Goal: Task Accomplishment & Management: Complete application form

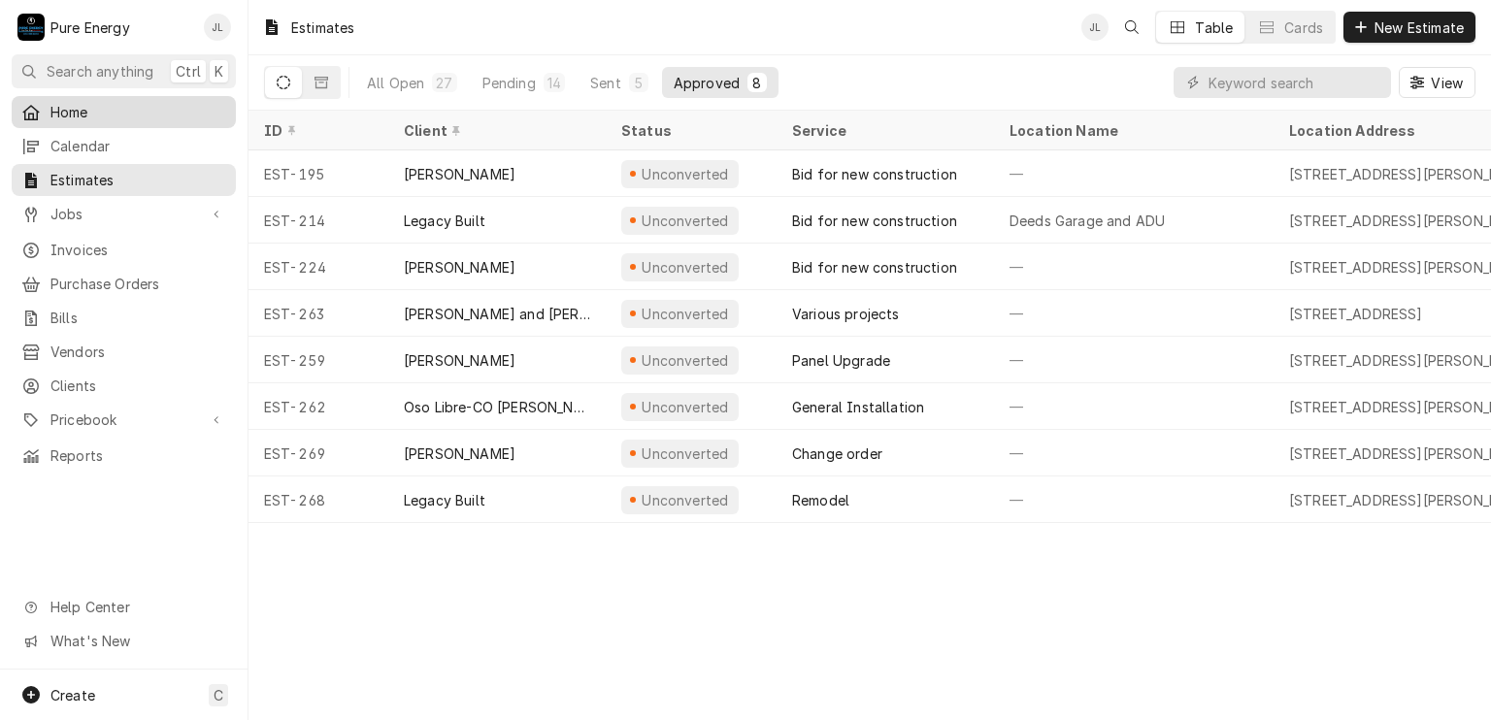
click at [102, 103] on span "Home" at bounding box center [138, 112] width 176 height 20
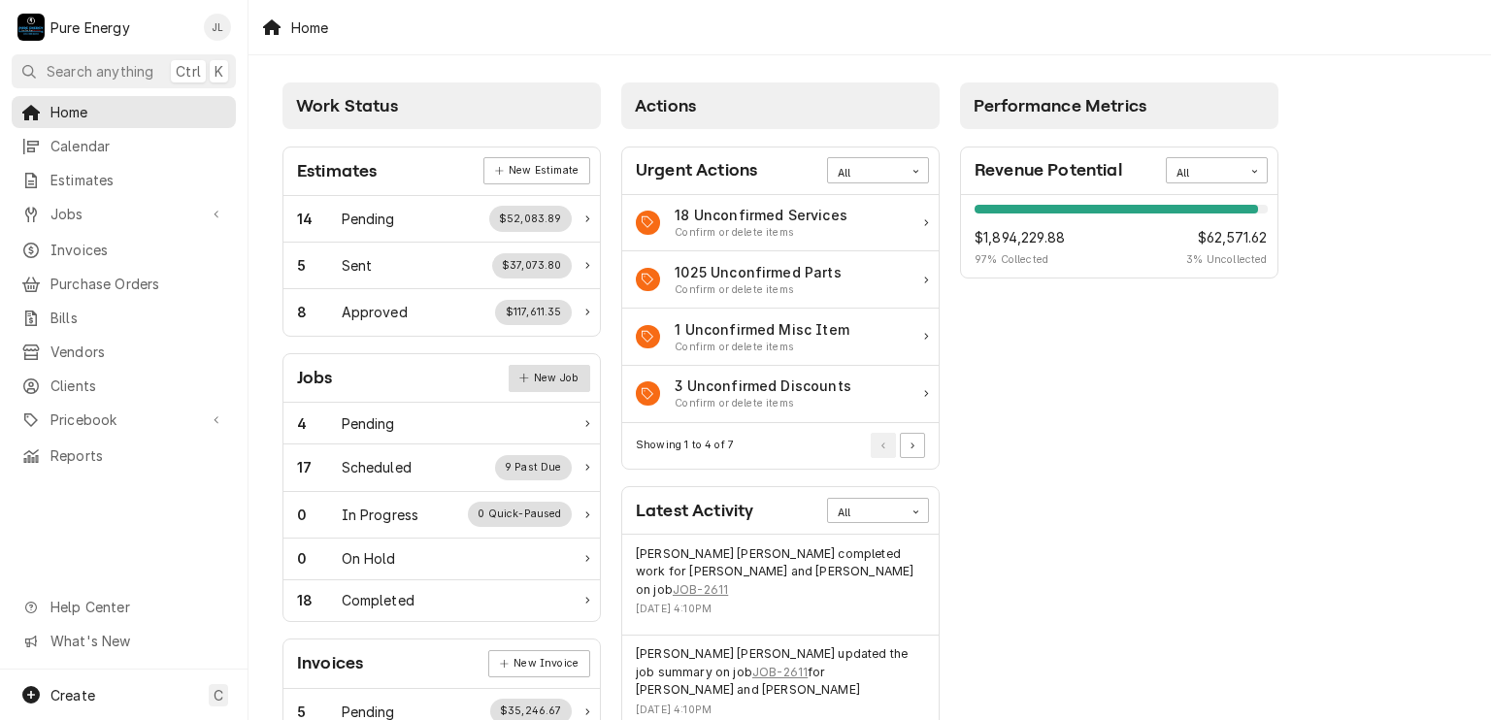
click at [539, 380] on link "New Job" at bounding box center [549, 378] width 82 height 27
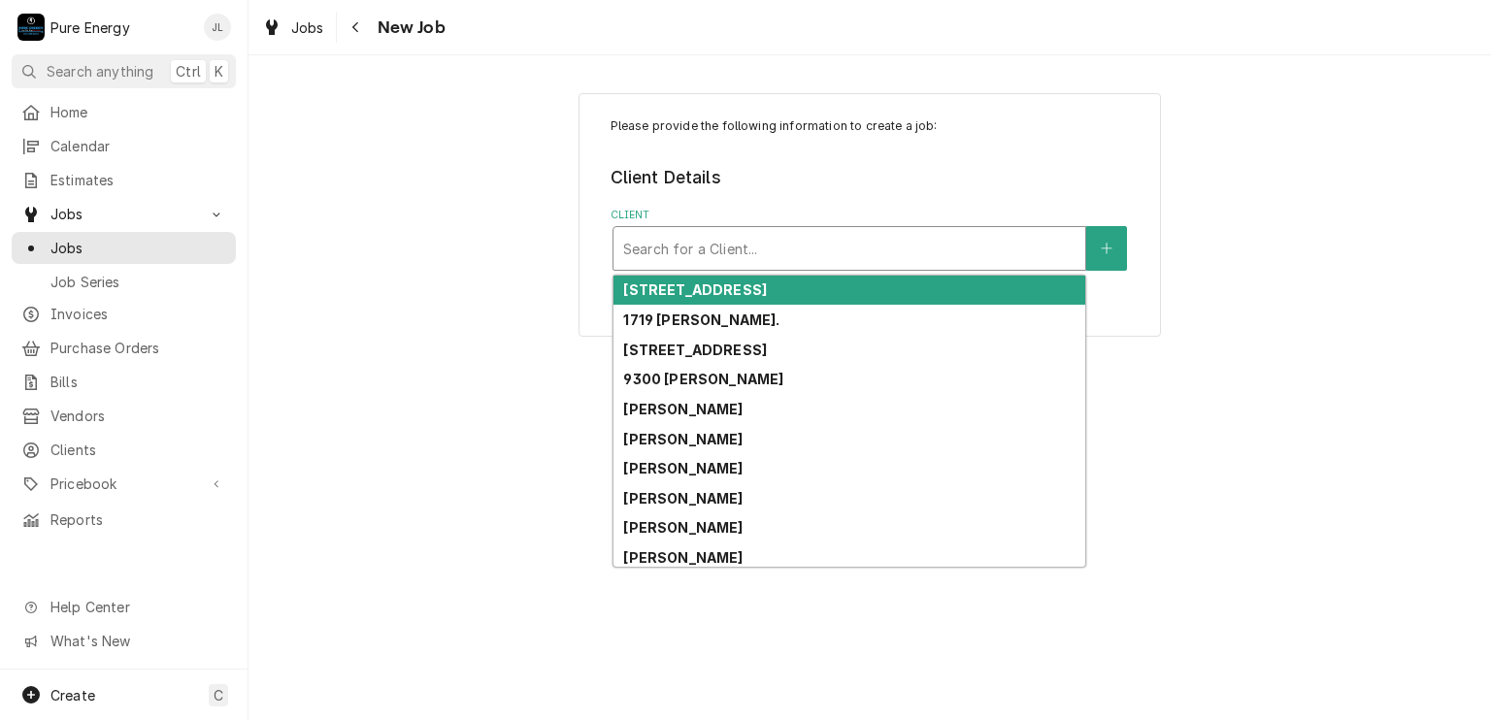
click at [702, 238] on div "Client" at bounding box center [849, 248] width 452 height 35
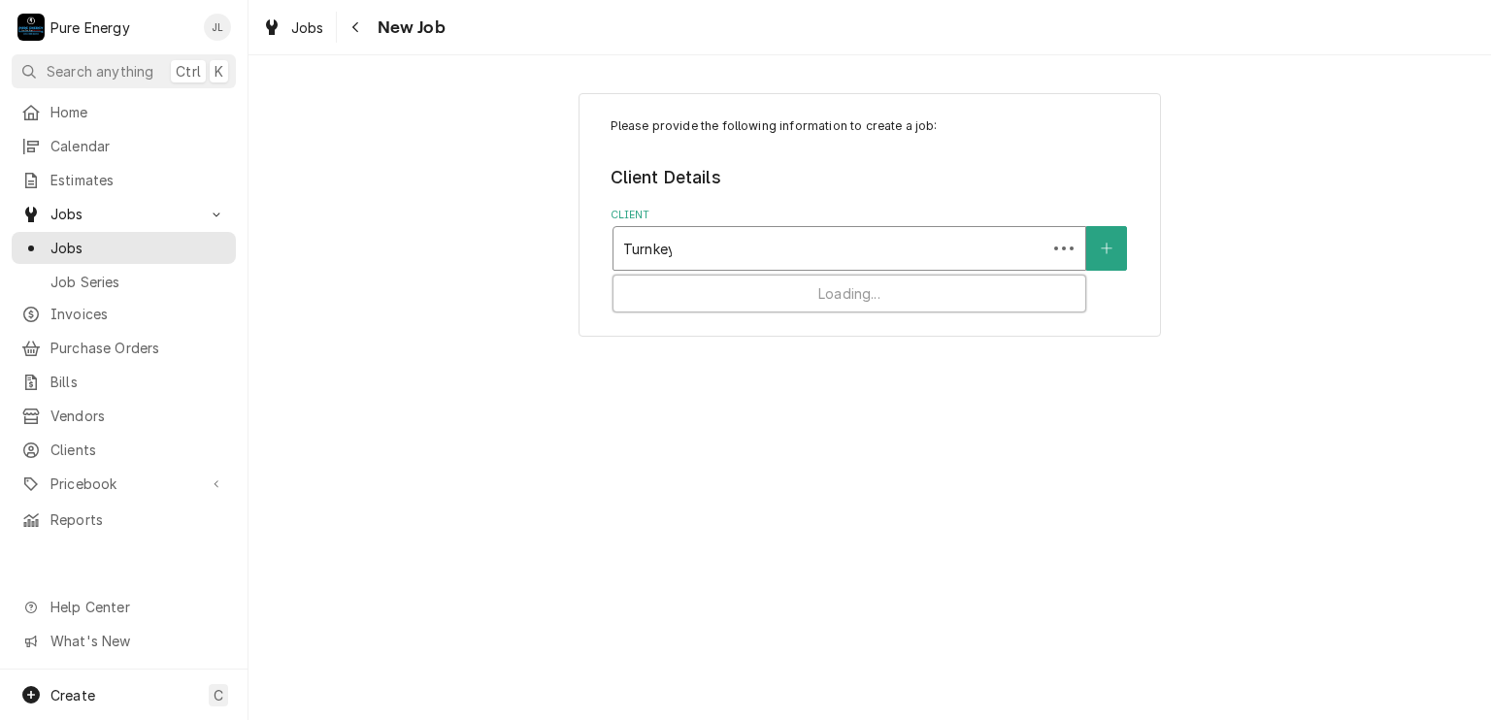
type input "Turnkey"
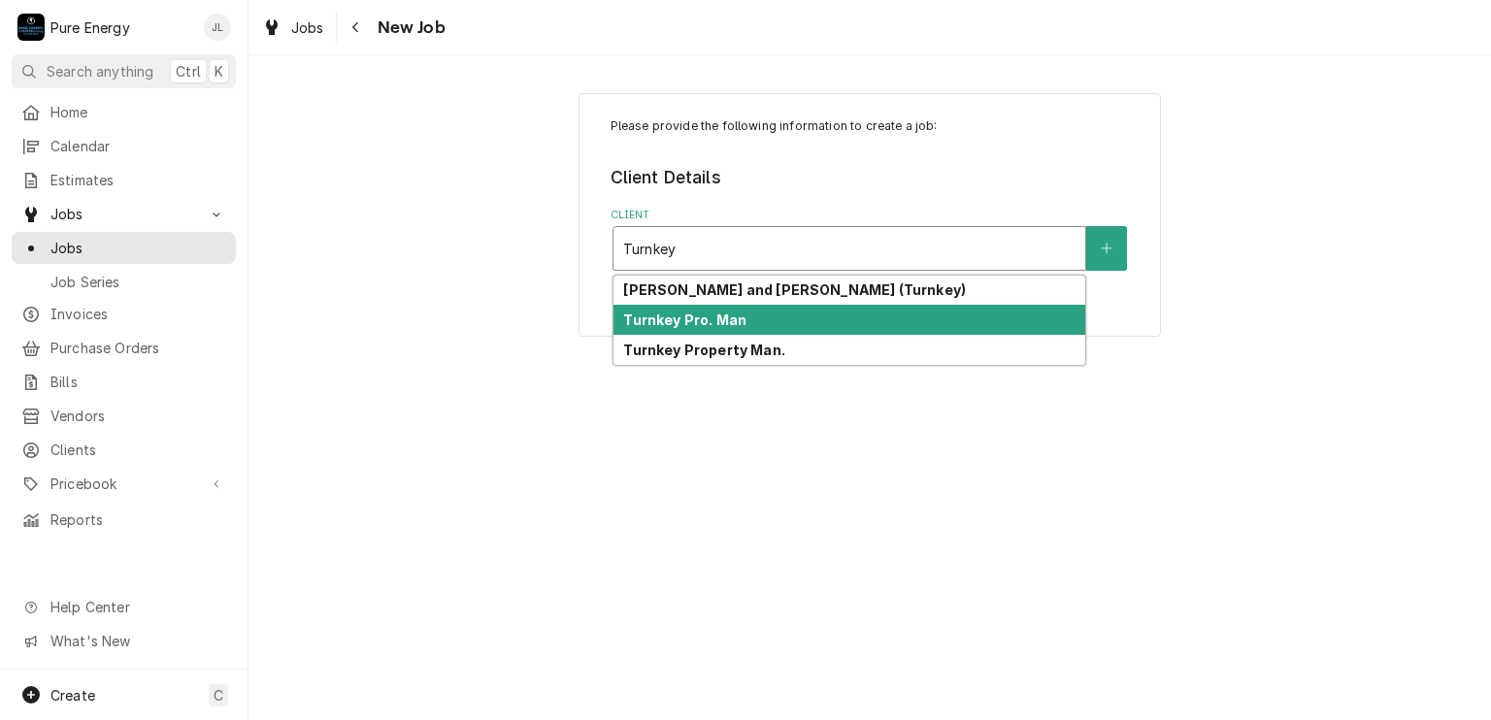
click at [739, 321] on strong "Turnkey Pro. Man" at bounding box center [684, 319] width 123 height 16
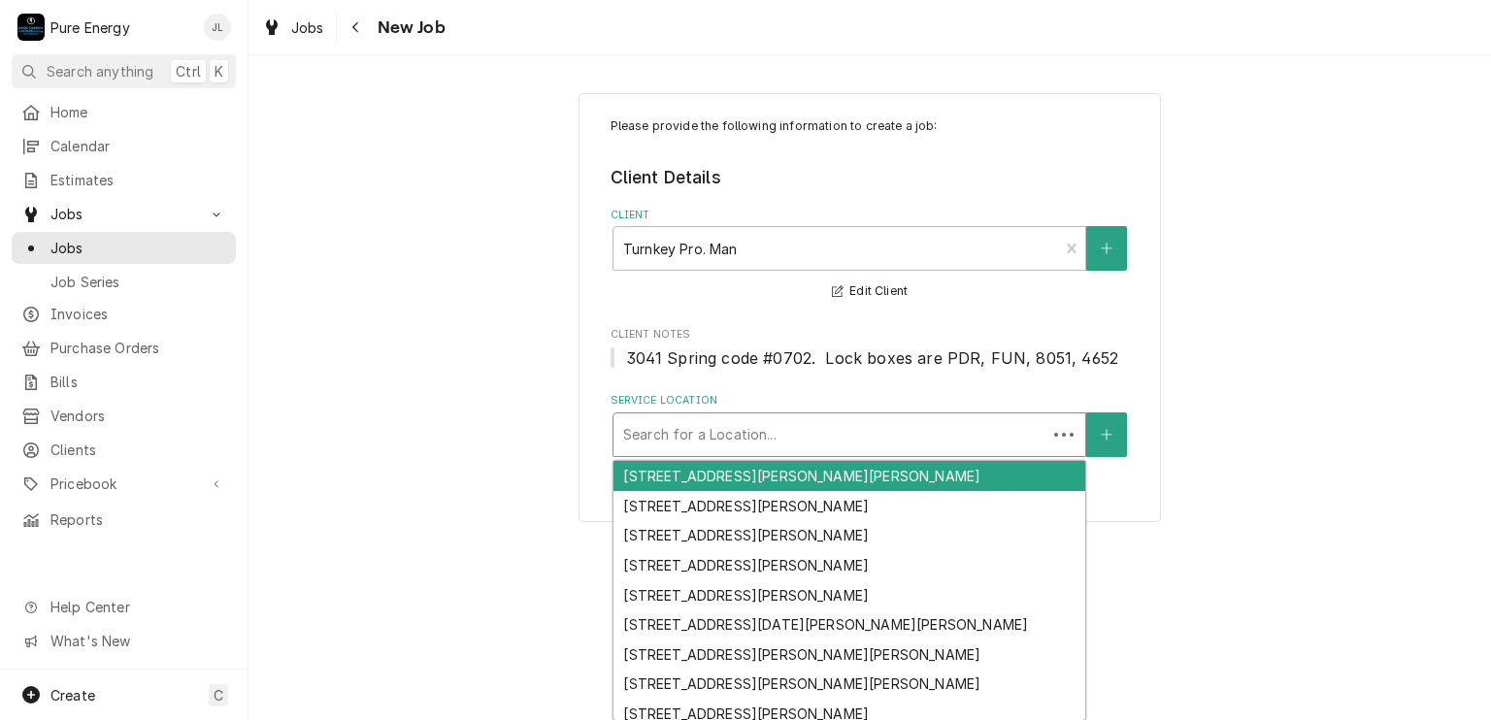
click at [711, 440] on div "Service Location" at bounding box center [829, 434] width 413 height 35
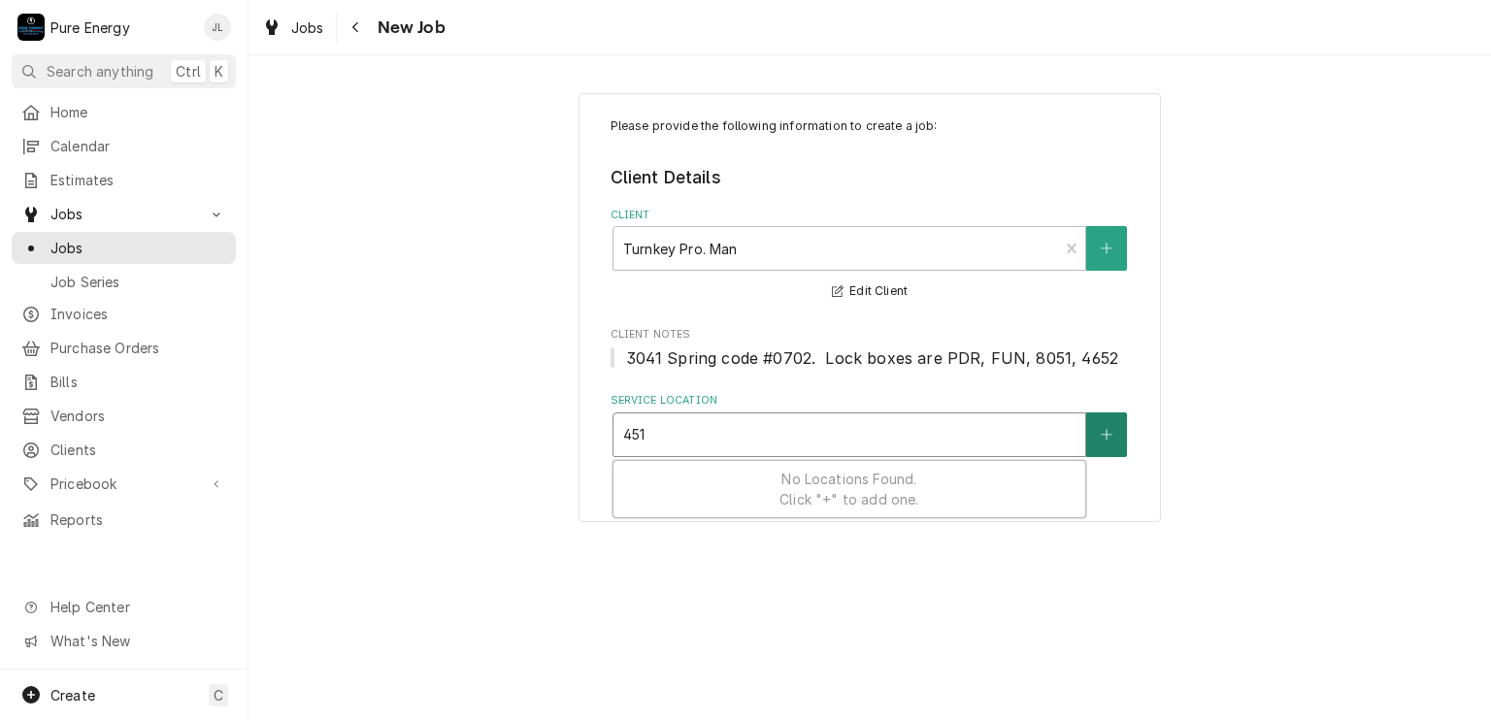
type input "451"
click at [1112, 434] on button "Service Location" at bounding box center [1106, 434] width 41 height 45
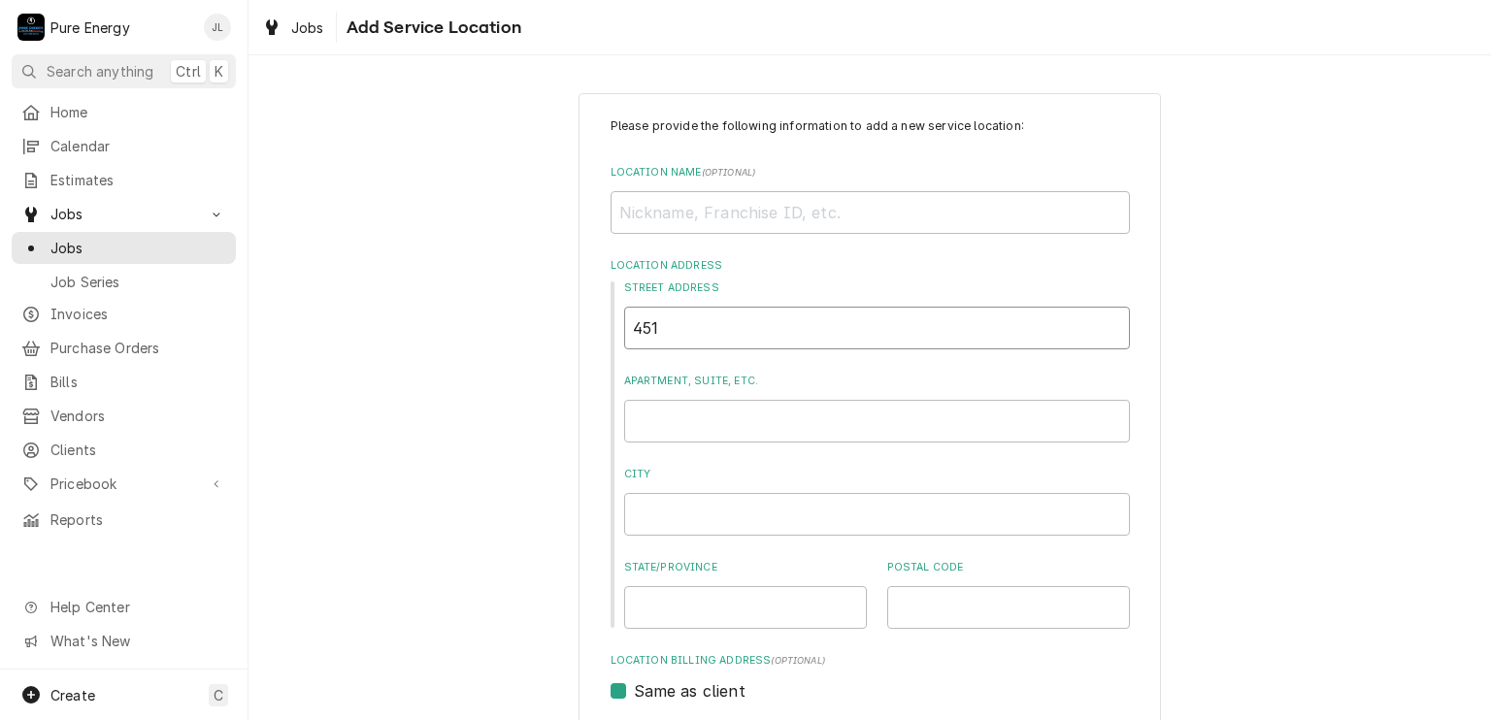
click at [749, 337] on input "451" at bounding box center [877, 328] width 506 height 43
type textarea "x"
type input "451 E"
type textarea "x"
type input "451"
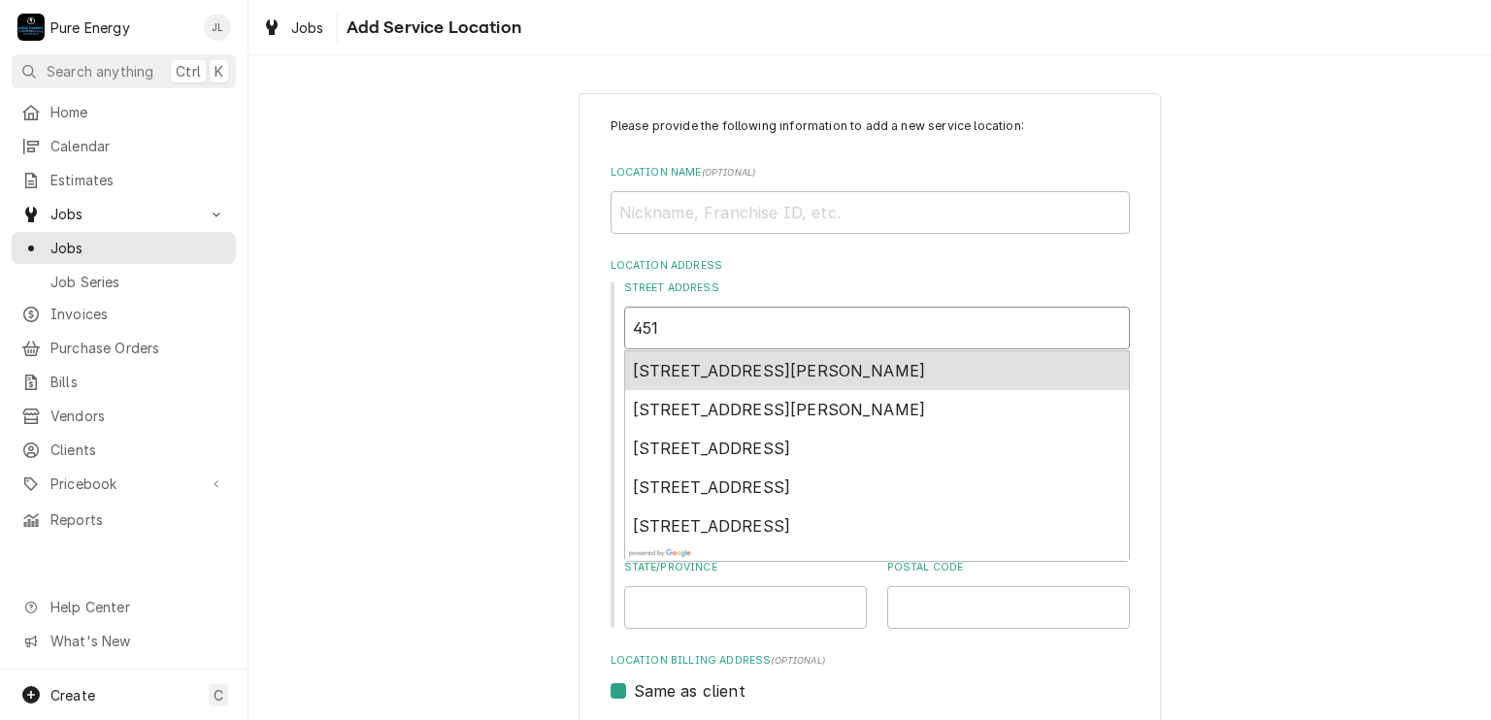
type textarea "x"
type input "451 K"
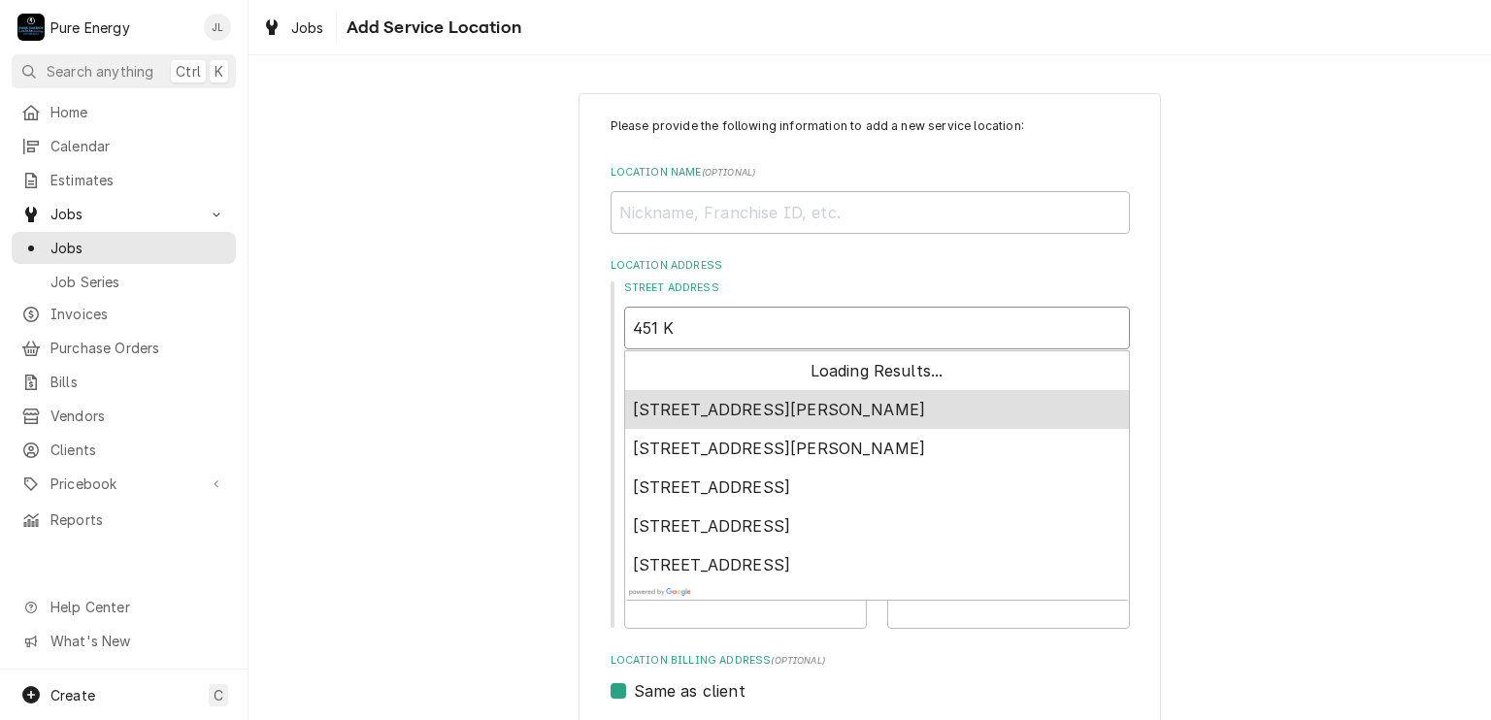
type textarea "x"
type input "451 Ken"
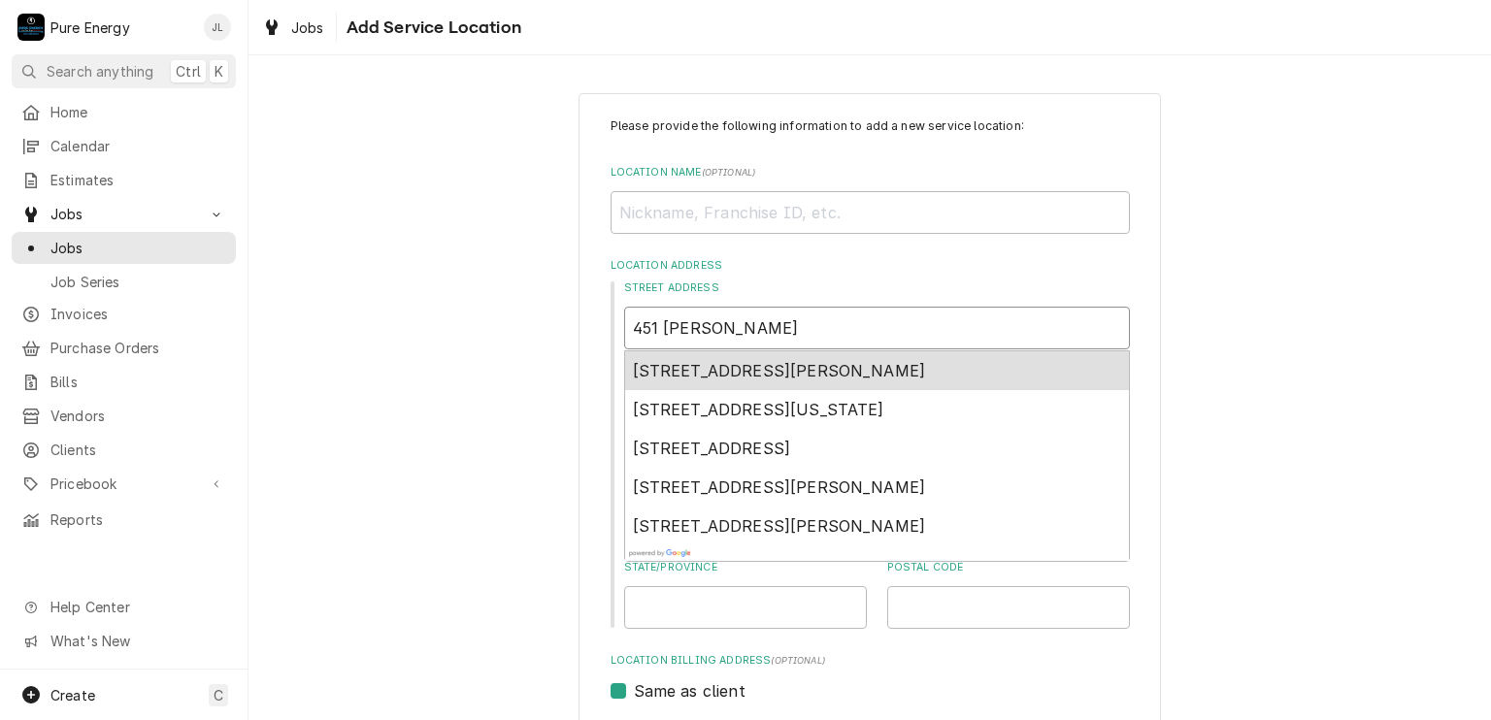
click at [737, 366] on span "451 Kenton Court, Paso Robles, CA, USA" at bounding box center [779, 370] width 293 height 19
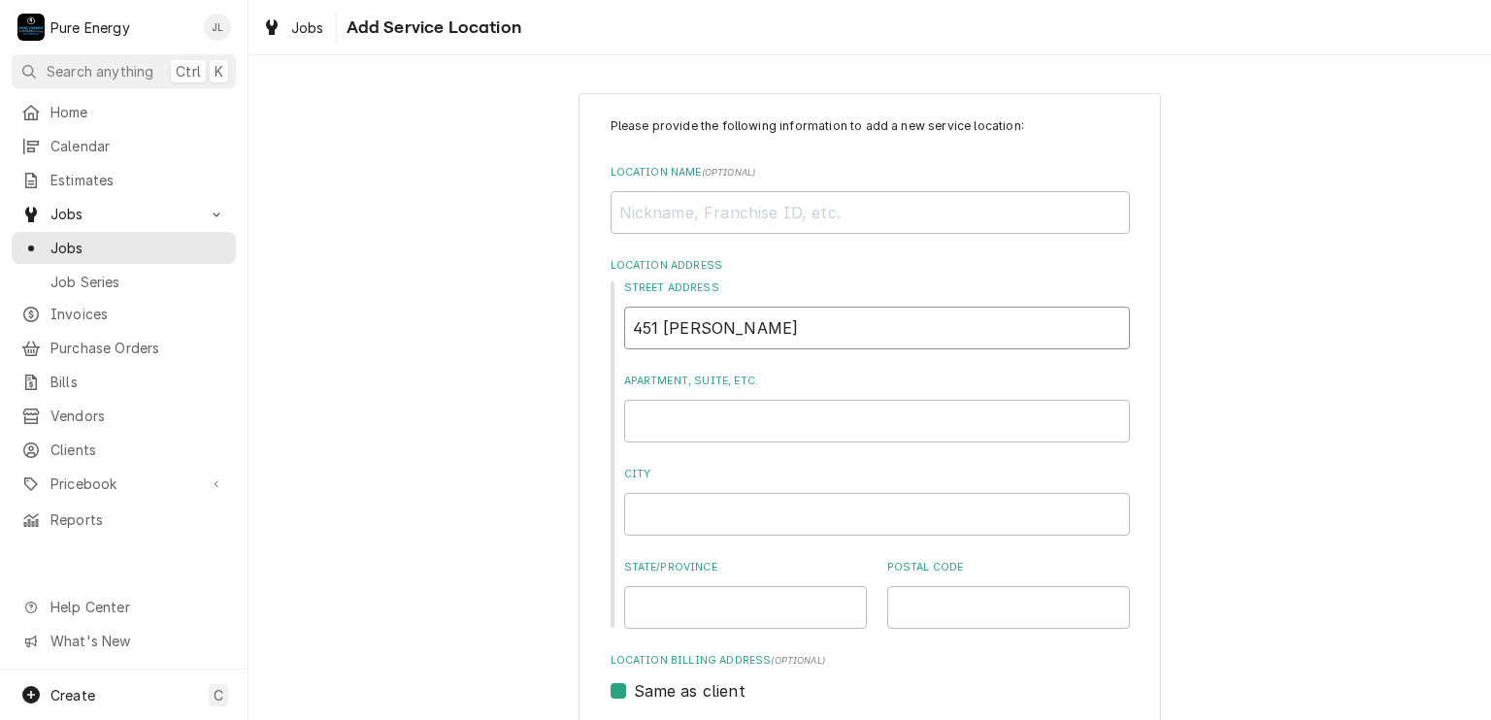
type textarea "x"
type input "451 Kenton Ct"
type textarea "x"
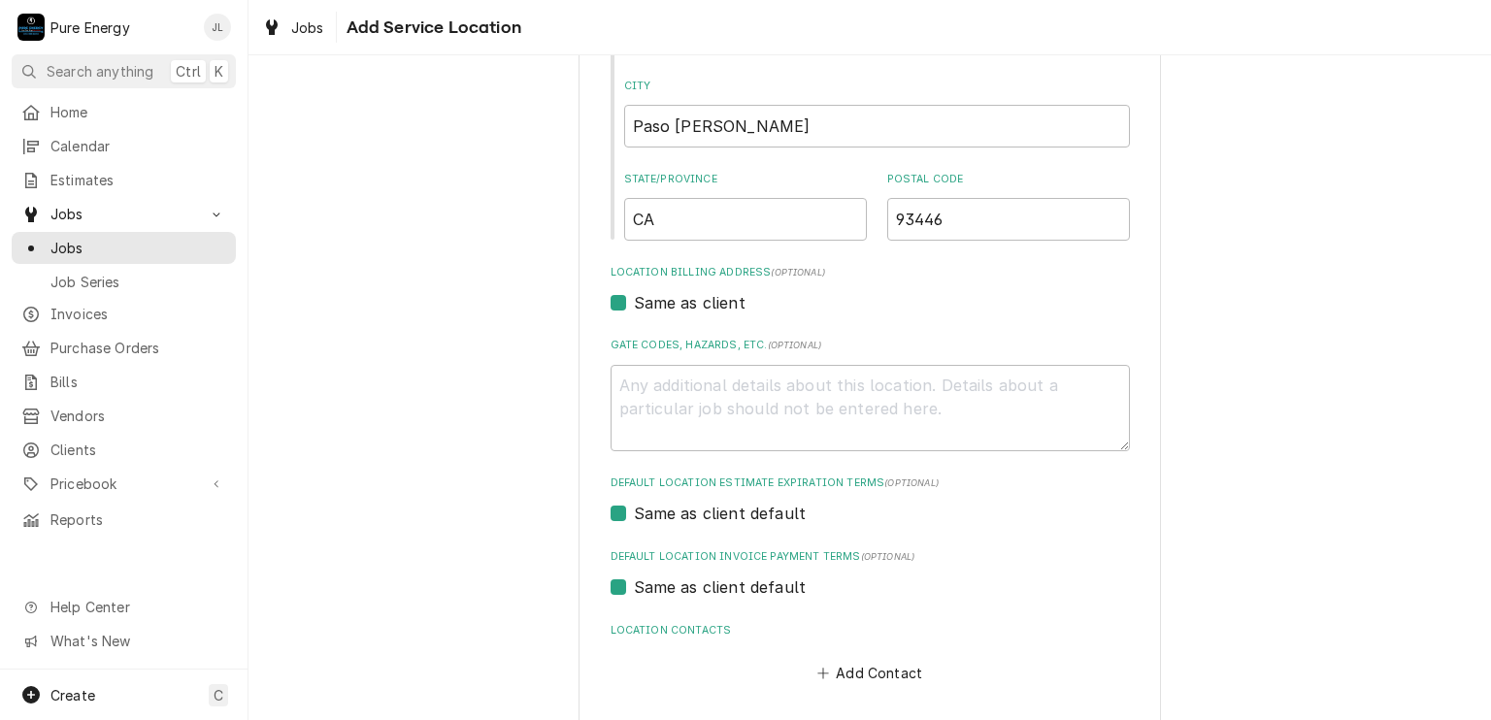
scroll to position [472, 0]
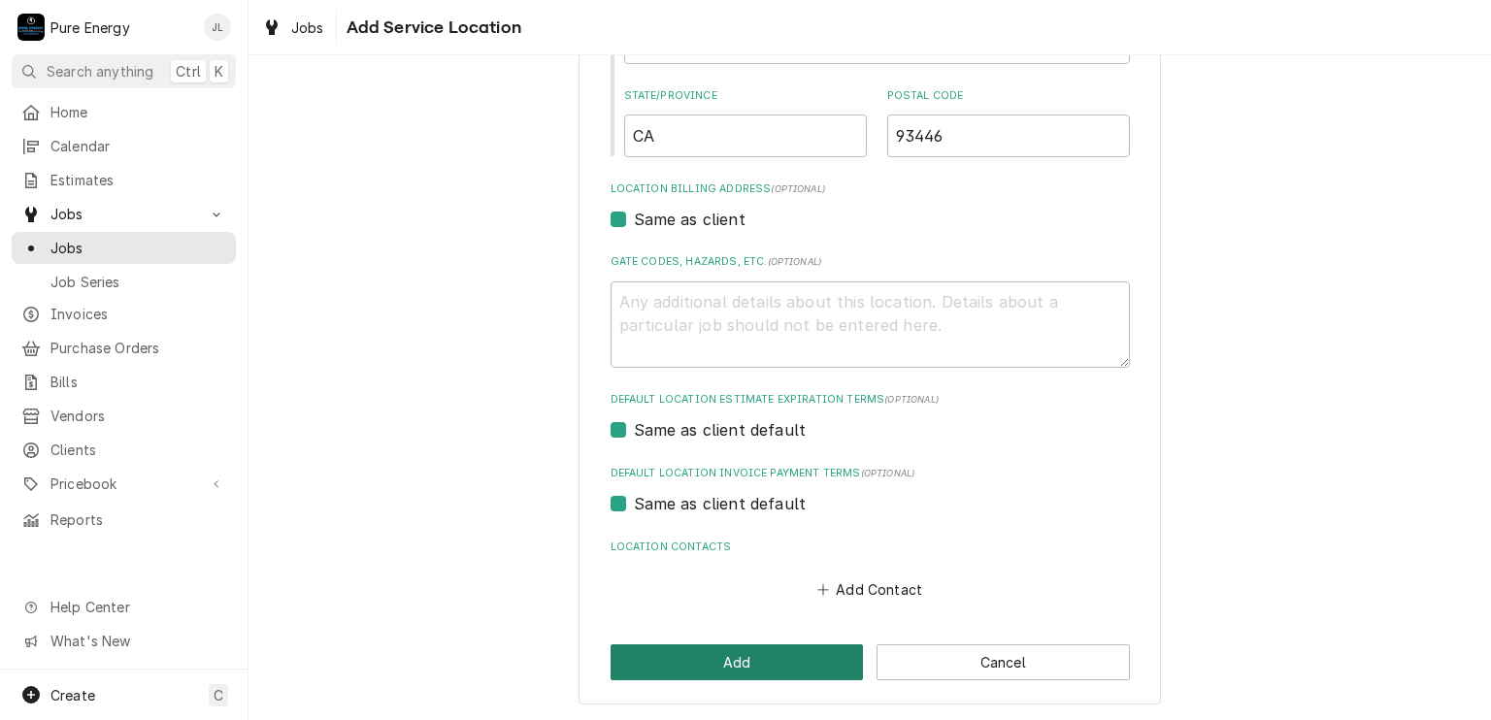
type input "451 Kenton Ct"
click at [815, 648] on button "Add" at bounding box center [736, 662] width 253 height 36
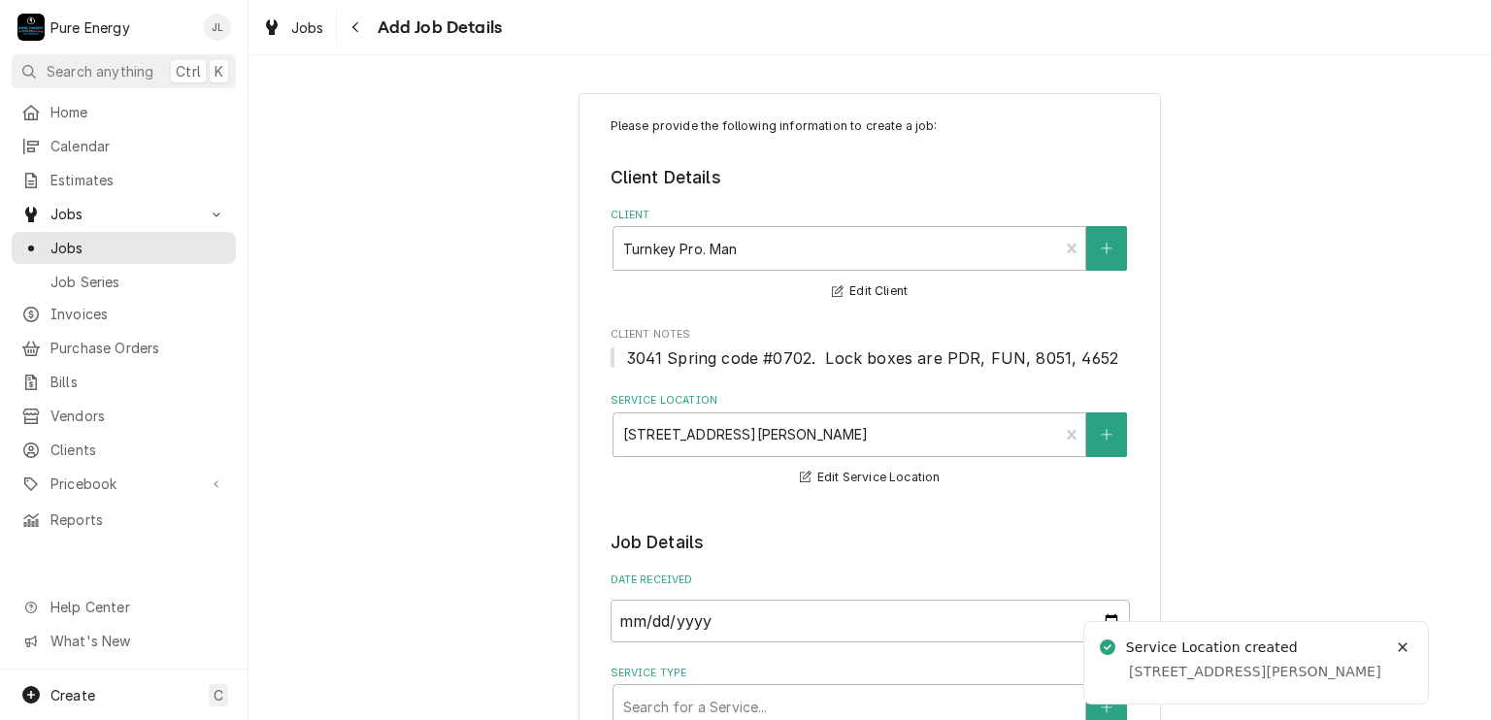
scroll to position [388, 0]
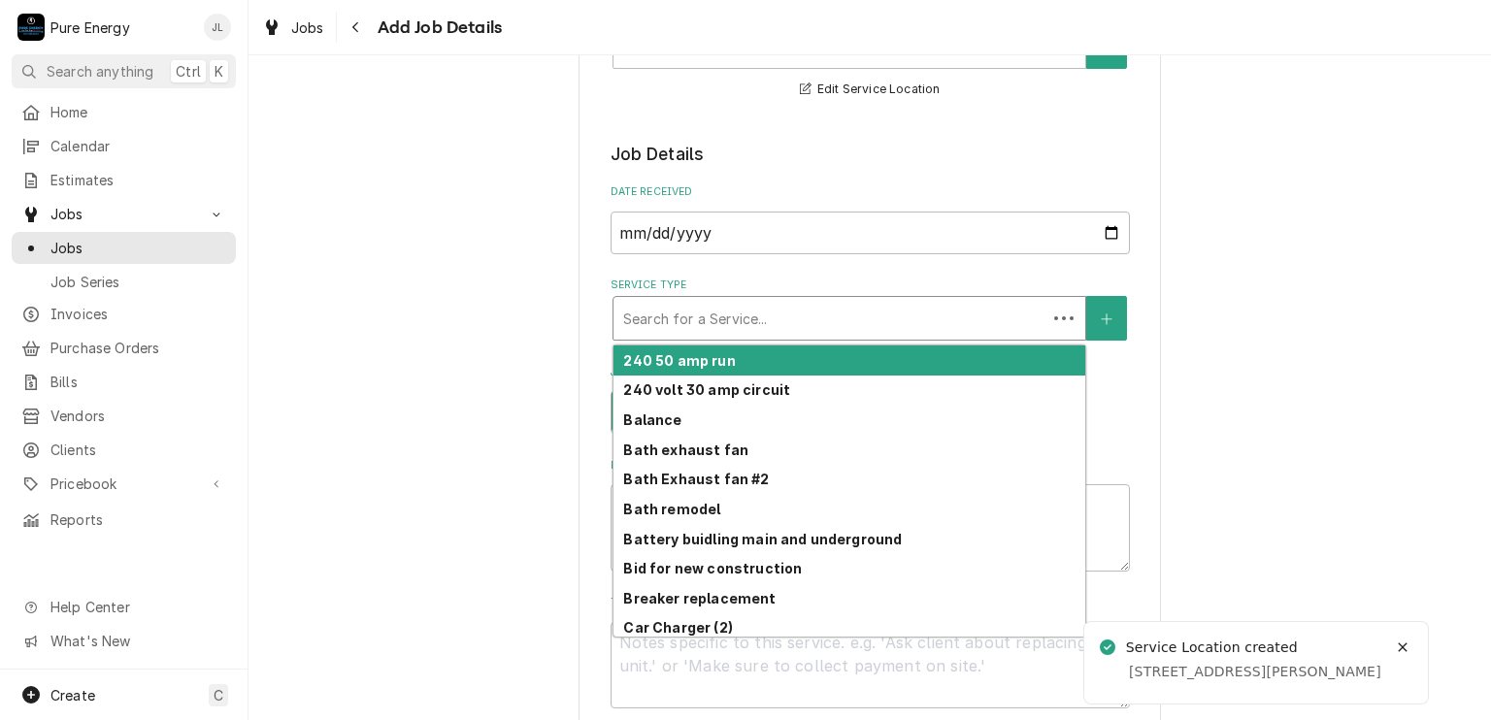
click at [815, 317] on div "Service Type" at bounding box center [829, 318] width 413 height 35
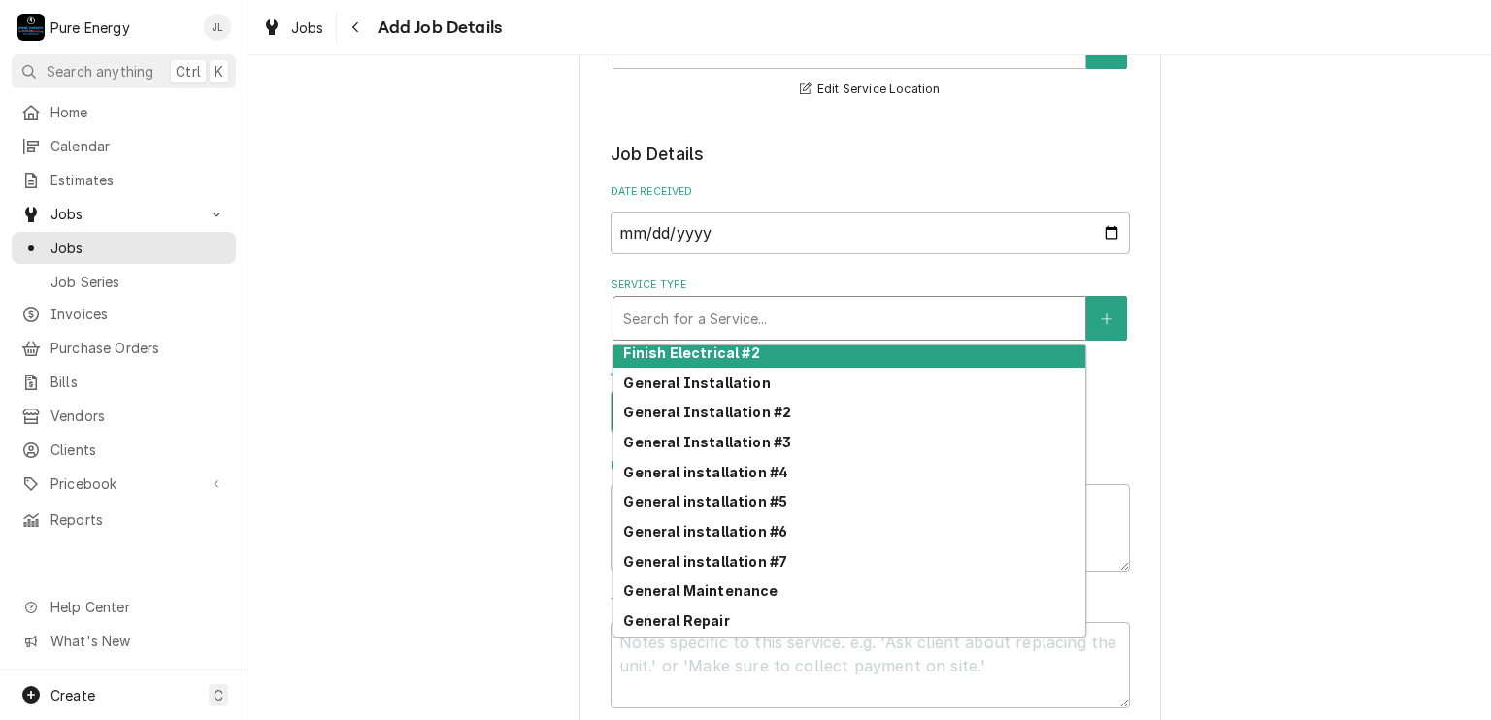
scroll to position [788, 0]
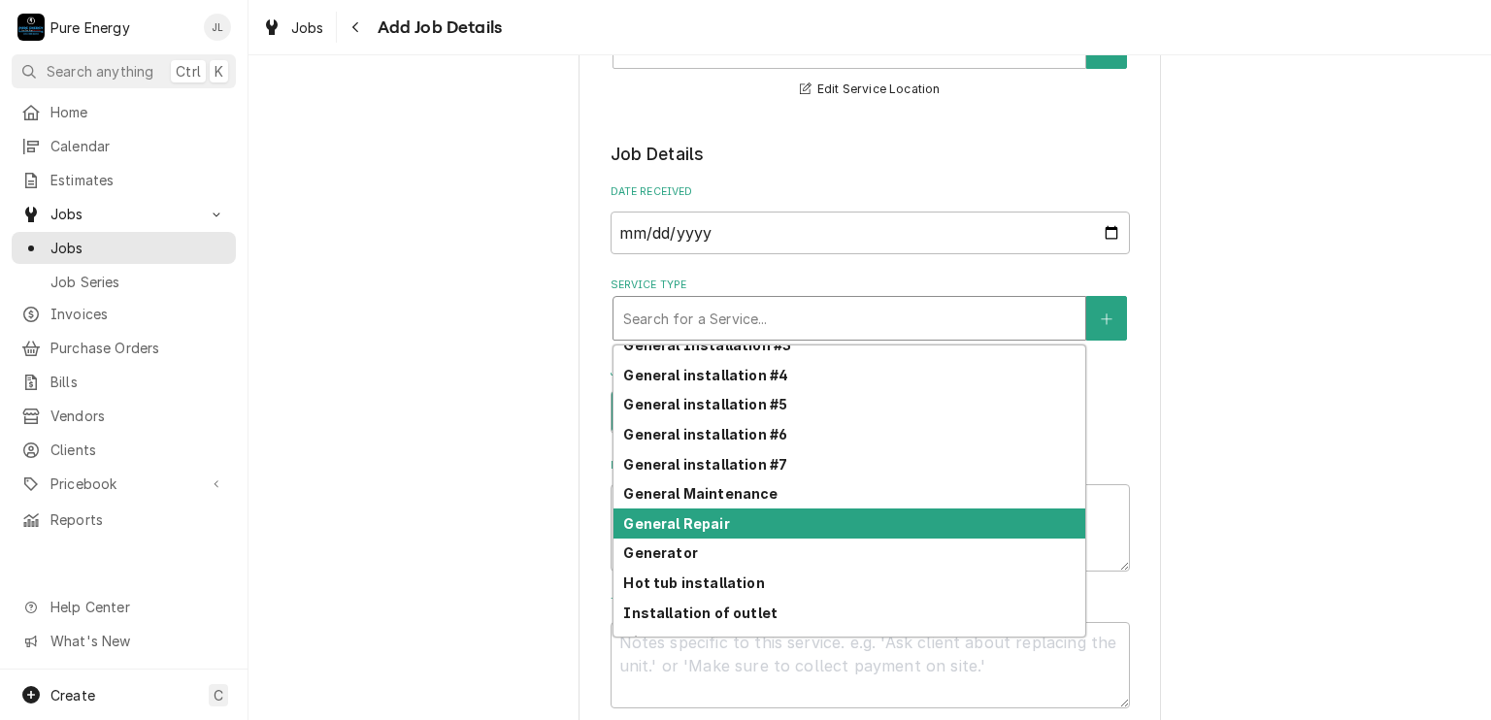
click at [737, 519] on div "General Repair" at bounding box center [849, 523] width 472 height 30
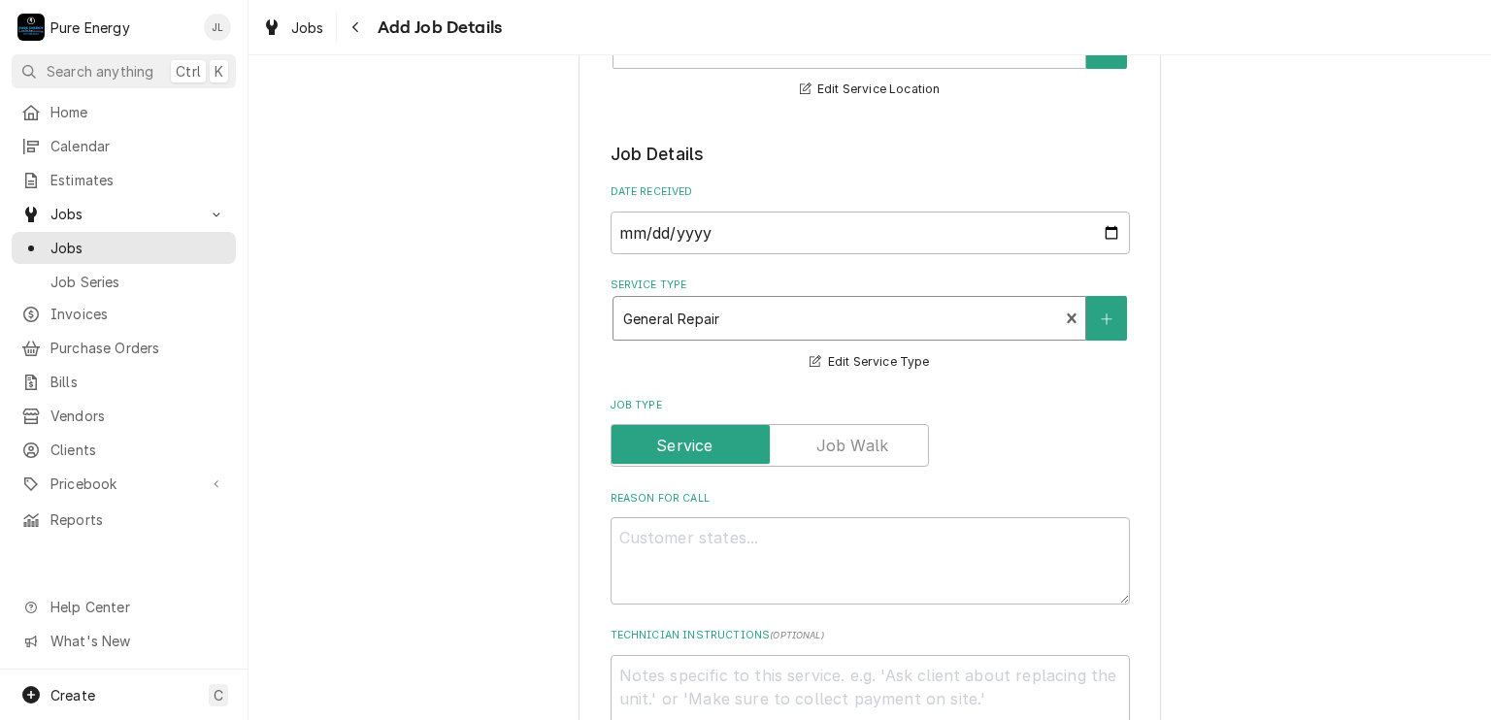
scroll to position [582, 0]
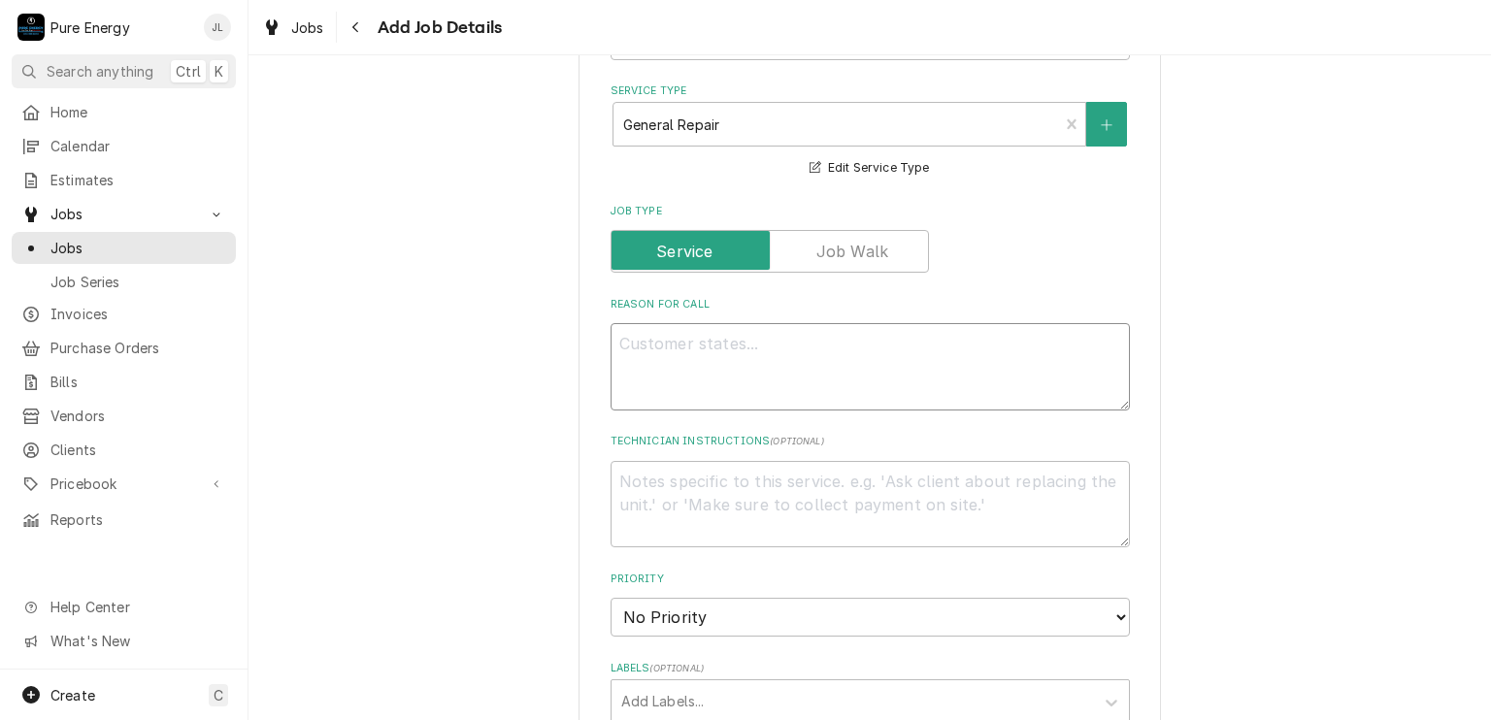
click at [687, 345] on textarea "Reason For Call" at bounding box center [869, 366] width 519 height 87
type textarea "x"
type textarea "T"
type textarea "x"
type textarea "Te"
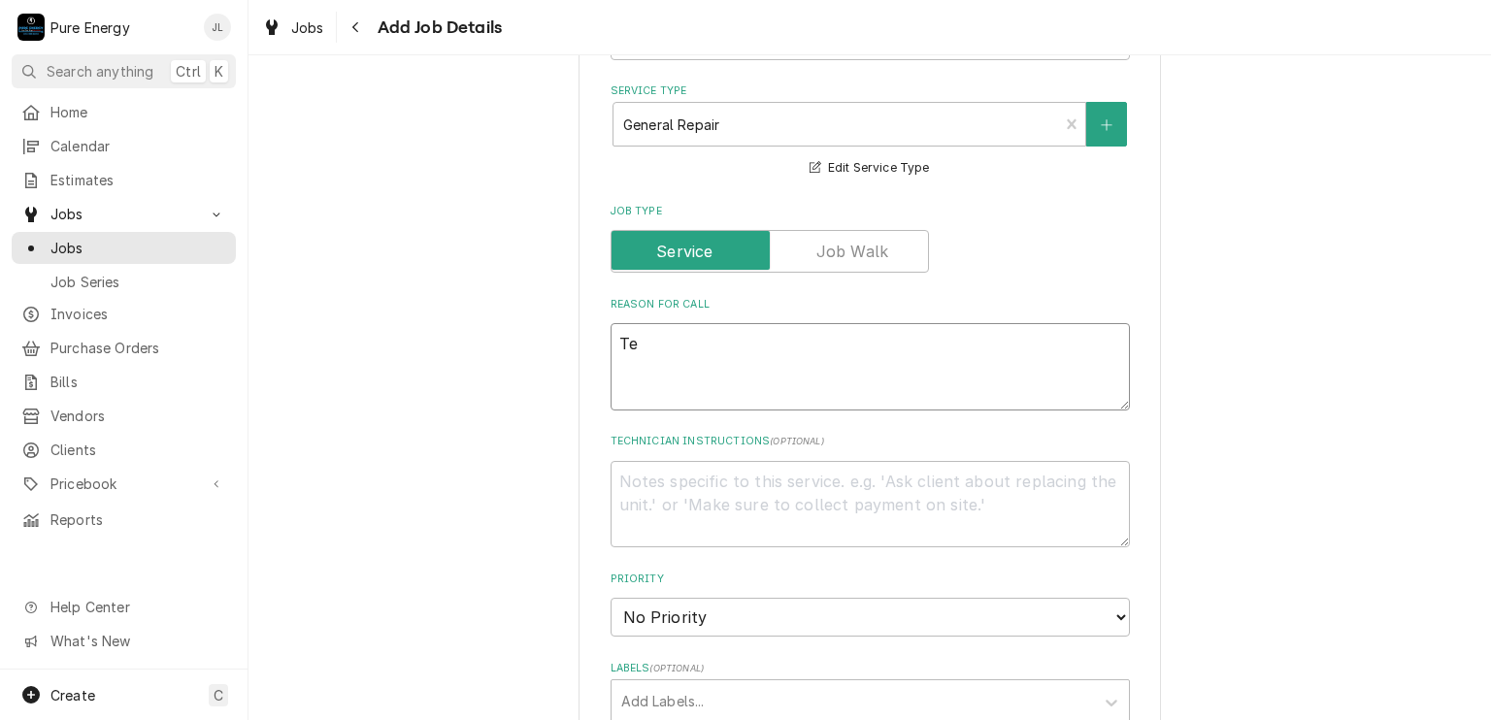
type textarea "x"
type textarea "Ten"
type textarea "x"
type textarea "Tena"
type textarea "x"
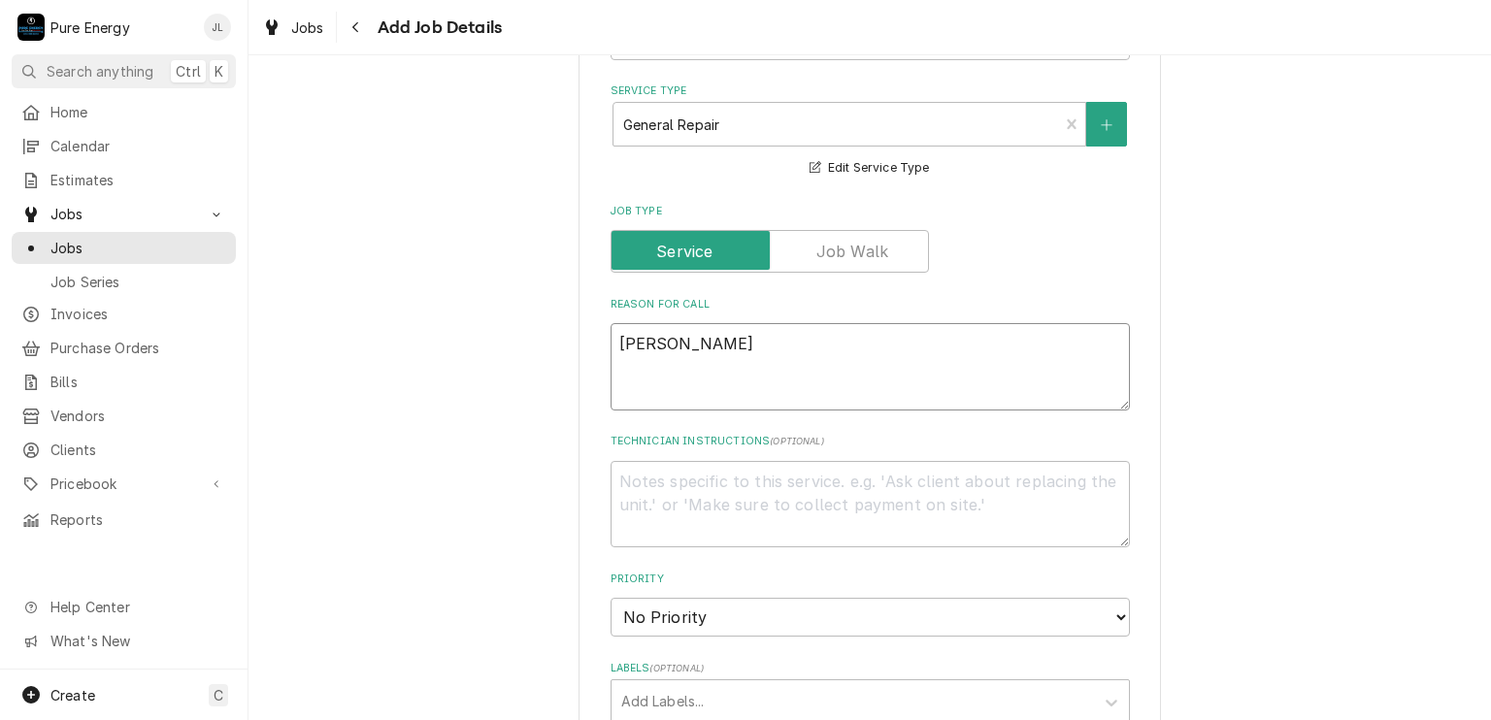
type textarea "Tenan"
type textarea "x"
type textarea "Tenant"
type textarea "x"
type textarea "Tenant"
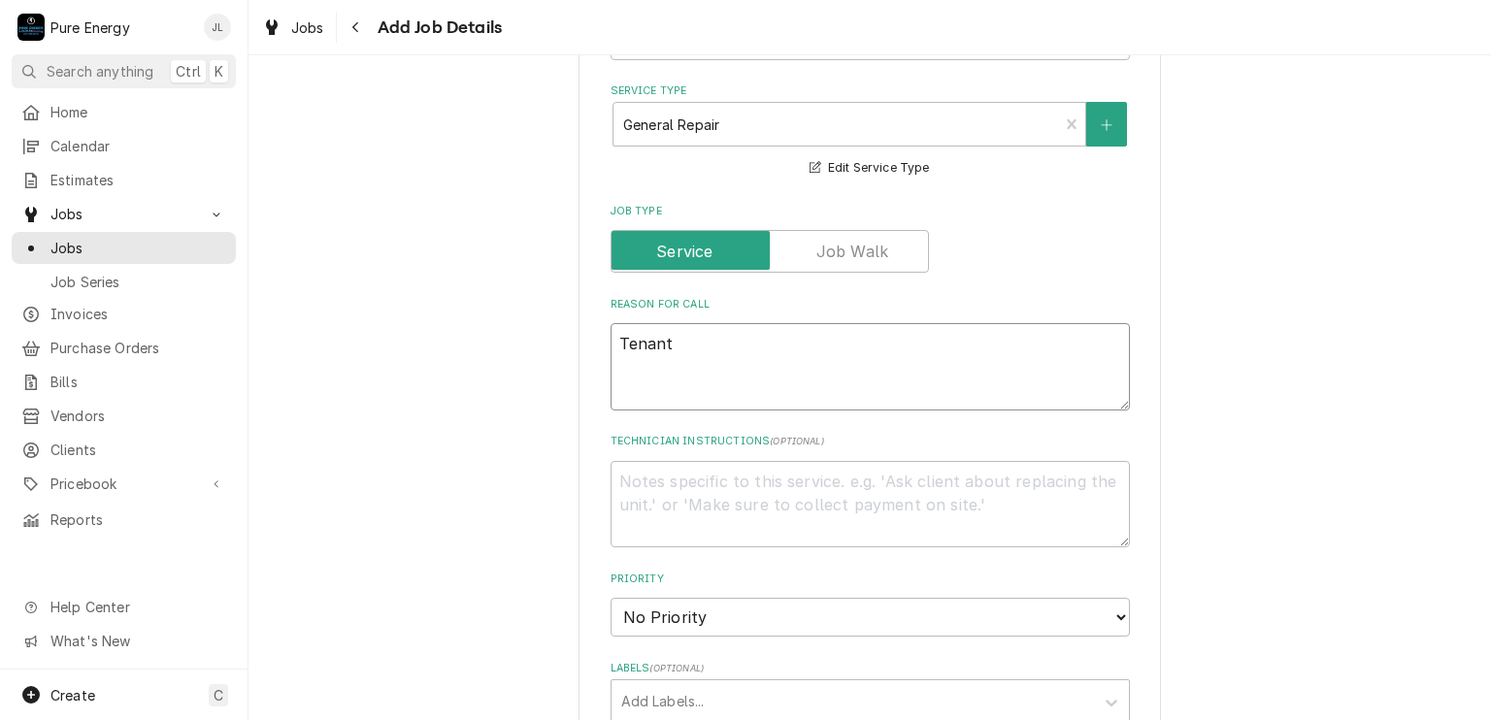
type textarea "x"
type textarea "Tenant r"
type textarea "x"
type textarea "Tenant re"
type textarea "x"
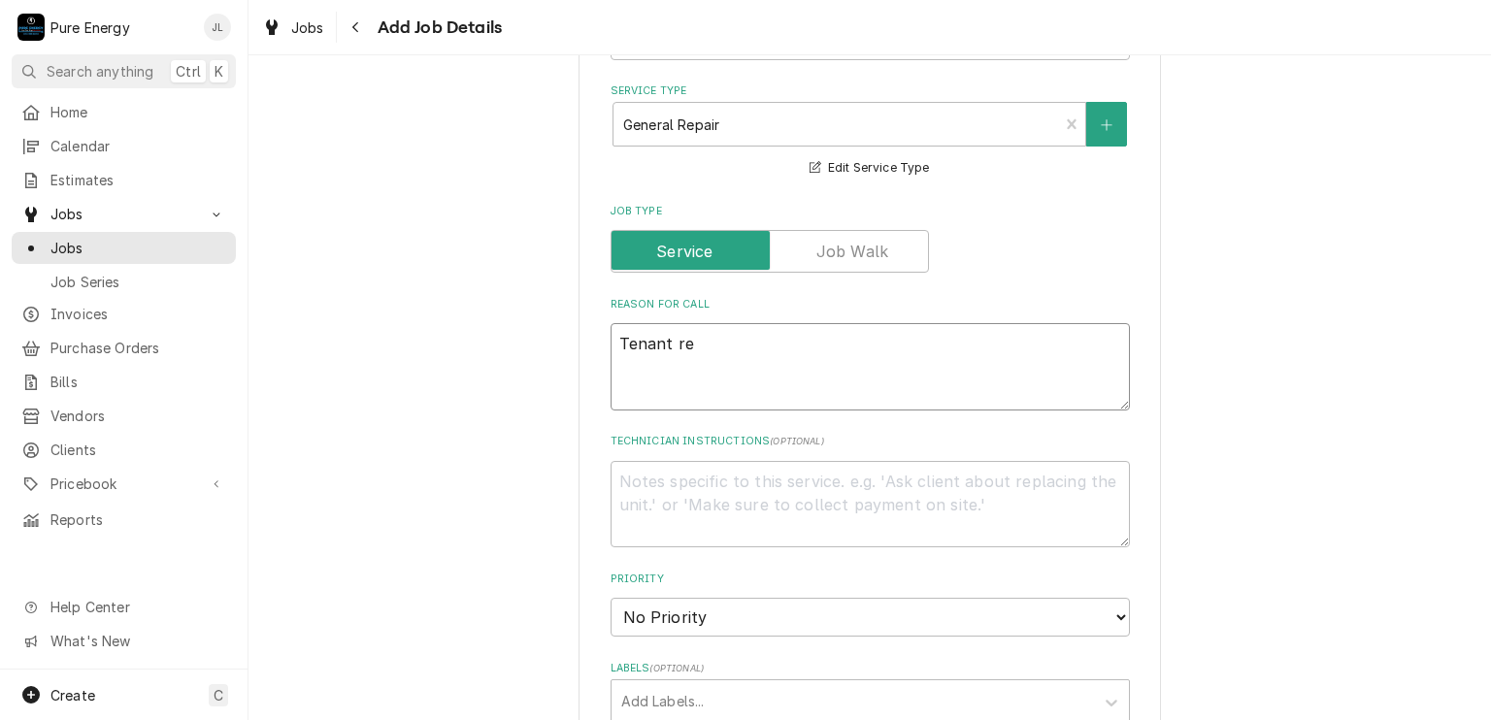
type textarea "Tenant rep"
type textarea "x"
type textarea "Tenant repor"
type textarea "x"
type textarea "Tenant report"
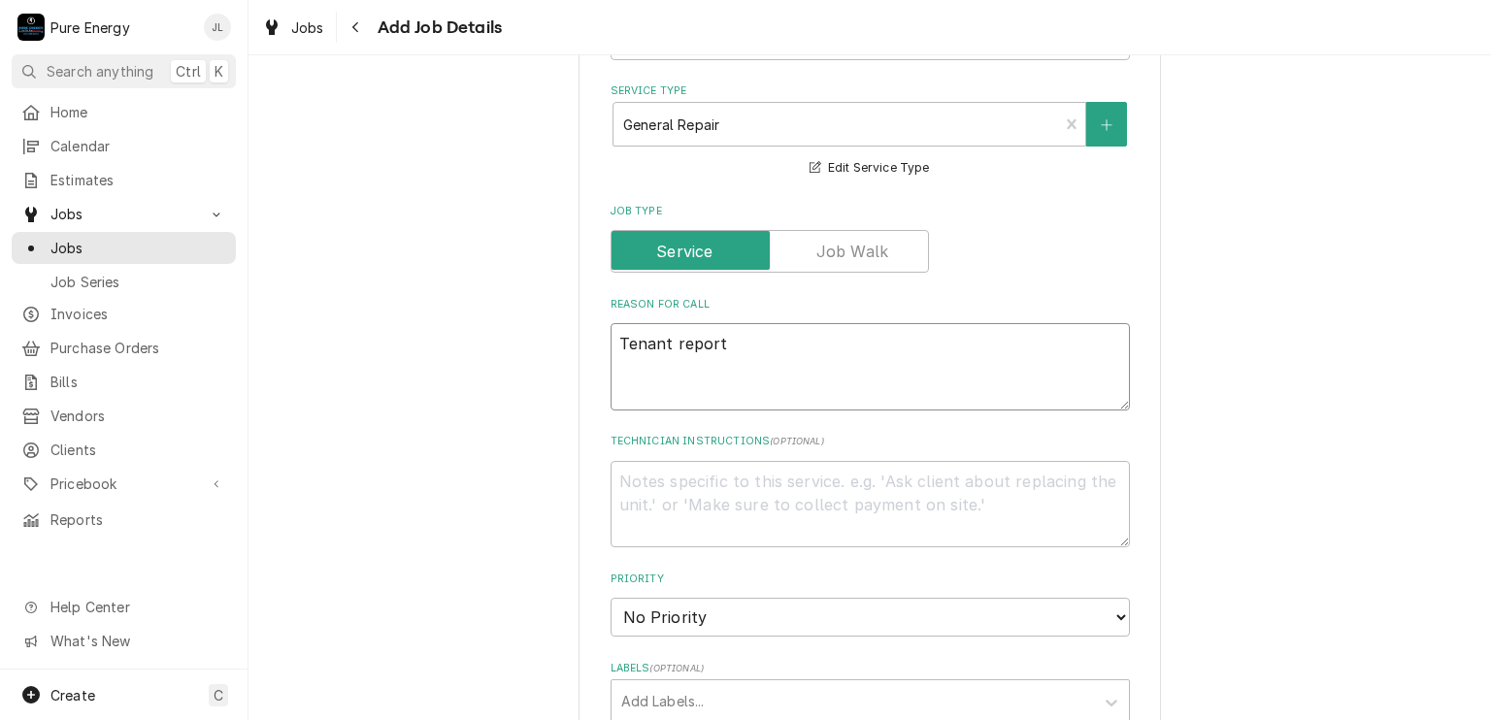
type textarea "x"
type textarea "Tenant reporte"
type textarea "x"
type textarea "Tenant reporte"
type textarea "x"
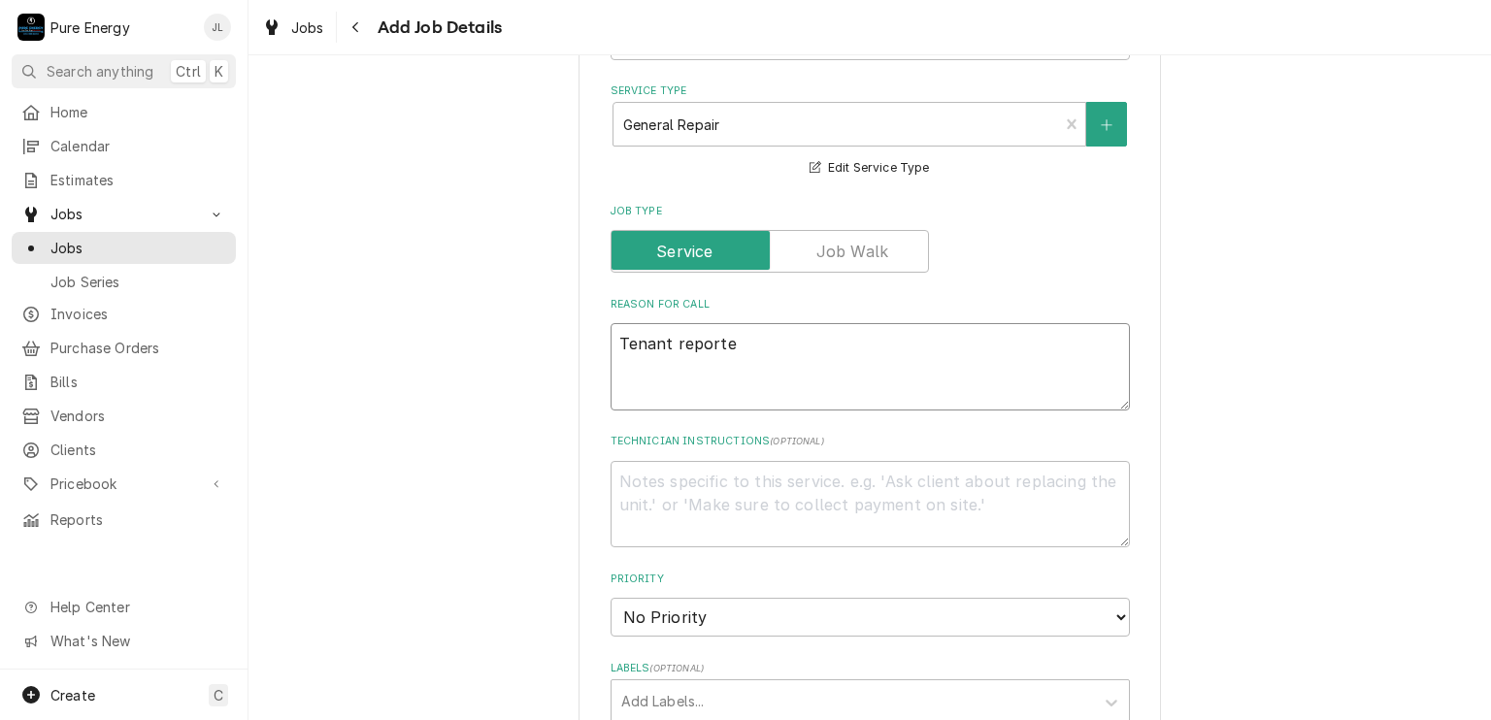
type textarea "Tenant reporte"
type textarea "x"
type textarea "Tenant reported"
type textarea "x"
type textarea "Tenant reported"
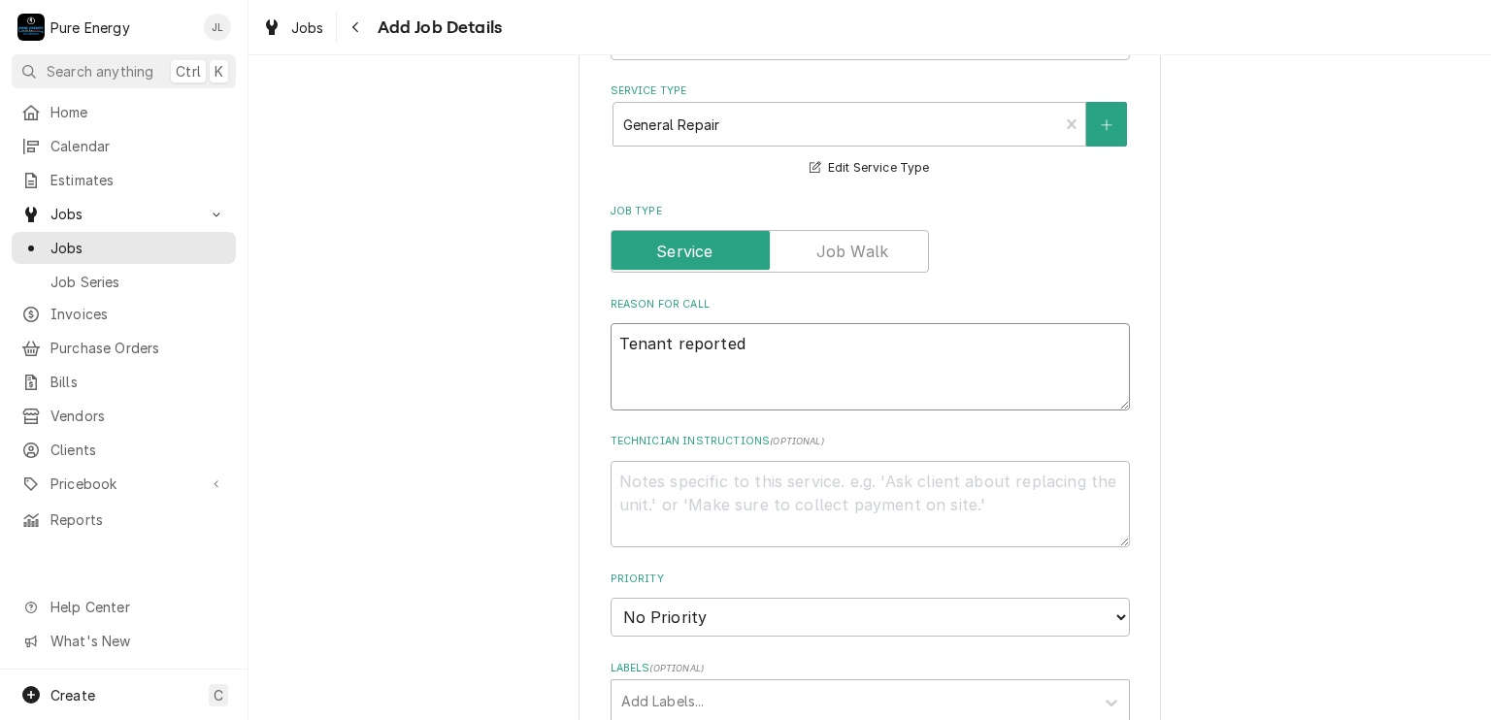
type textarea "x"
type textarea "Tenant reported th"
type textarea "x"
type textarea "Tenant reported tha"
type textarea "x"
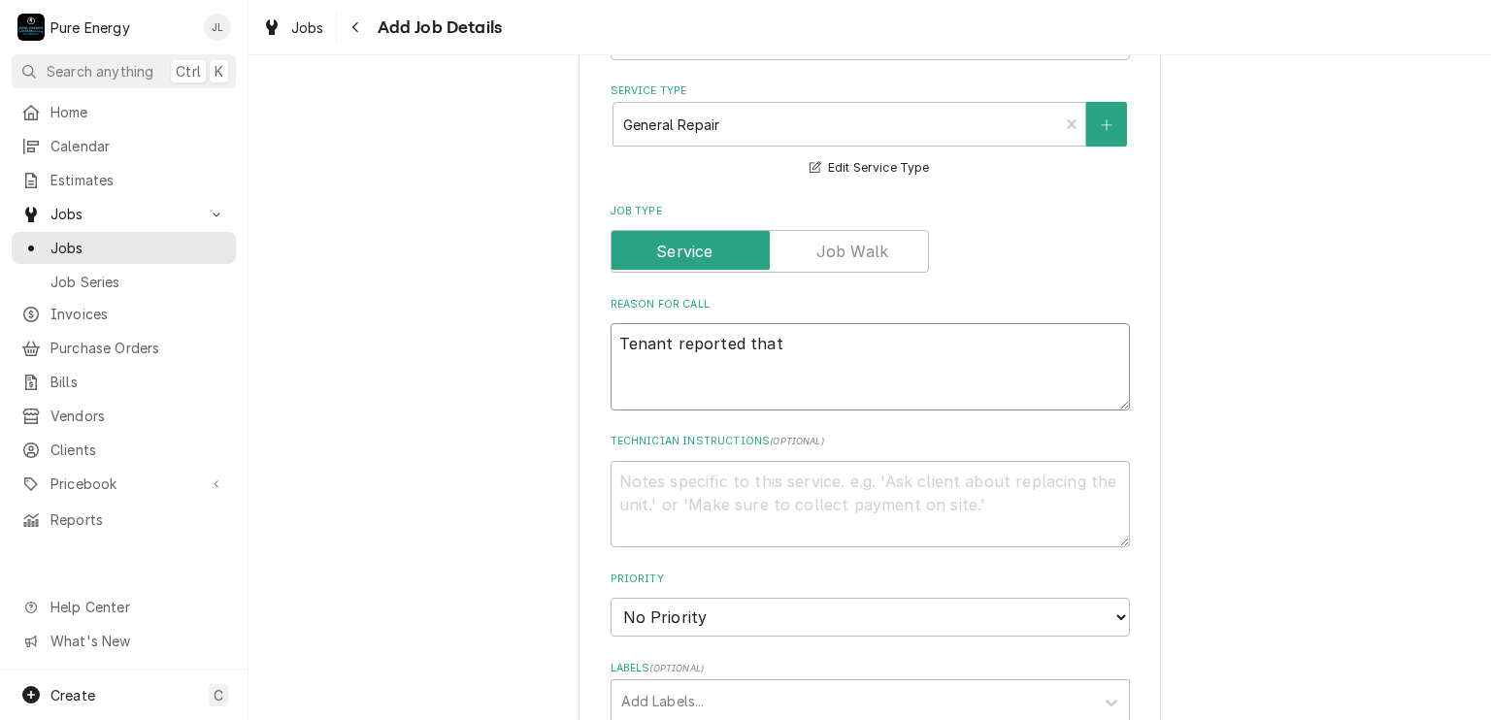
type textarea "Tenant reported that"
type textarea "x"
type textarea "Tenant reported that h"
type textarea "x"
type textarea "Tenant reported that ht"
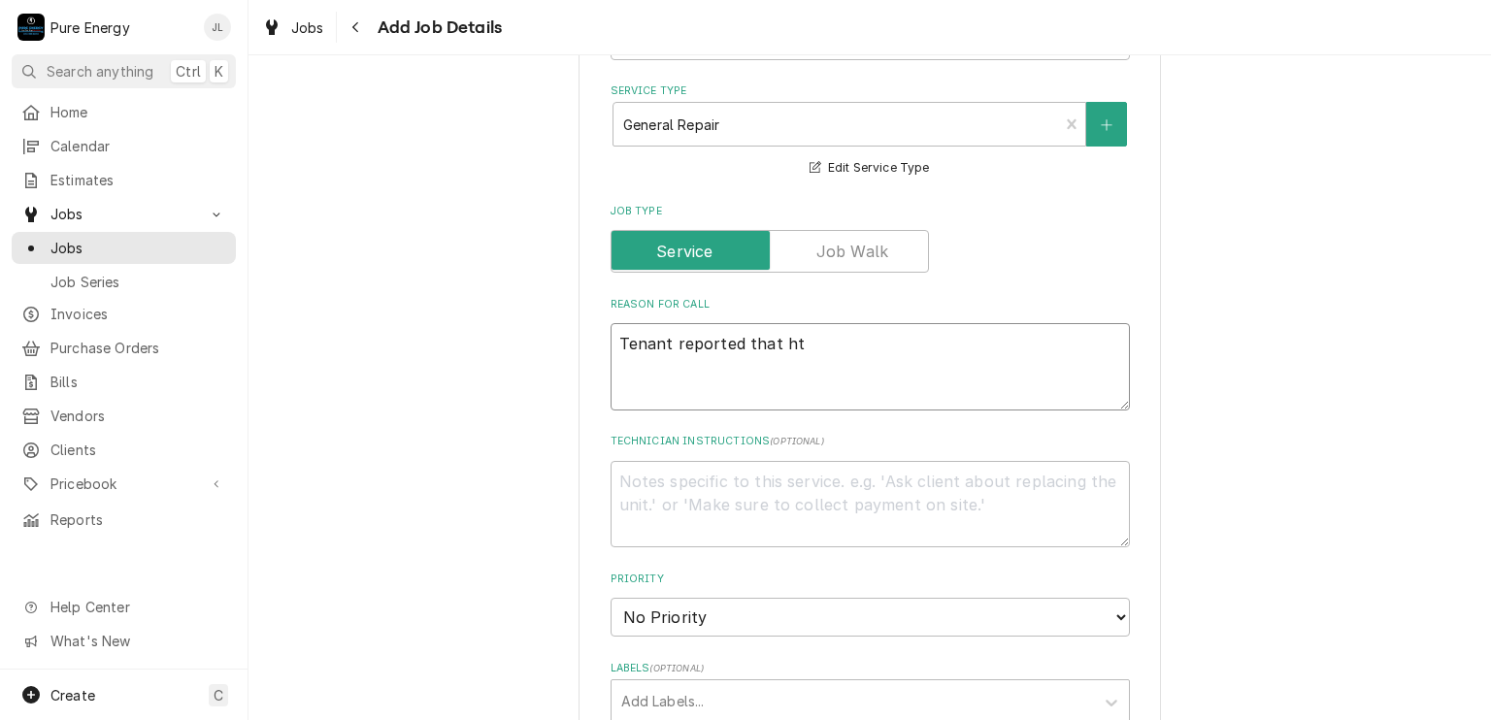
type textarea "x"
type textarea "Tenant reported that hte"
type textarea "x"
type textarea "Tenant reported that hte"
type textarea "x"
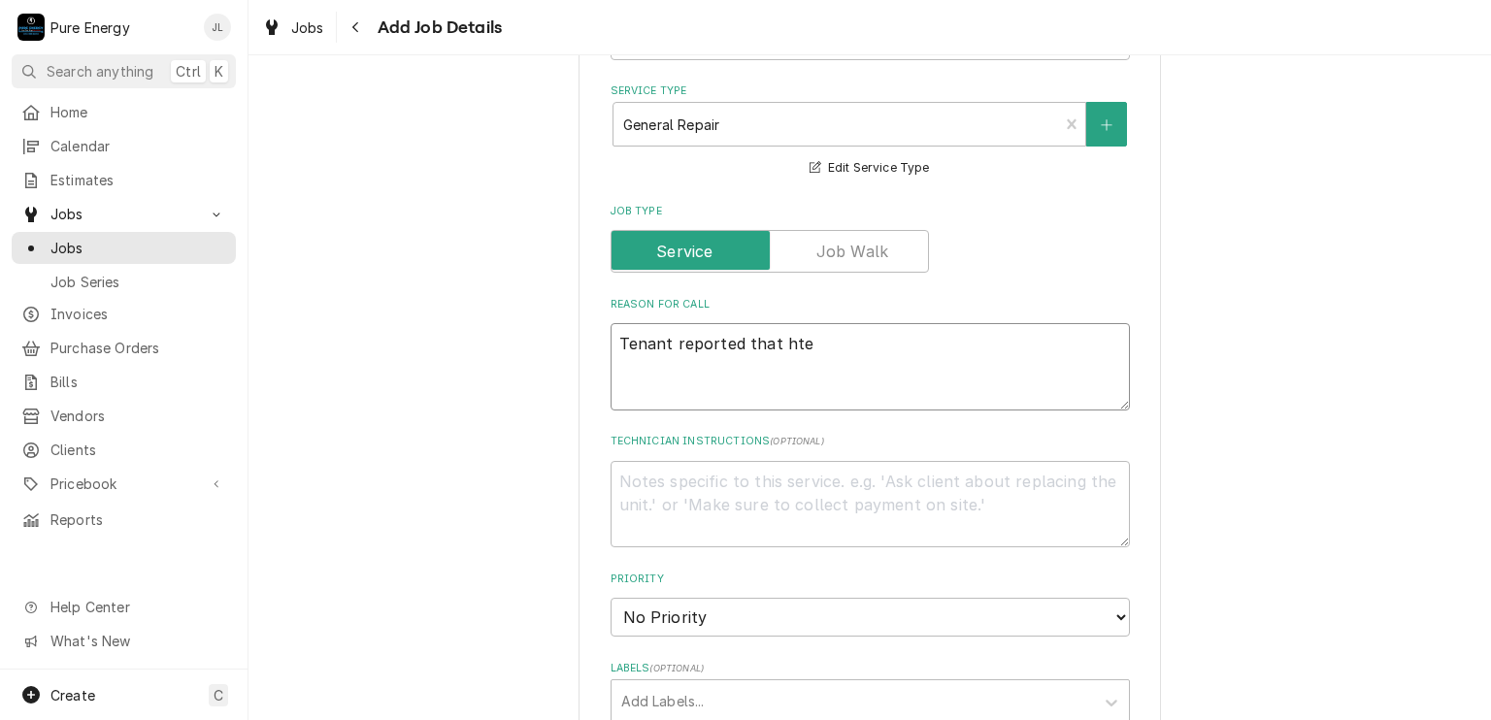
type textarea "Tenant reported that hte"
type textarea "x"
type textarea "Tenant reported that ht"
type textarea "x"
type textarea "Tenant reported that h"
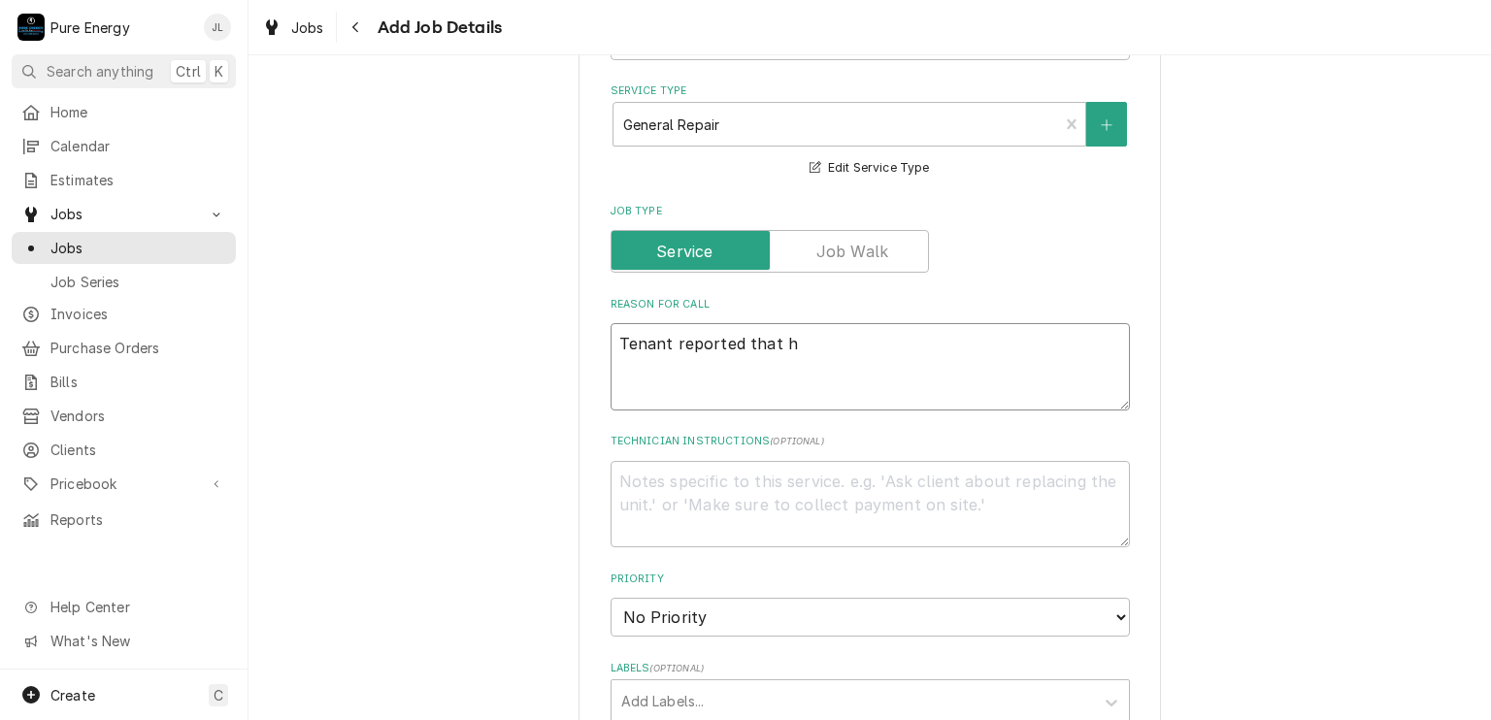
type textarea "x"
type textarea "Tenant reported that"
type textarea "x"
type textarea "Tenant reported that th"
type textarea "x"
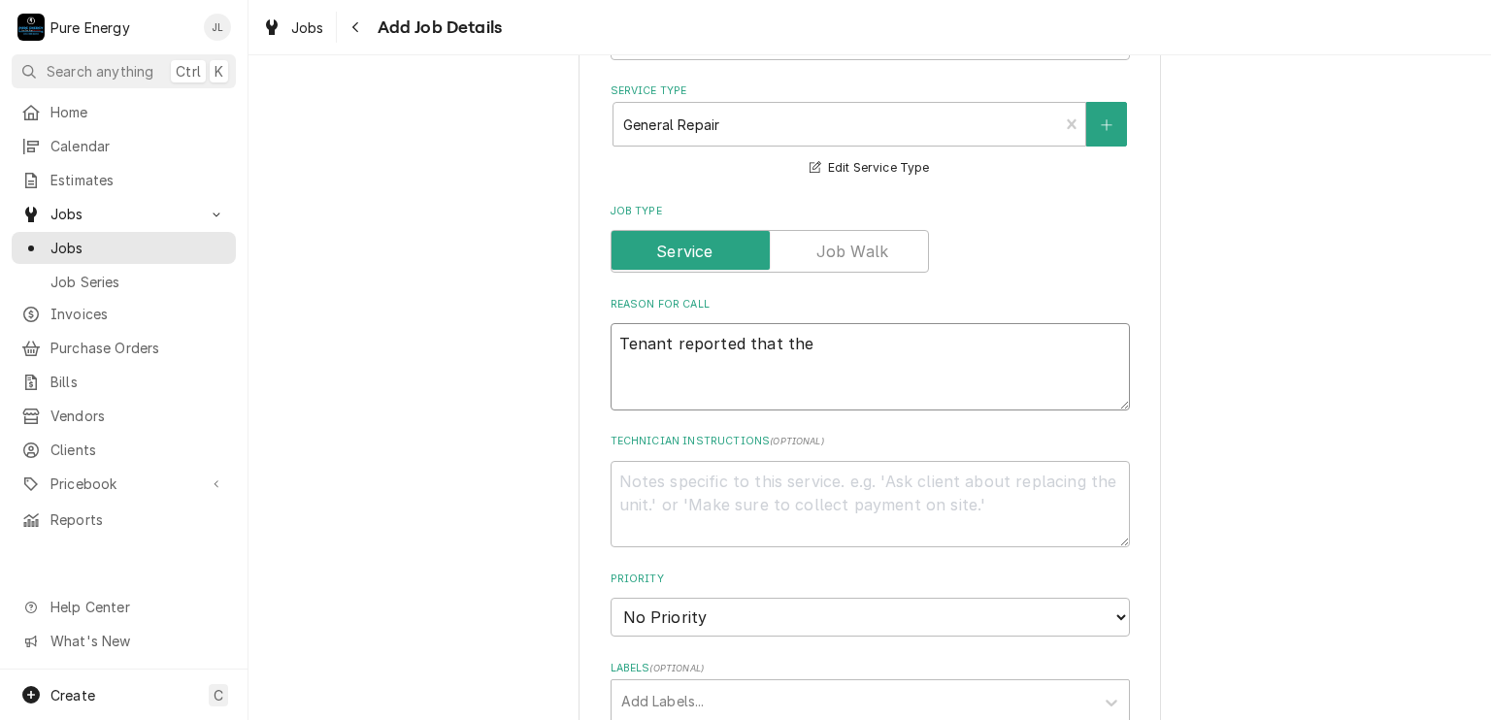
type textarea "Tenant reported that the"
type textarea "x"
type textarea "Tenant reported that the l"
type textarea "x"
type textarea "Tenant reported that the li"
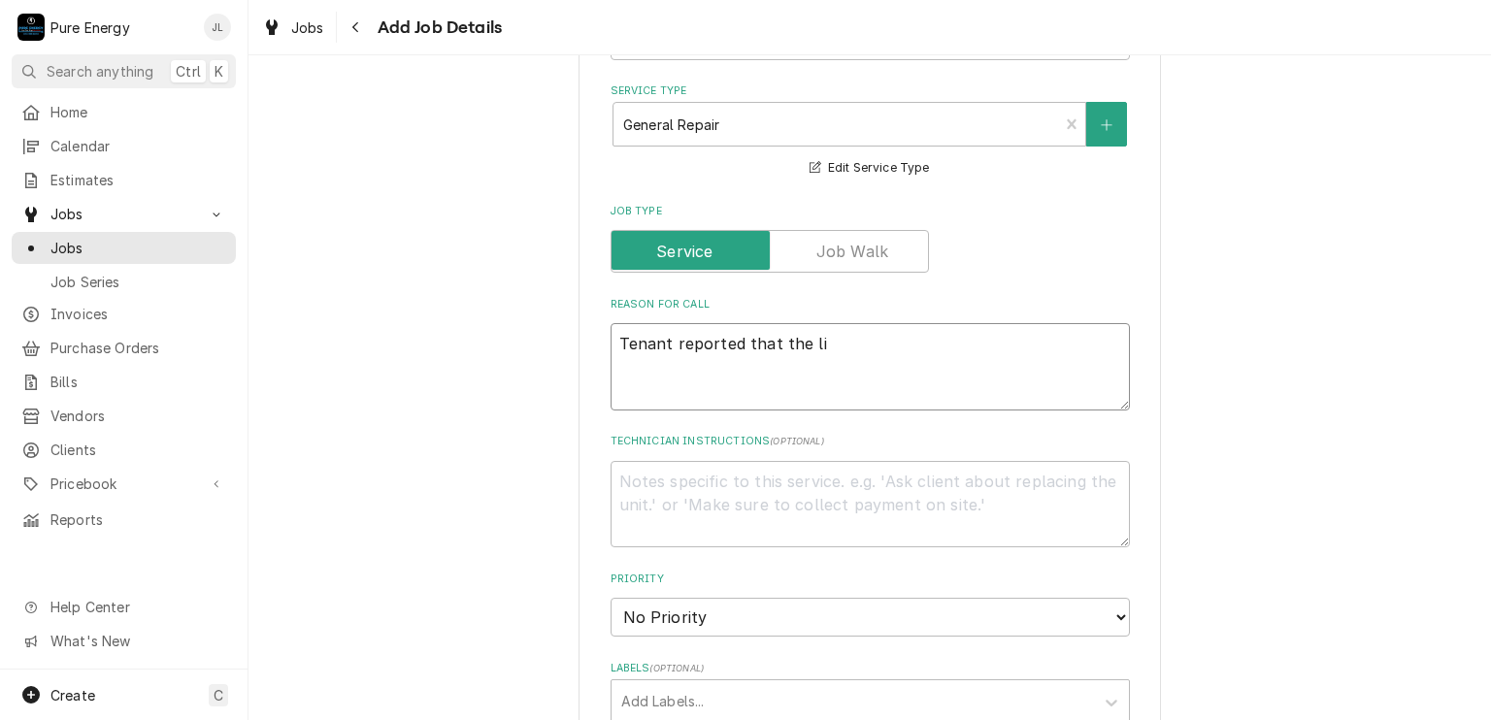
type textarea "x"
type textarea "Tenant reported that the ligh"
type textarea "x"
type textarea "Tenant reported that the light"
type textarea "x"
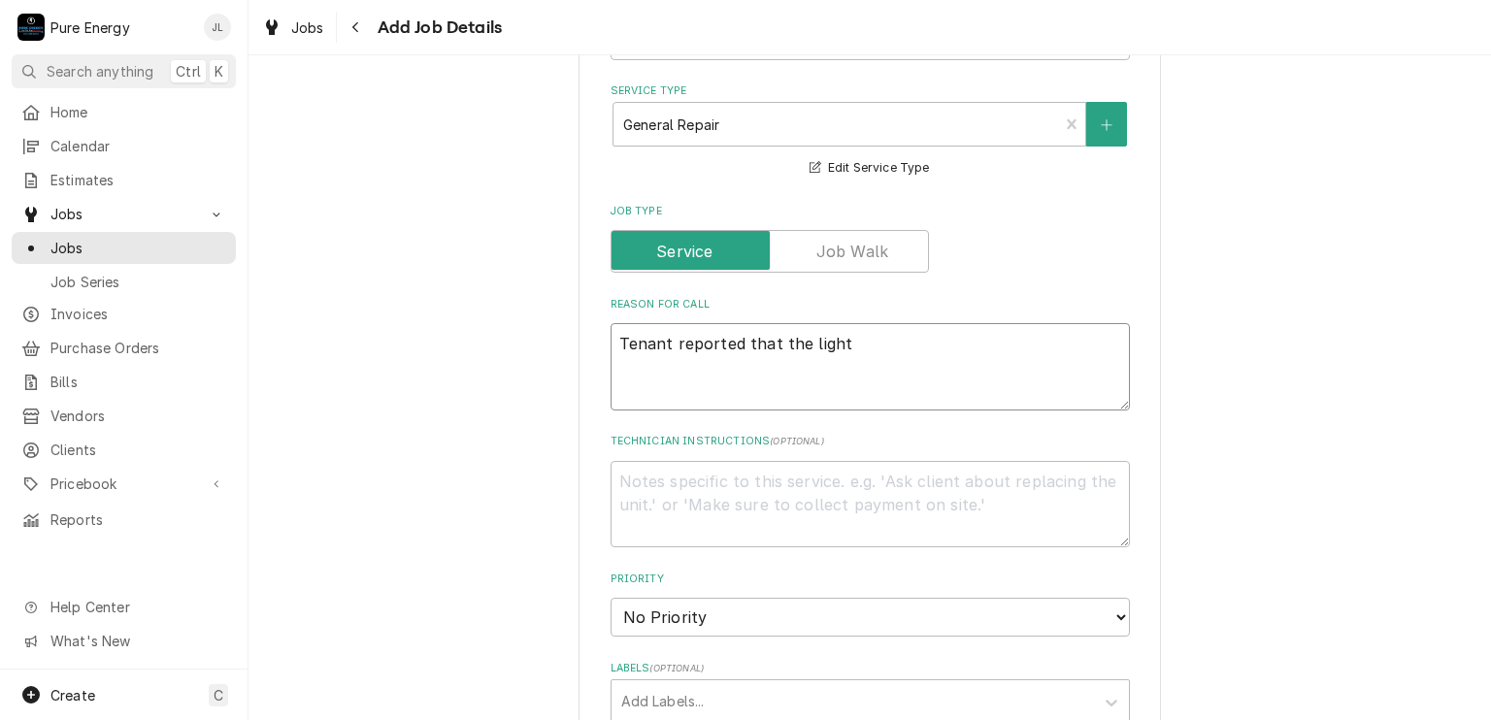
type textarea "Tenant reported that the light"
type textarea "x"
type textarea "Tenant reported that the light fi"
type textarea "x"
type textarea "Tenant reported that the light fix"
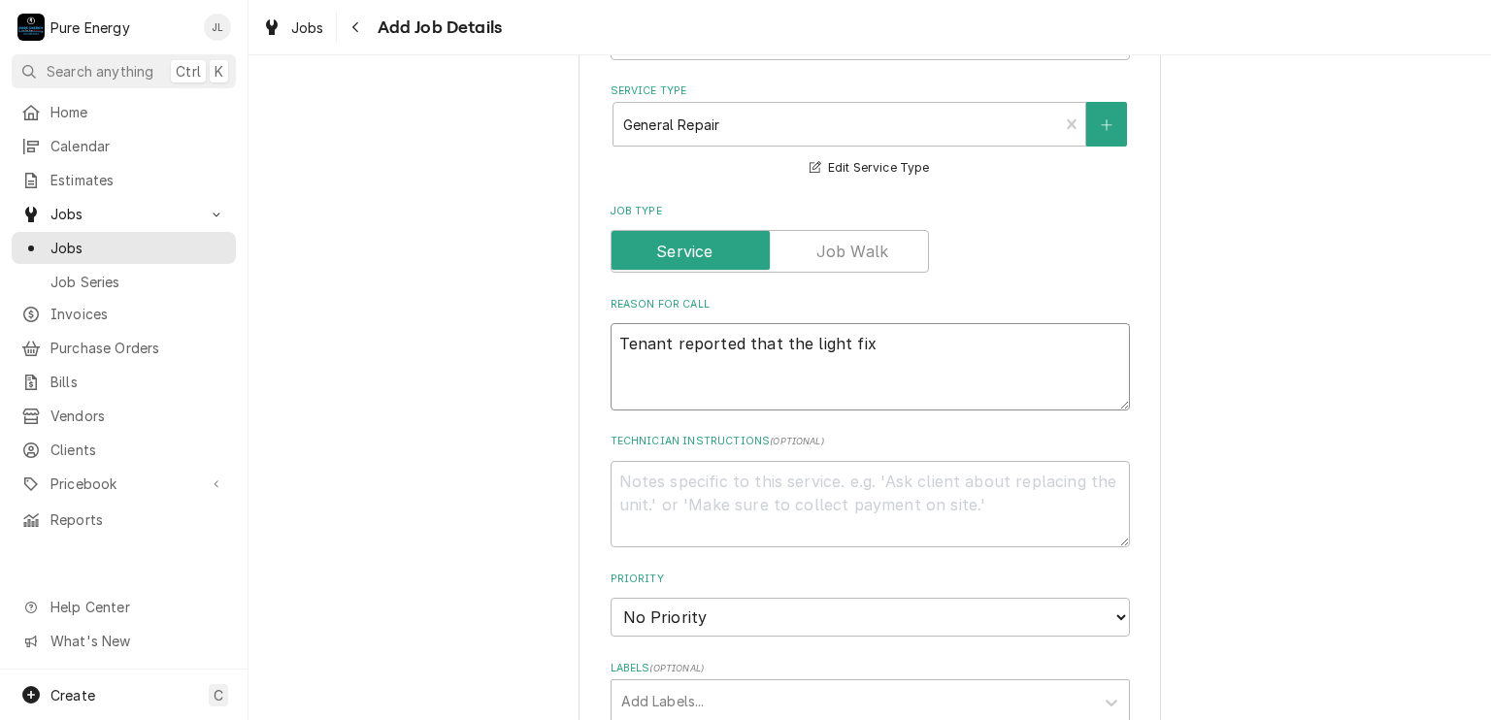
type textarea "x"
type textarea "Tenant reported that the light fixtu"
type textarea "x"
type textarea "Tenant reported that the light fixtur"
type textarea "x"
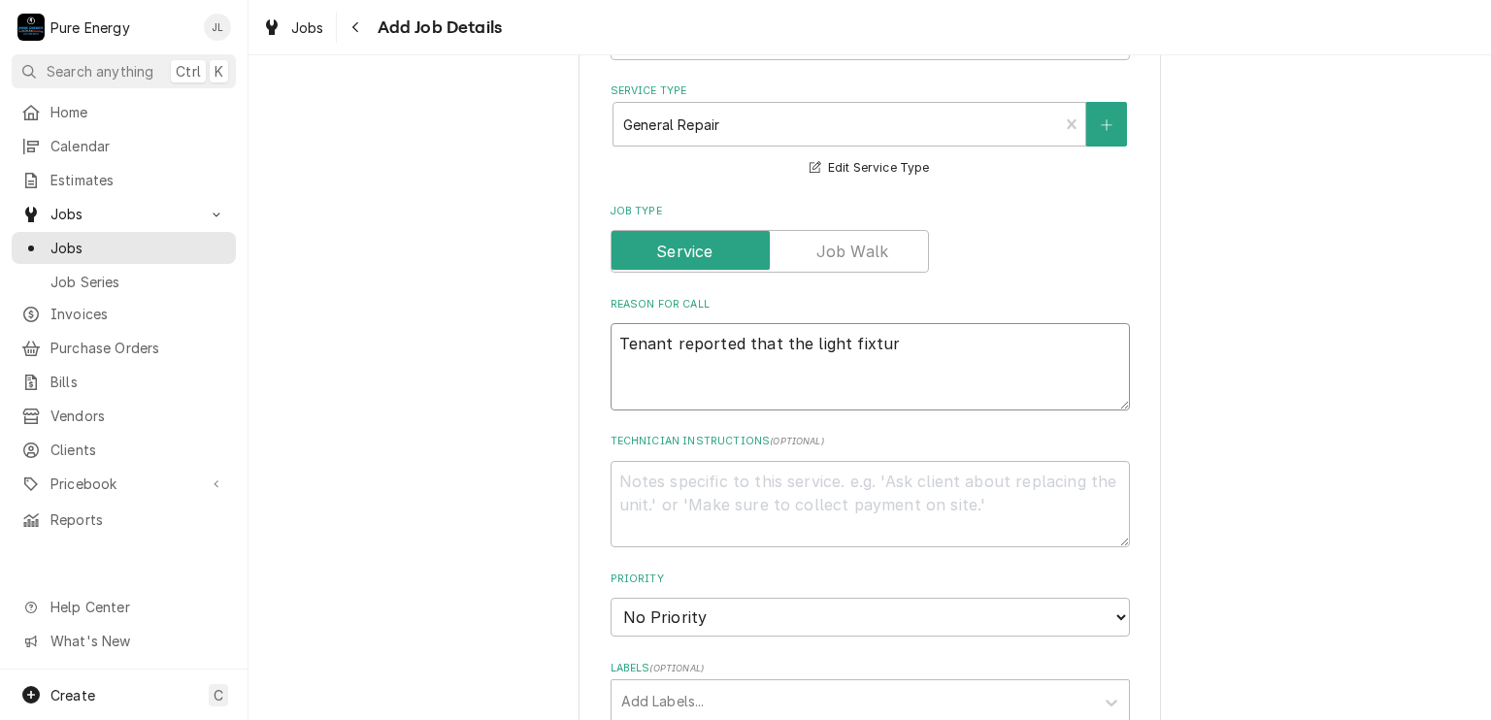
type textarea "Tenant reported that the light fixture"
type textarea "x"
type textarea "Tenant reported that the light fixture"
type textarea "x"
type textarea "Tenant reported that the light fixture i"
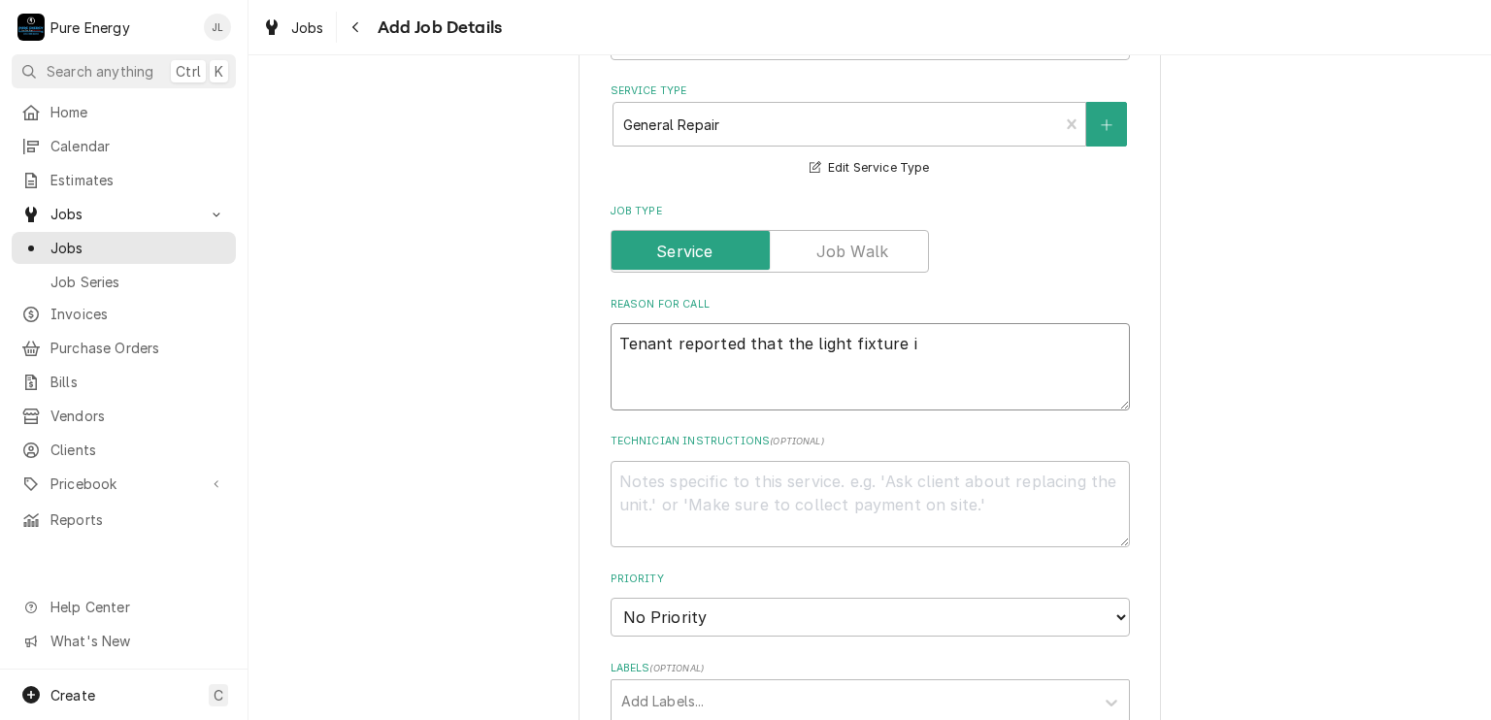
type textarea "x"
type textarea "Tenant reported that the light fixture in"
type textarea "x"
type textarea "Tenant reported that the light fixture in"
type textarea "x"
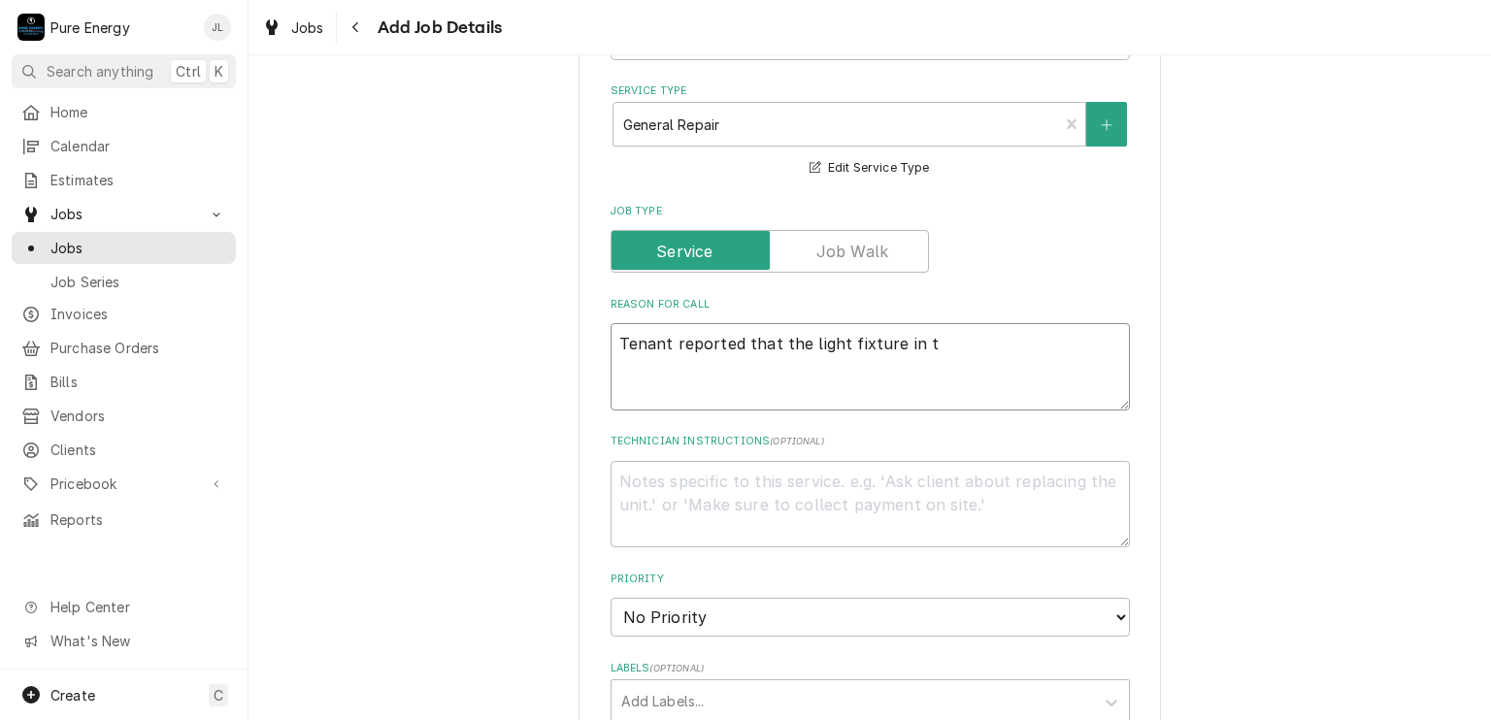
type textarea "Tenant reported that the light fixture in th"
type textarea "x"
type textarea "Tenant reported that the light fixture in the"
type textarea "x"
type textarea "Tenant reported that the light fixture in the l"
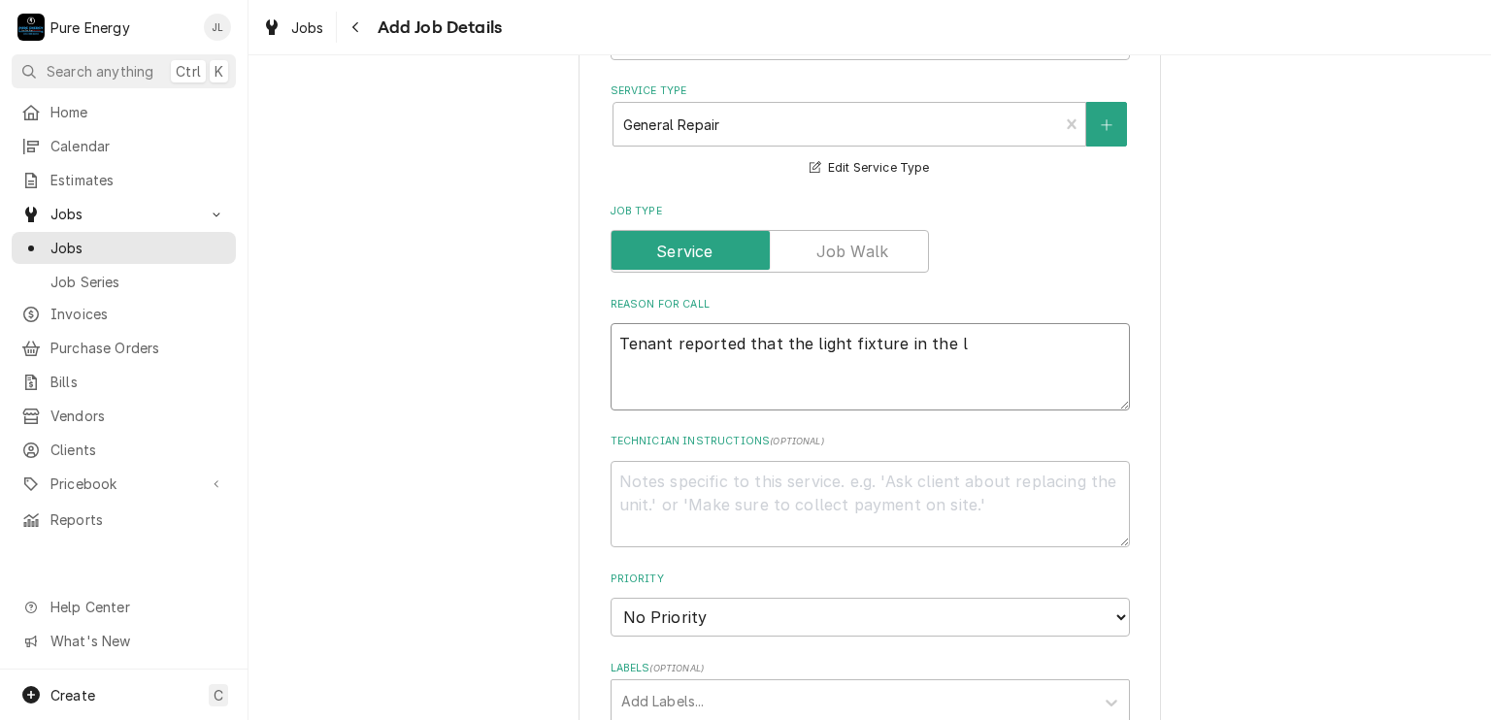
type textarea "x"
type textarea "Tenant reported that the light fixture in the lau"
type textarea "x"
type textarea "Tenant reported that the light fixture in the laun"
type textarea "x"
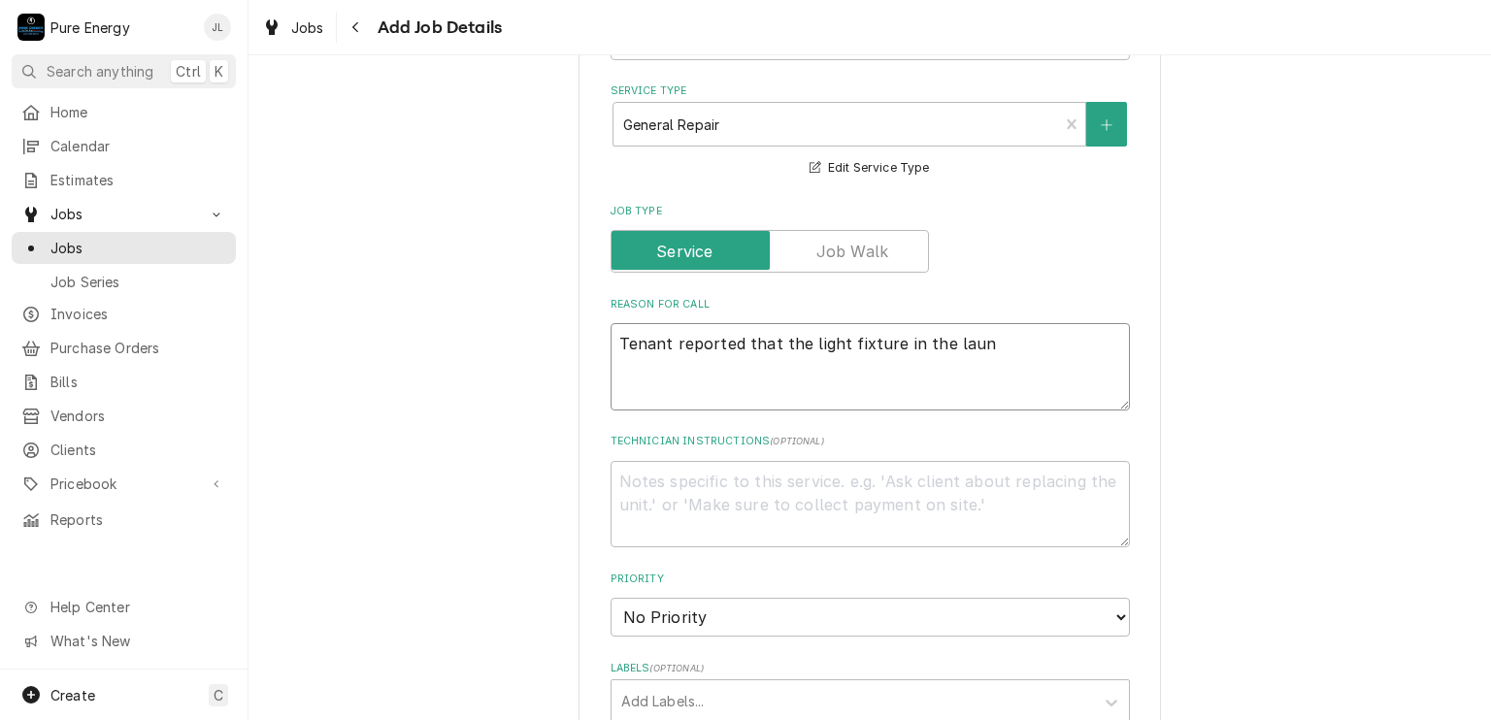
type textarea "Tenant reported that the light fixture in the laund"
type textarea "x"
type textarea "Tenant reported that the light fixture in the laundr"
type textarea "x"
type textarea "Tenant reported that the light fixture in the laundry"
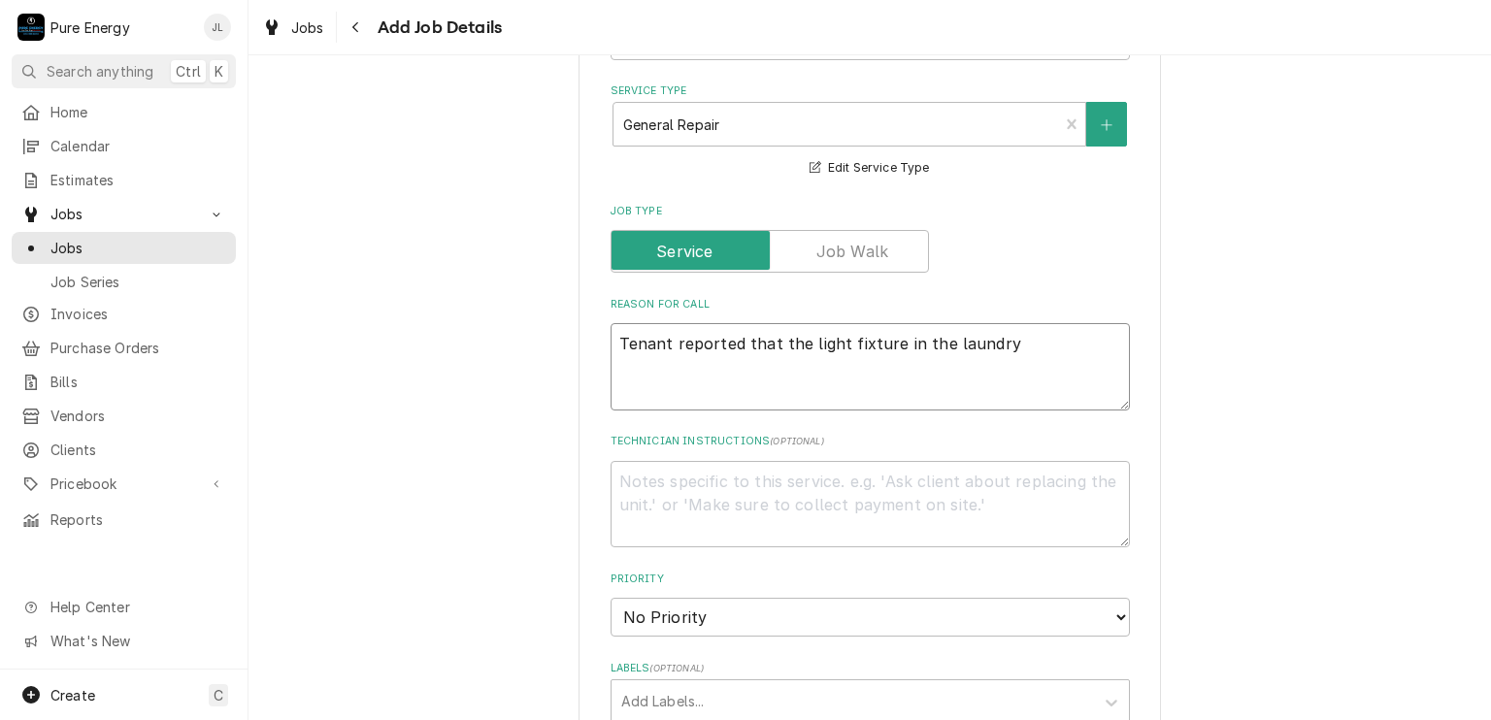
type textarea "x"
type textarea "Tenant reported that the light fixture in the laundry"
type textarea "x"
type textarea "Tenant reported that the light fixture in the laundry r"
type textarea "x"
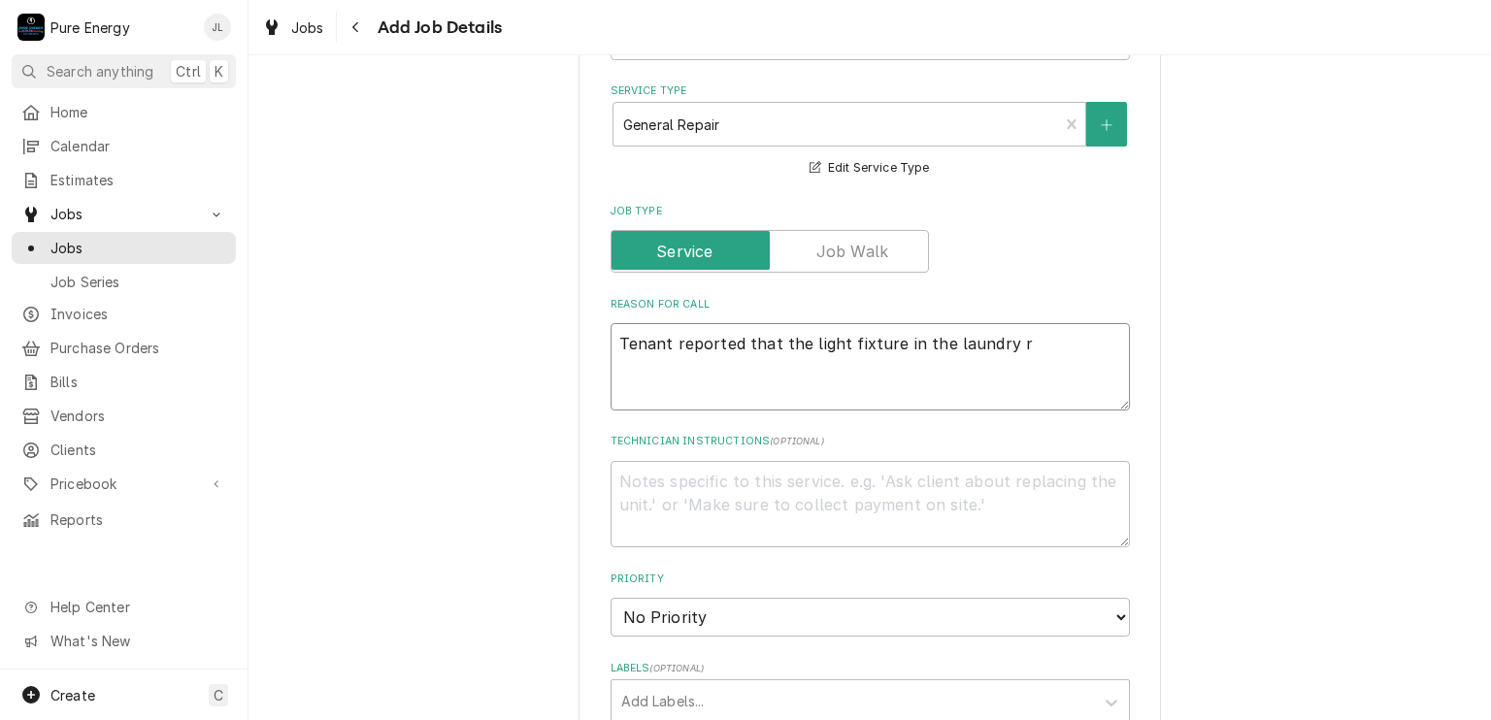
type textarea "Tenant reported that the light fixture in the laundry ro"
type textarea "x"
type textarea "Tenant reported that the light fixture in the laundry roo"
type textarea "x"
type textarea "Tenant reported that the light fixture in the laundry room"
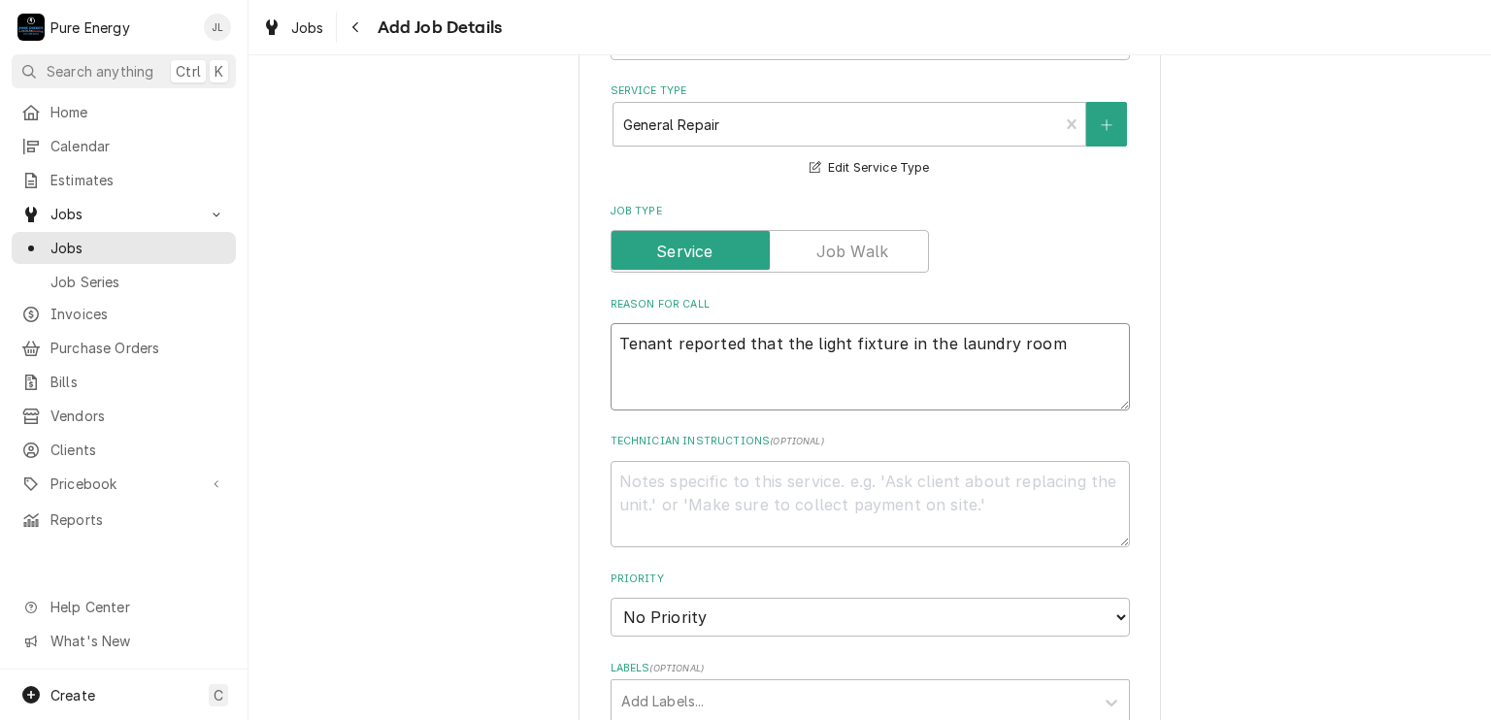
type textarea "x"
type textarea "Tenant reported that the light fixture in the laundry room"
type textarea "x"
type textarea "Tenant reported that the light fixture in the laundry room s"
type textarea "x"
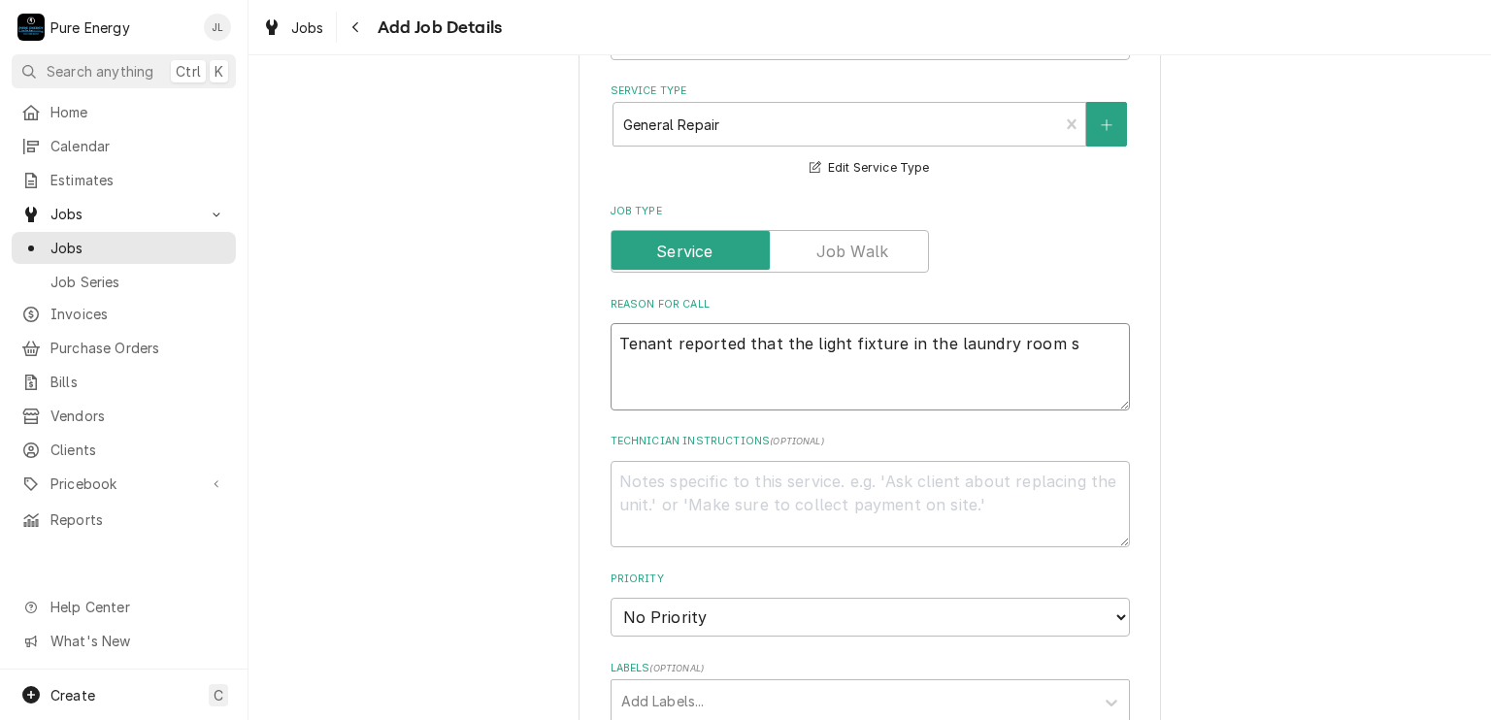
type textarea "Tenant reported that the light fixture in the laundry room s"
type textarea "x"
type textarea "Tenant reported that the light fixture in the laundry room"
type textarea "x"
type textarea "Tenant reported that the light fixture in the laundry room i"
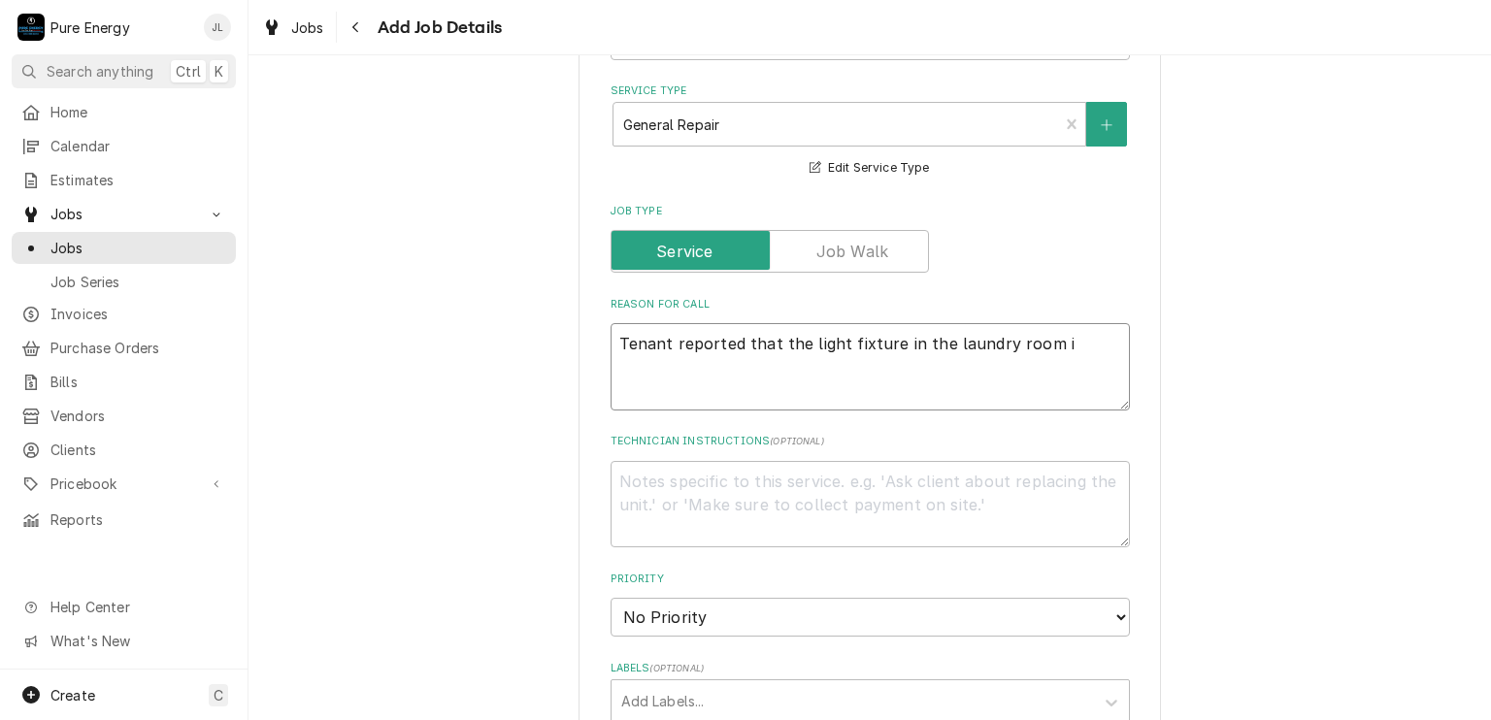
type textarea "x"
type textarea "Tenant reported that the light fixture in the laundry room is"
type textarea "x"
type textarea "Tenant reported that the light fixture in the laundry room is n"
type textarea "x"
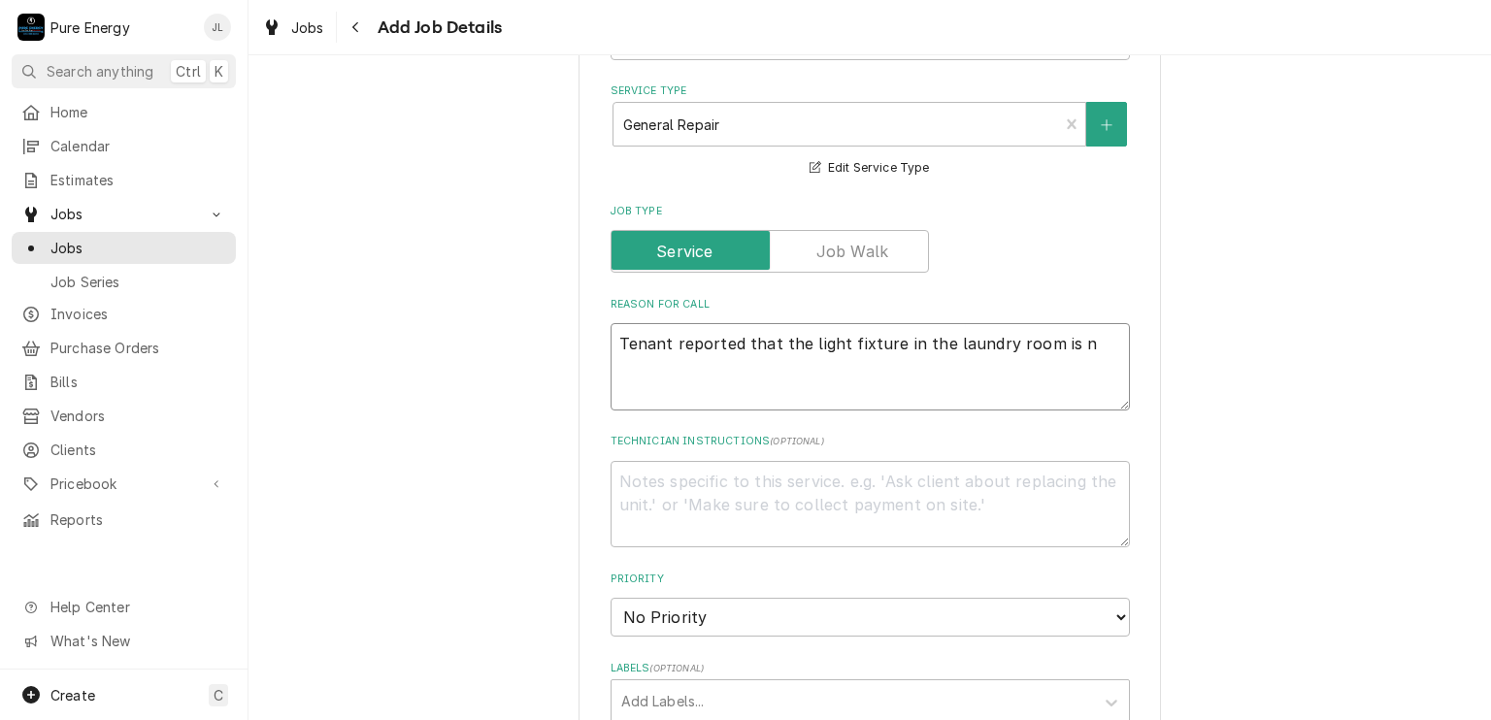
type textarea "Tenant reported that the light fixture in the laundry room is no"
type textarea "x"
type textarea "Tenant reported that the light fixture in the laundry room is not"
type textarea "x"
type textarea "Tenant reported that the light fixture in the laundry room is not wo"
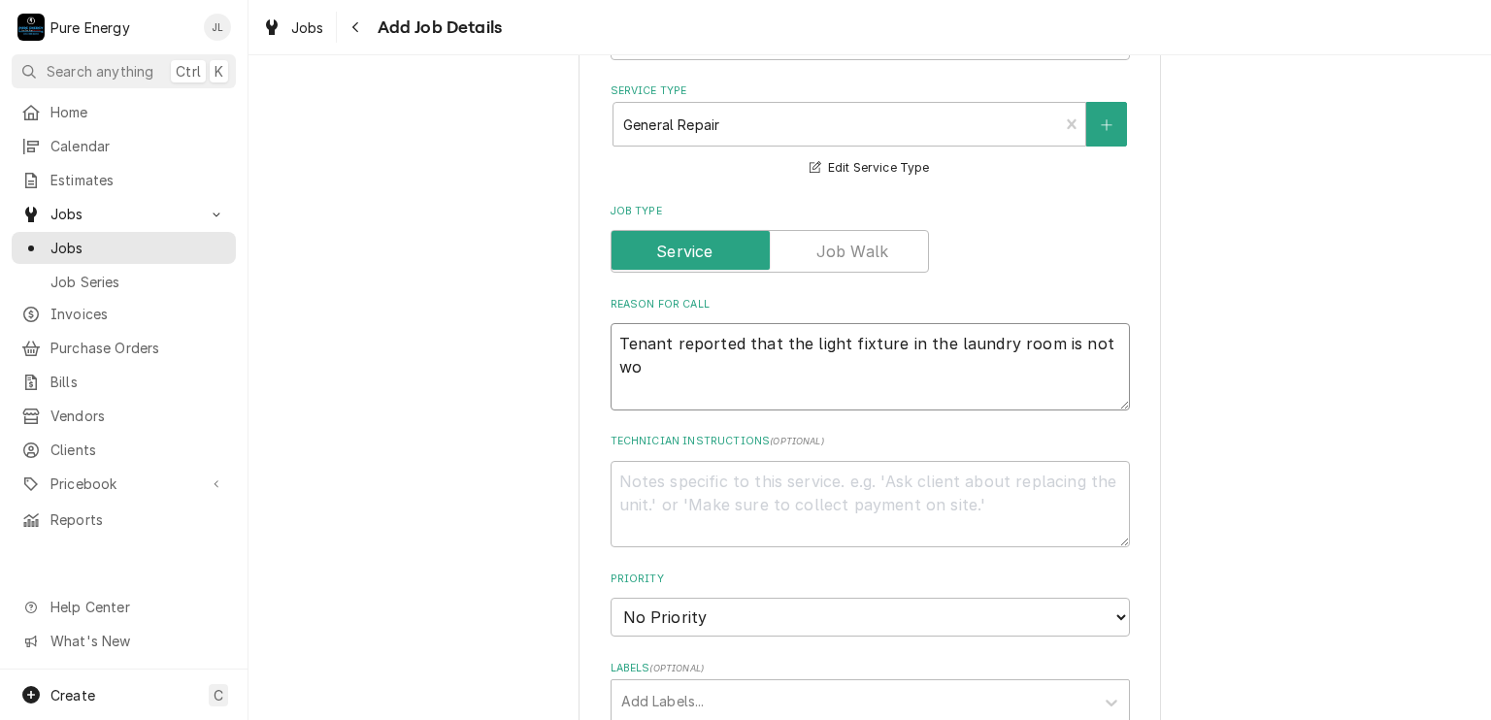
type textarea "x"
type textarea "Tenant reported that the light fixture in the laundry room is not wor"
type textarea "x"
type textarea "Tenant reported that the light fixture in the laundry room is not work"
type textarea "x"
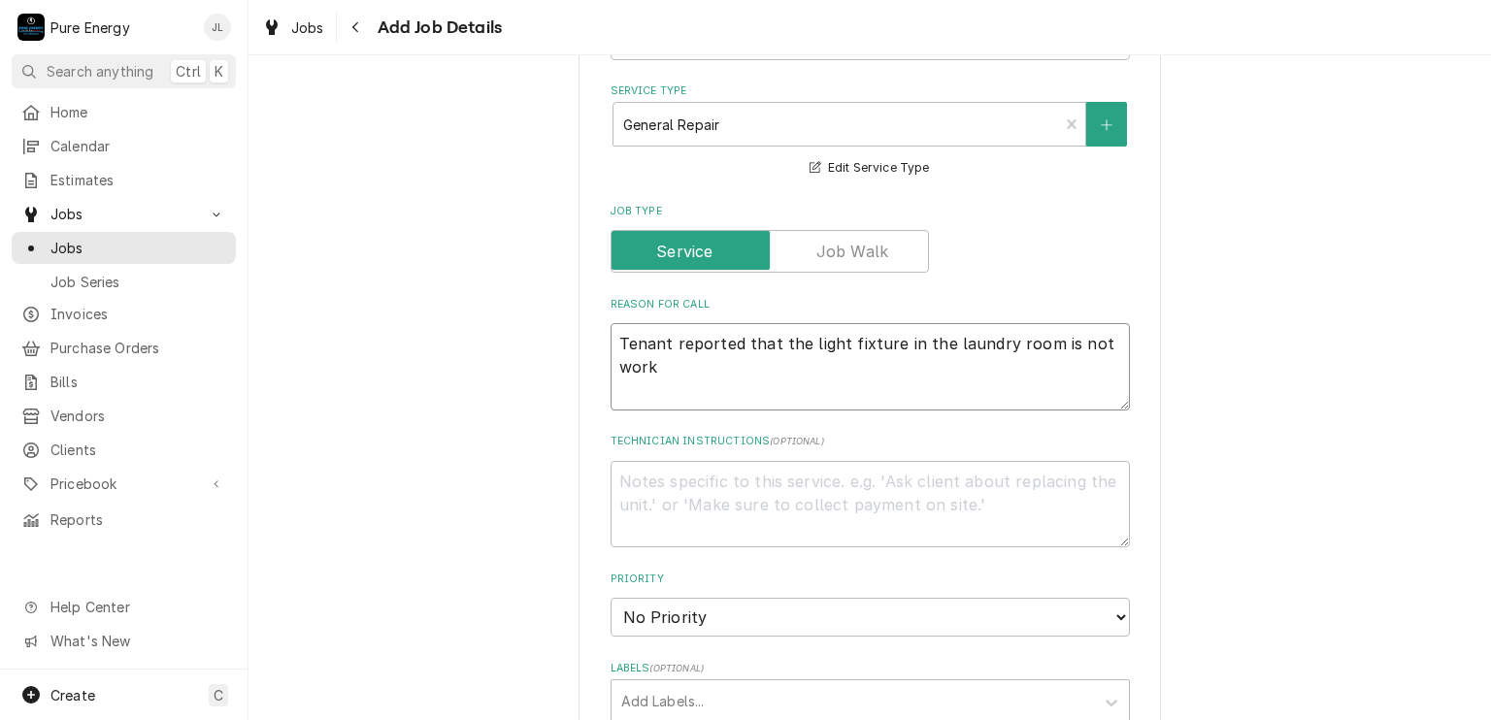
type textarea "Tenant reported that the light fixture in the laundry room is not worki"
type textarea "x"
type textarea "Tenant reported that the light fixture in the laundry room is not workin"
type textarea "x"
type textarea "Tenant reported that the light fixture in the laundry room is not working"
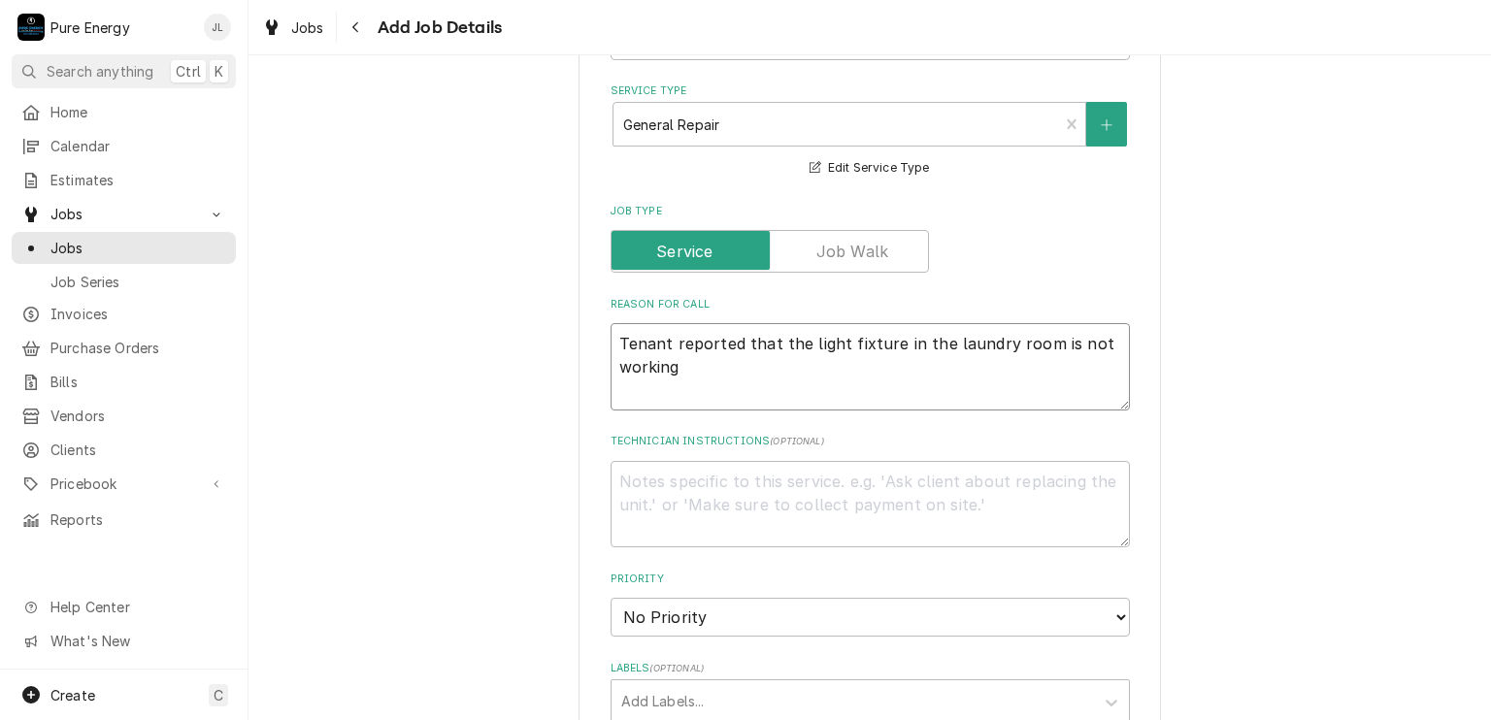
type textarea "x"
type textarea "Tenant reported that the light fixture in the laundry room is not working."
type textarea "x"
type textarea "Tenant reported that the light fixture in the laundry room is not working."
type textarea "x"
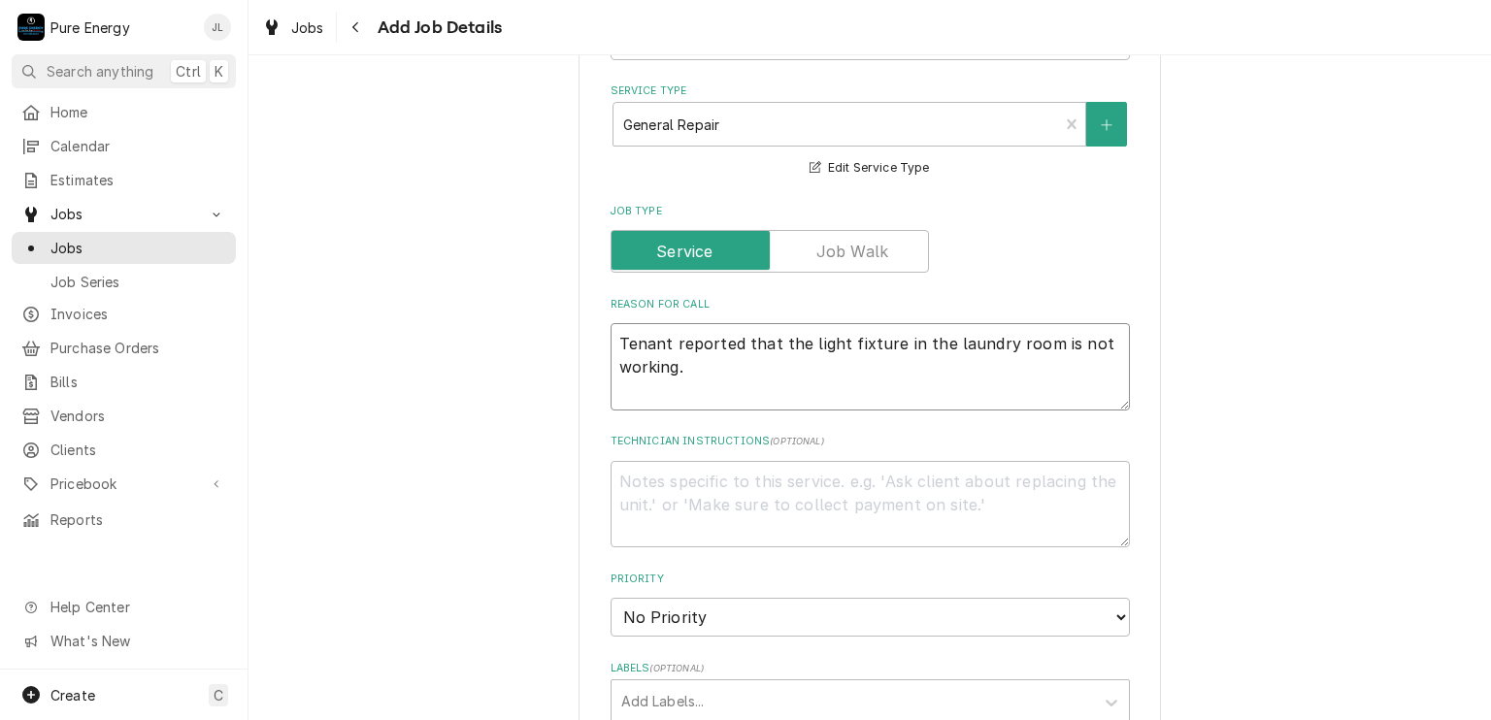
type textarea "Tenant reported that the light fixture in the laundry room is not working."
type textarea "x"
type textarea "Tenant reported that the light fixture in the laundry room is not working. T"
type textarea "x"
type textarea "Tenant reported that the light fixture in the laundry room is not working. Tak"
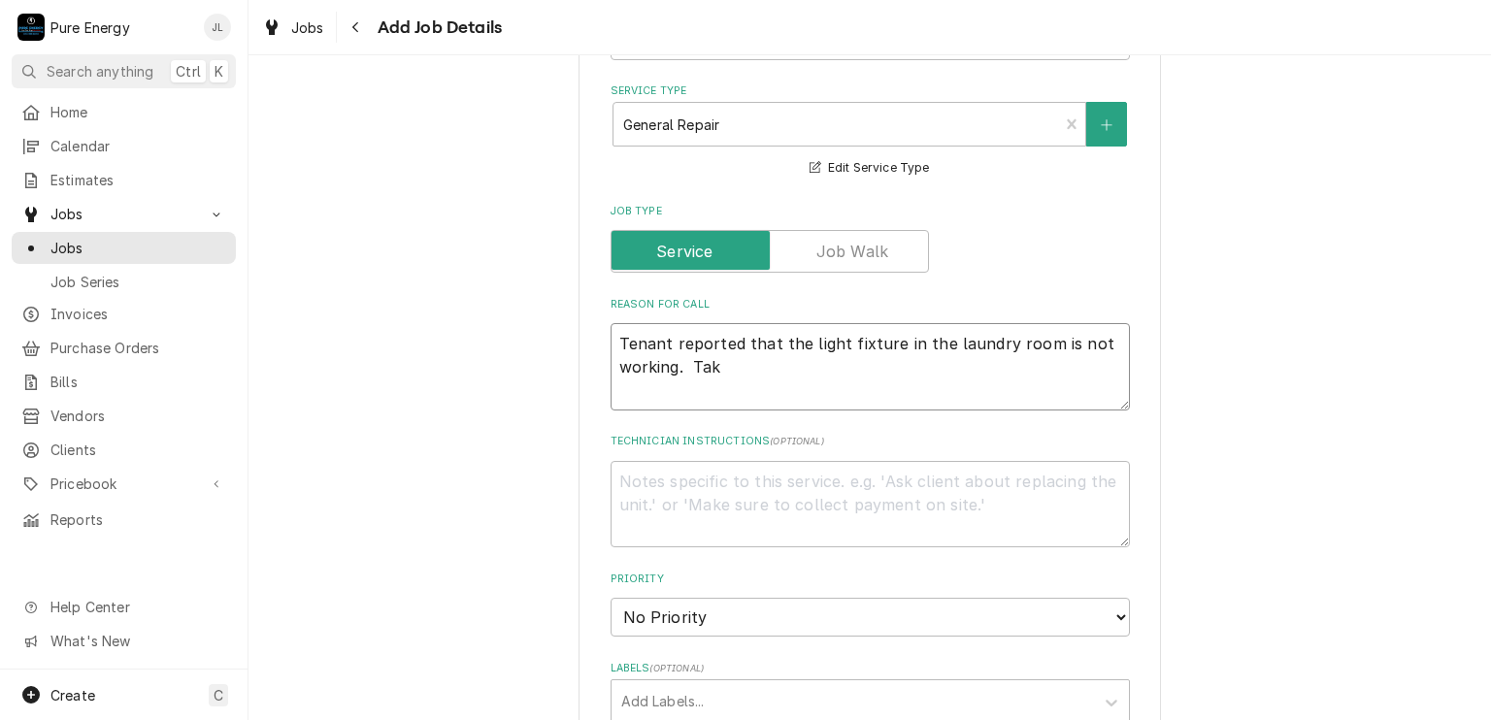
type textarea "x"
type textarea "Tenant reported that the light fixture in the laundry room is not working. Take"
type textarea "x"
type textarea "Tenant reported that the light fixture in the laundry room is not working. Take"
type textarea "x"
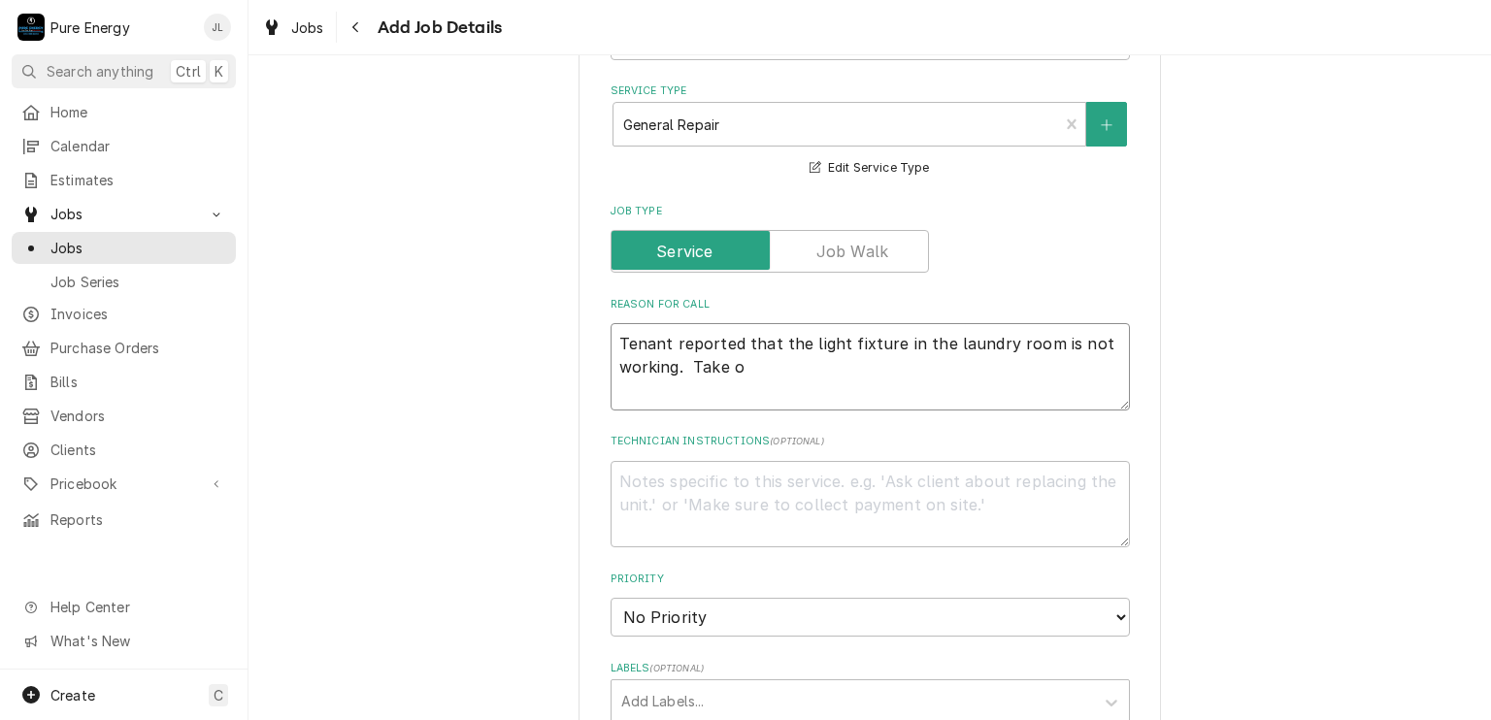
type textarea "Tenant reported that the light fixture in the laundry room is not working. Take…"
type textarea "x"
type textarea "Tenant reported that the light fixture in the laundry room is not working. Take…"
type textarea "x"
type textarea "Tenant reported that the light fixture in the laundry room is not working. Take…"
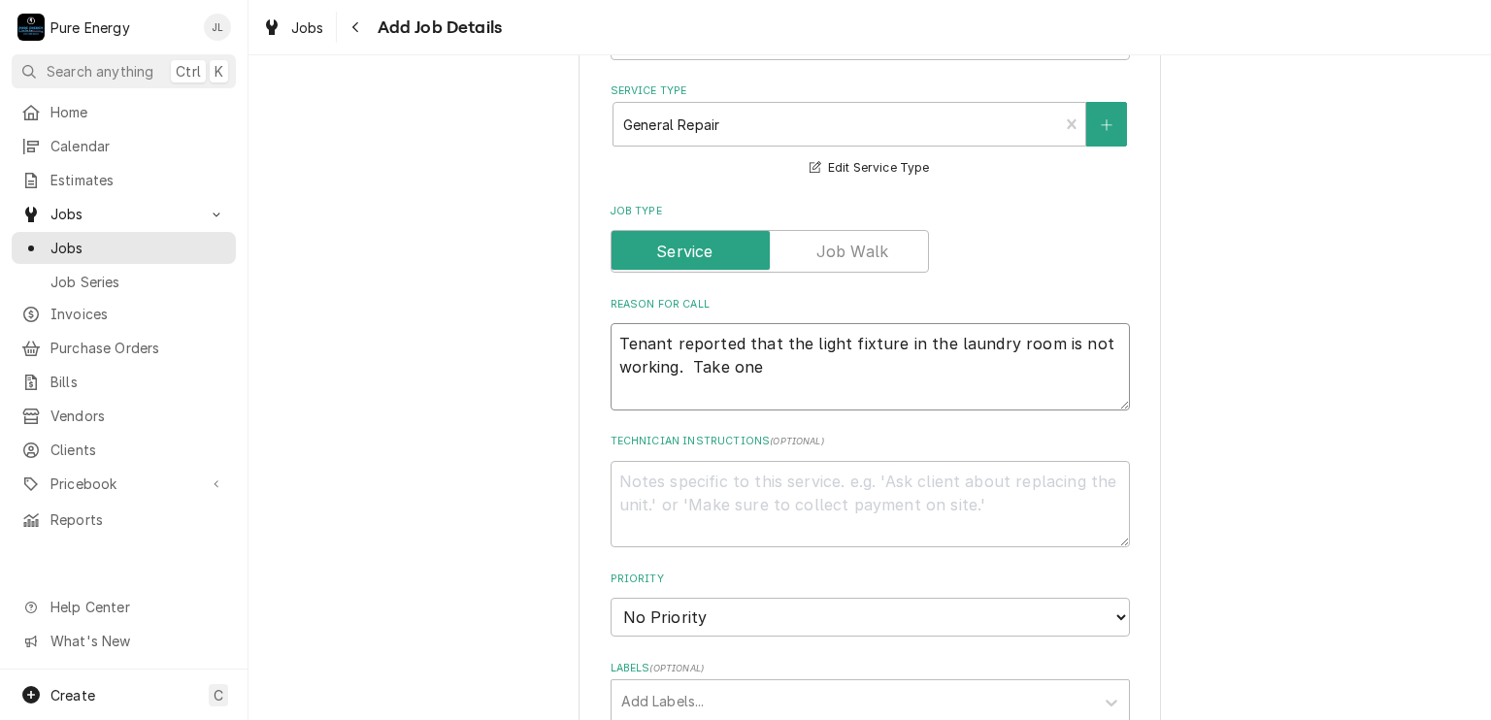
type textarea "x"
type textarea "Tenant reported that the light fixture in the laundry room is not working. Take…"
type textarea "x"
type textarea "Tenant reported that the light fixture in the laundry room is not working. Take…"
type textarea "x"
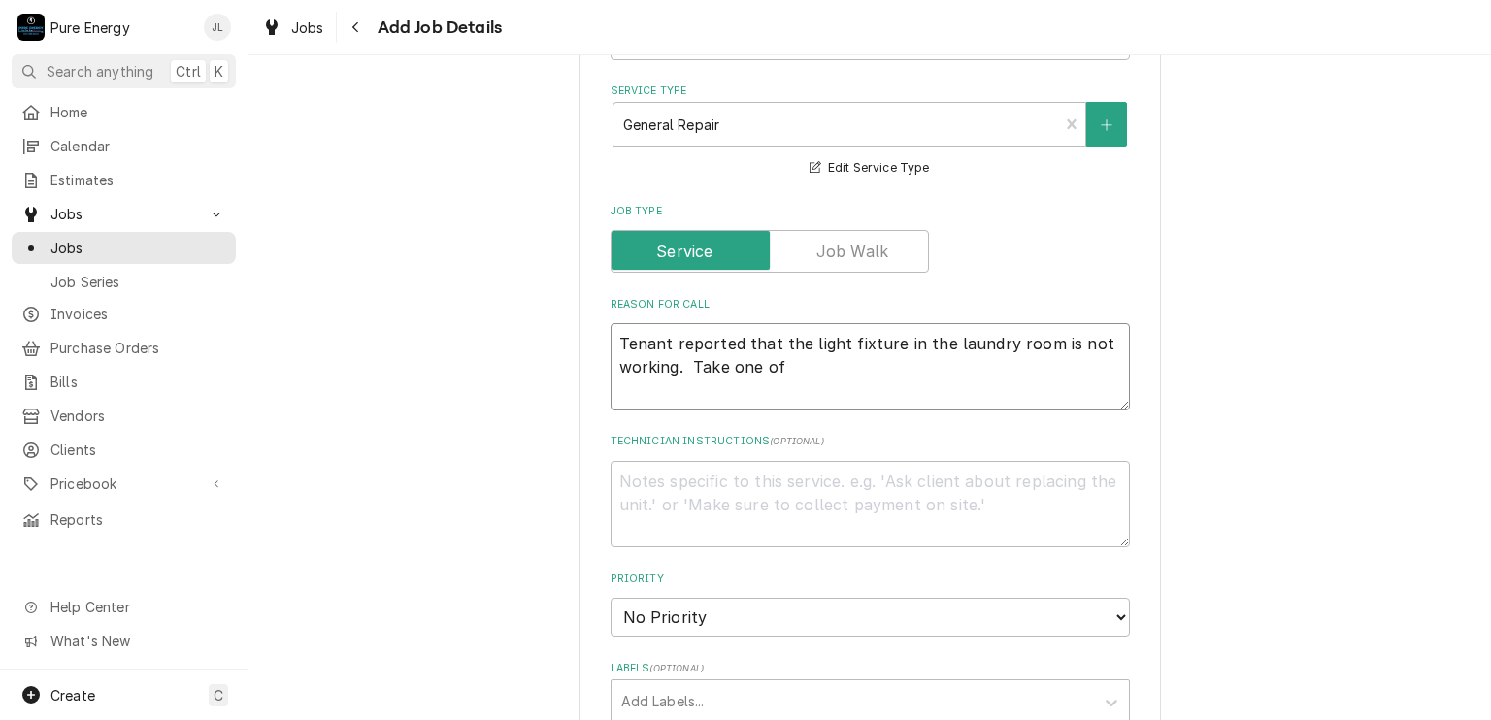
type textarea "Tenant reported that the light fixture in the laundry room is not working. Take…"
type textarea "x"
type textarea "Tenant reported that the light fixture in the laundry room is not working. Take…"
type textarea "x"
type textarea "Tenant reported that the light fixture in the laundry room is not working. Take…"
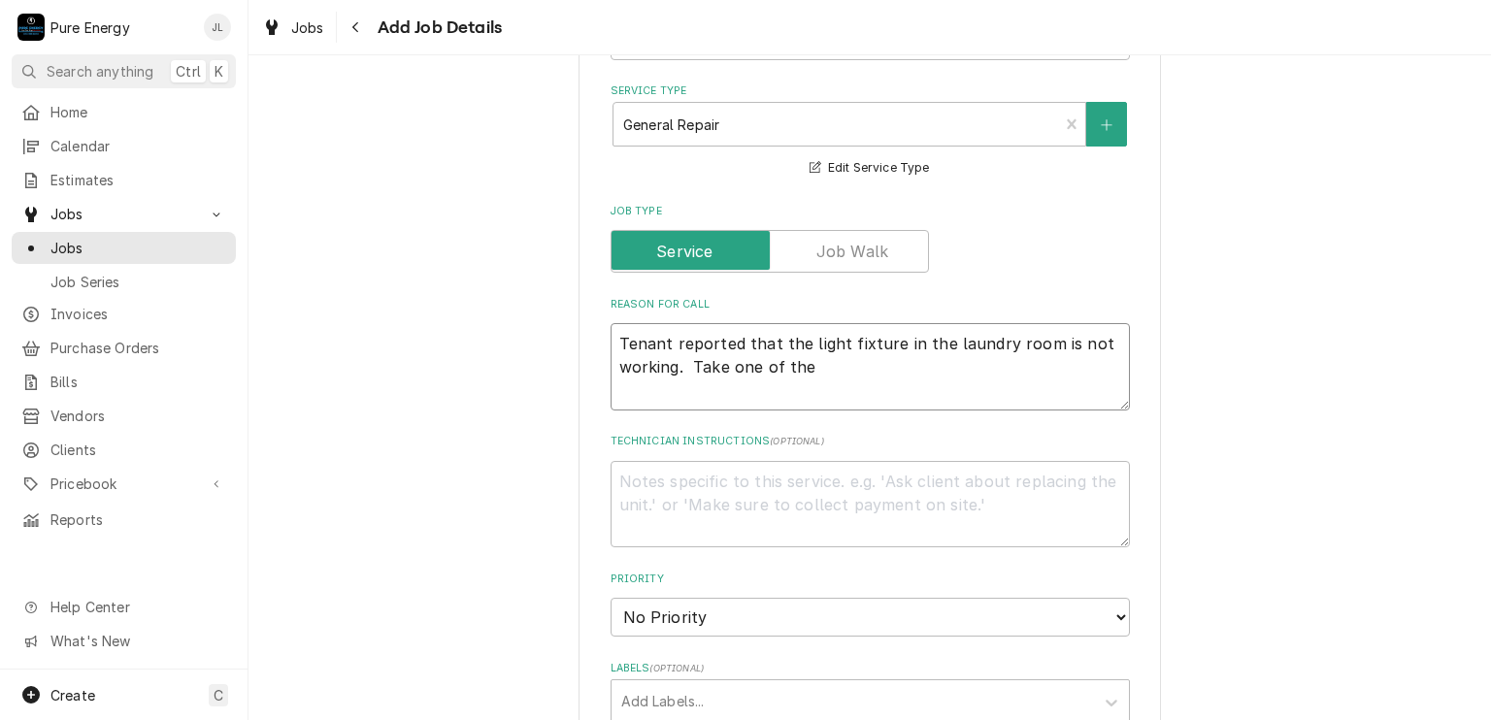
type textarea "x"
type textarea "Tenant reported that the light fixture in the laundry room is not working. Take…"
type textarea "x"
type textarea "Tenant reported that the light fixture in the laundry room is not working. Take…"
type textarea "x"
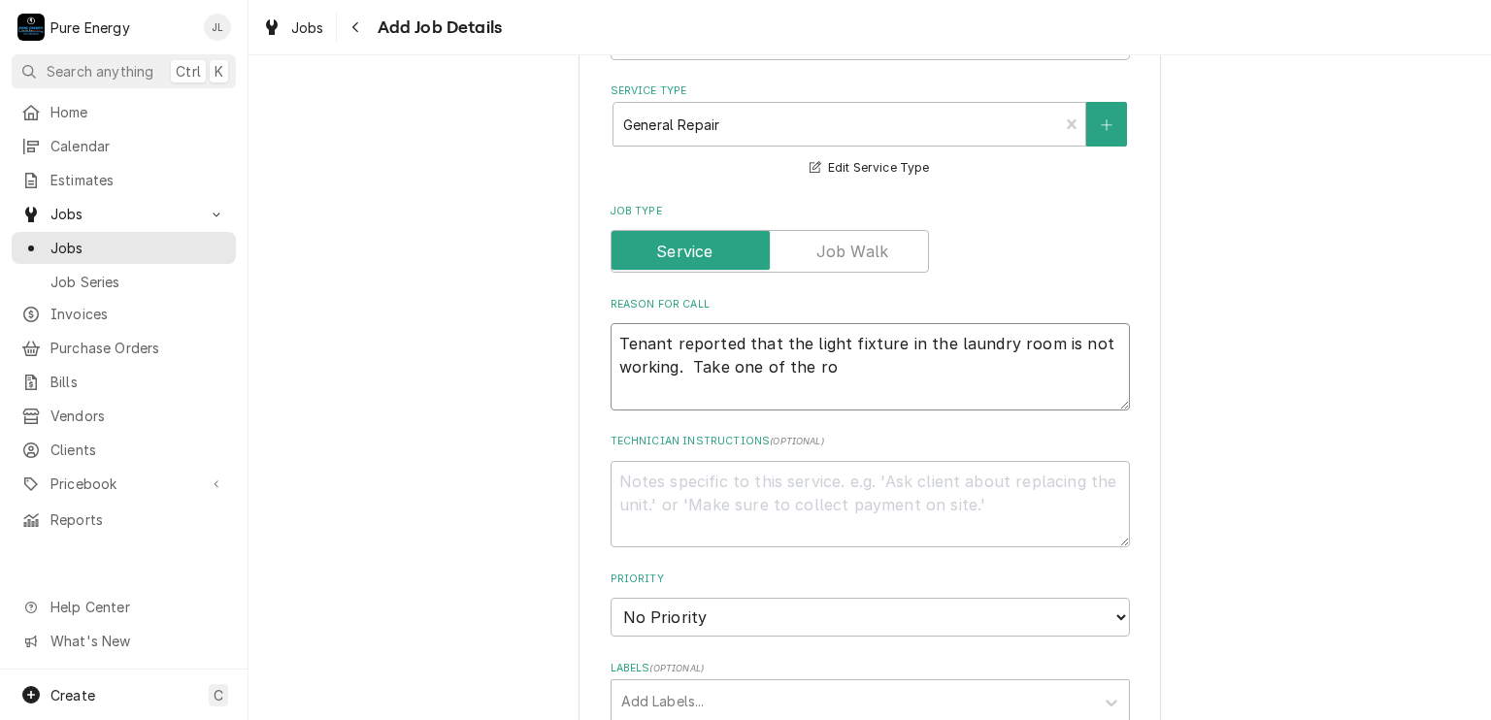
type textarea "Tenant reported that the light fixture in the laundry room is not working. Take…"
type textarea "x"
type textarea "Tenant reported that the light fixture in the laundry room is not working. Take…"
type textarea "x"
type textarea "Tenant reported that the light fixture in the laundry room is not working. Take…"
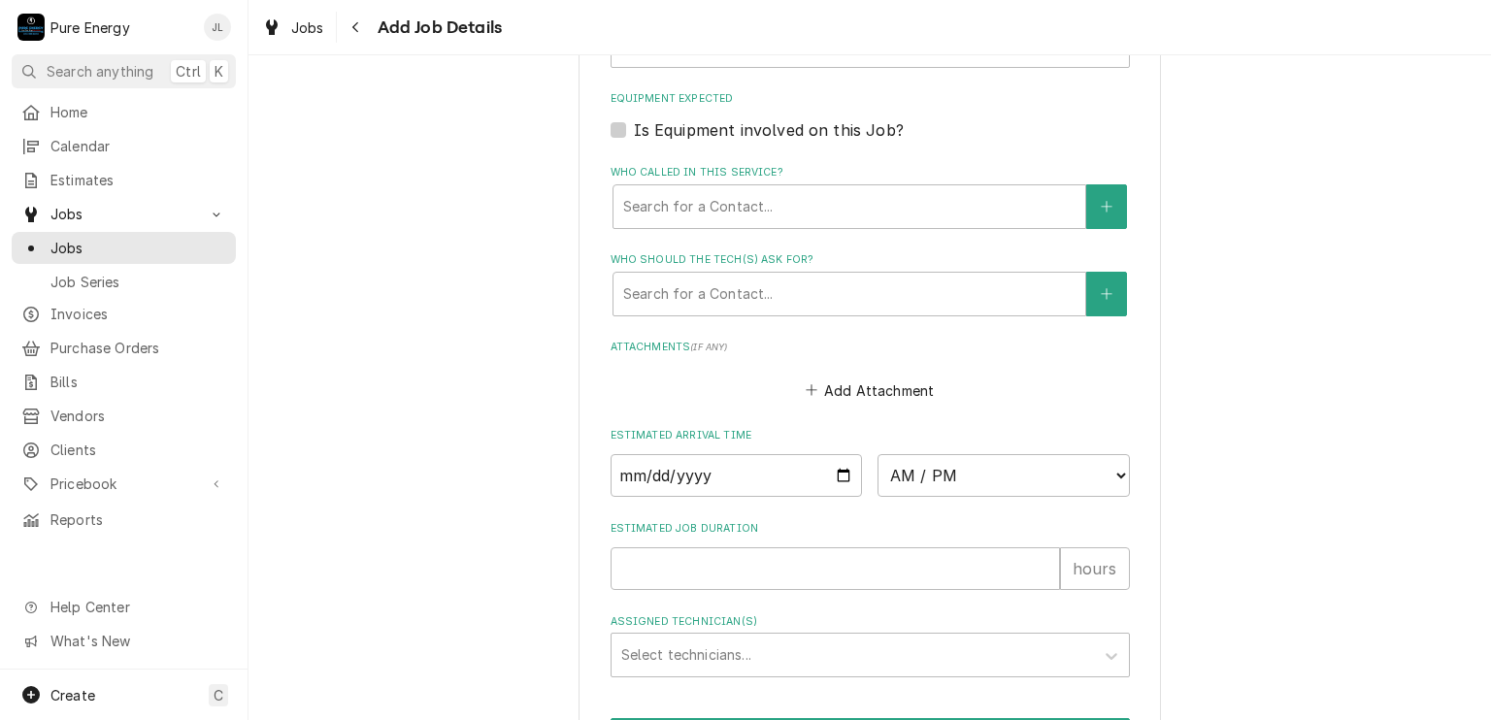
scroll to position [1359, 0]
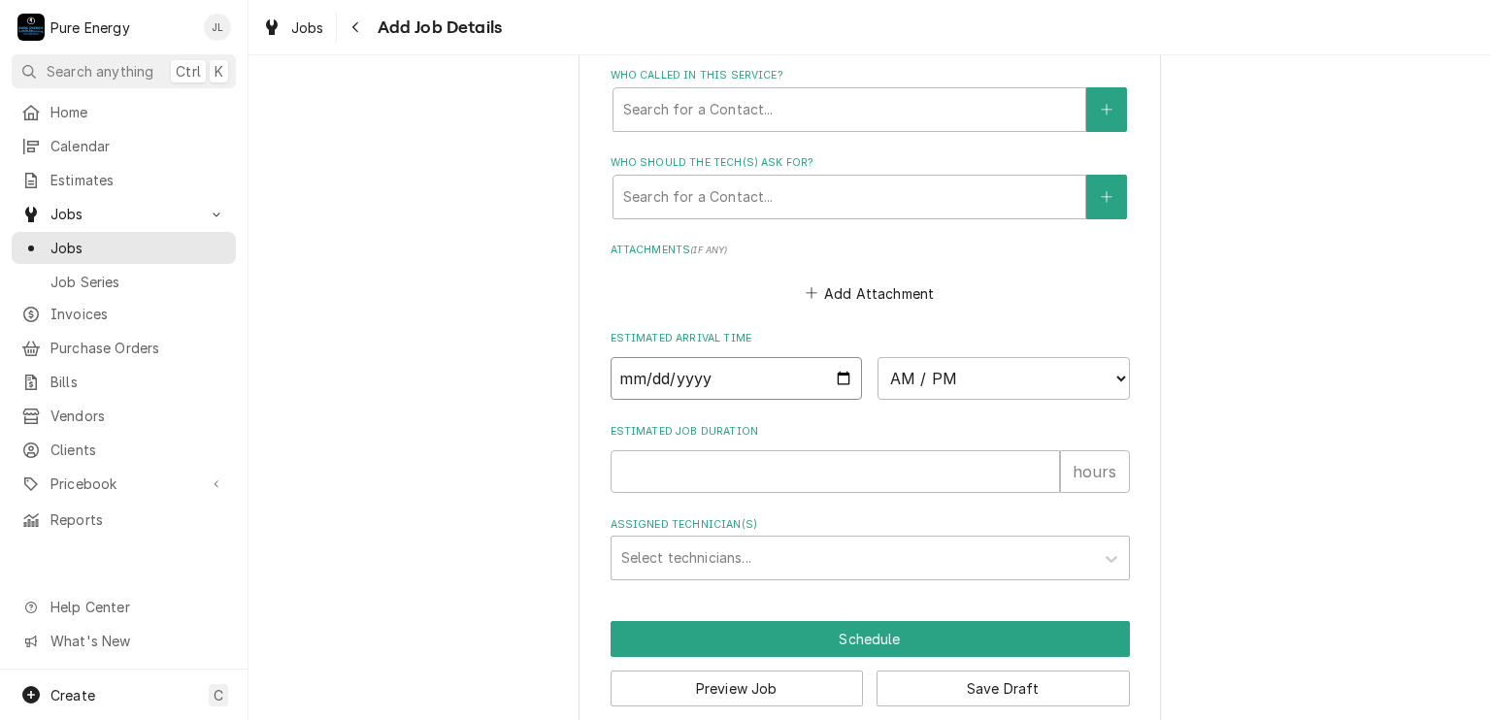
click at [836, 365] on input "Date" at bounding box center [736, 378] width 252 height 43
click at [1107, 383] on select "AM / PM 6:00 AM 6:15 AM 6:30 AM 6:45 AM 7:00 AM 7:15 AM 7:30 AM 7:45 AM 8:00 AM…" at bounding box center [1003, 378] width 252 height 43
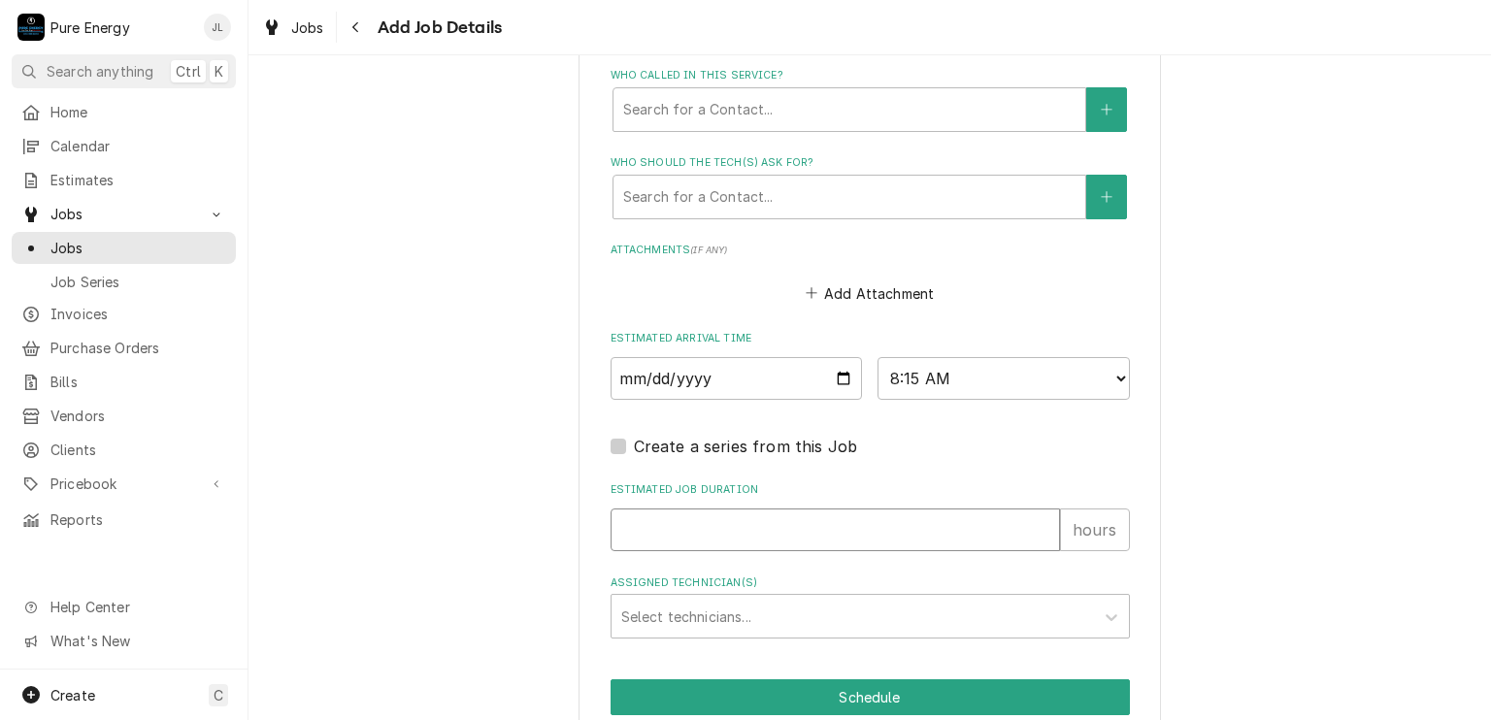
click at [661, 518] on input "Estimated Job Duration" at bounding box center [834, 529] width 449 height 43
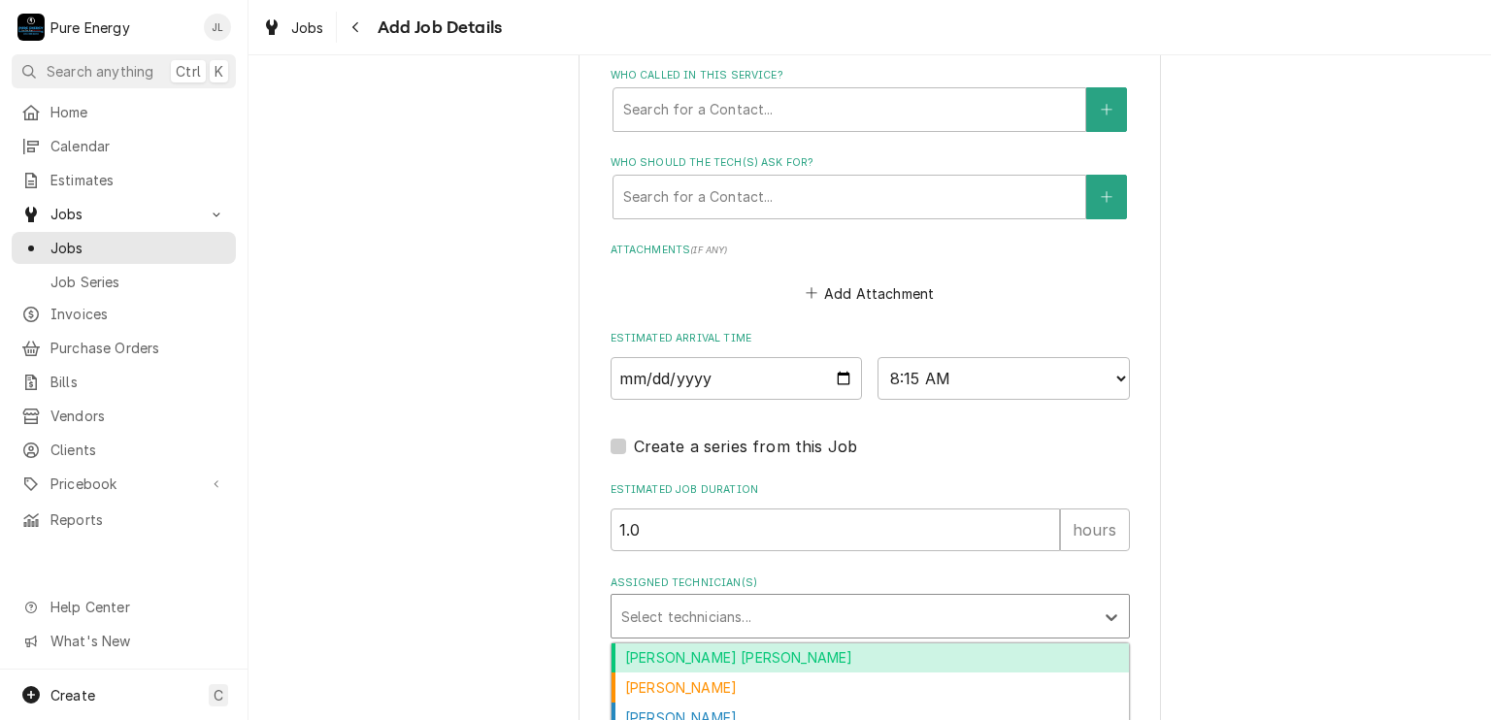
click at [708, 623] on div "Assigned Technician(s)" at bounding box center [852, 616] width 463 height 35
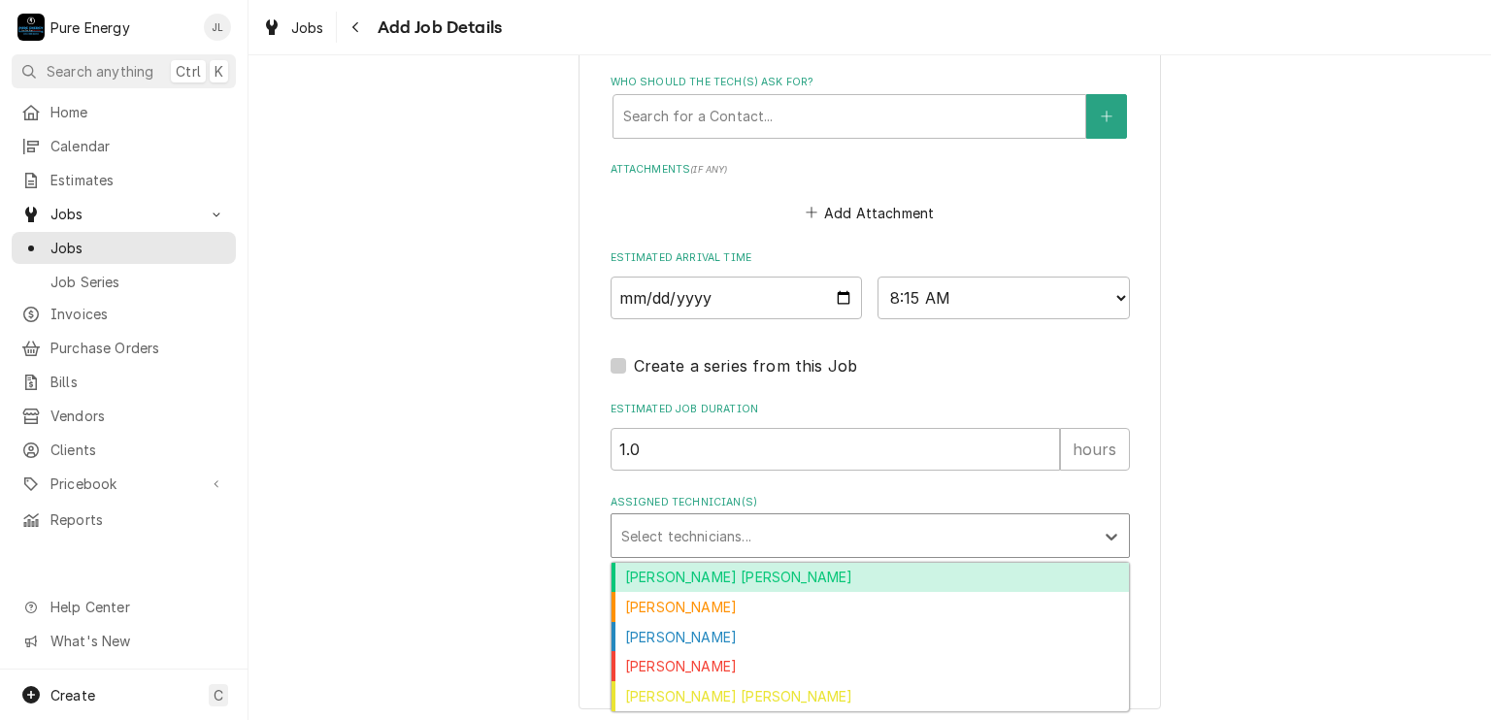
click at [798, 577] on div "Albert Hernandez Soto" at bounding box center [869, 578] width 517 height 30
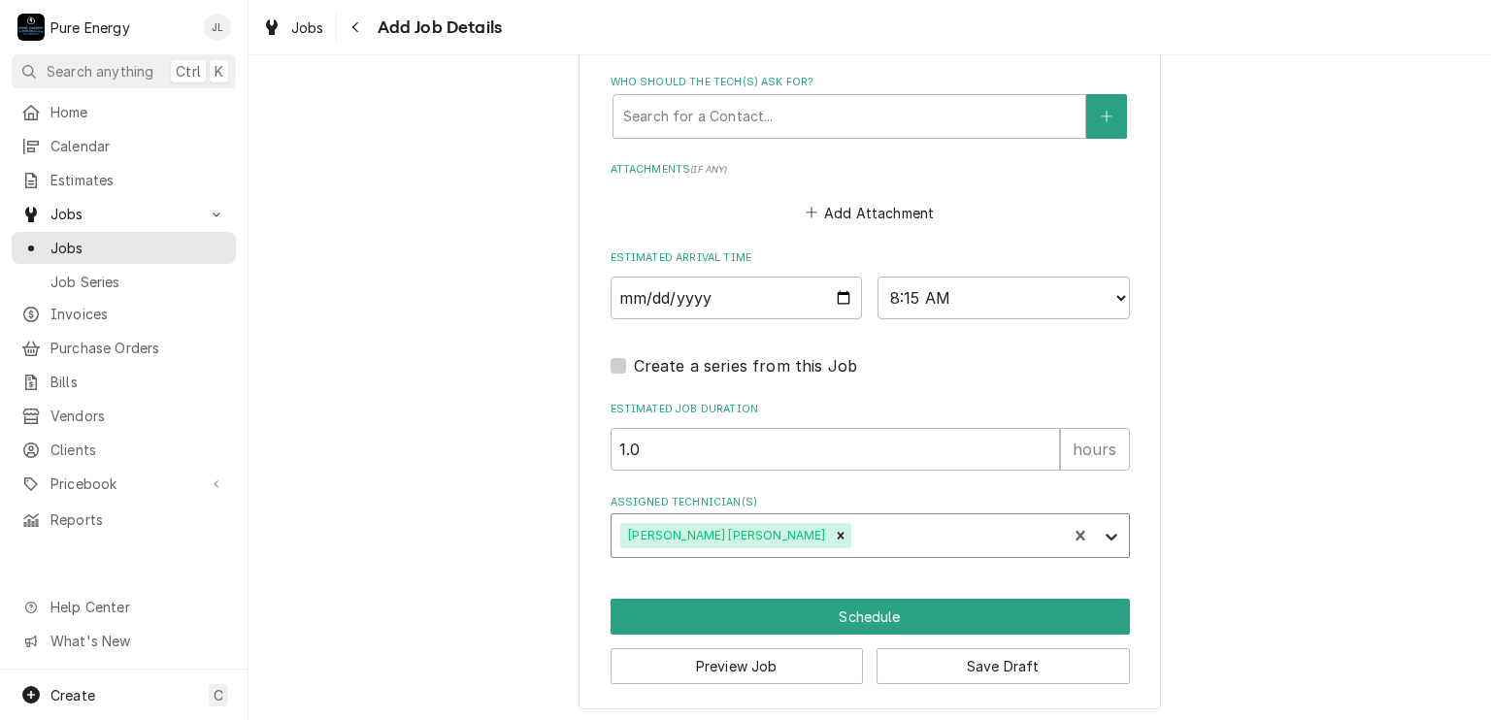
click at [1094, 533] on div "Assigned Technician(s)" at bounding box center [1111, 535] width 35 height 37
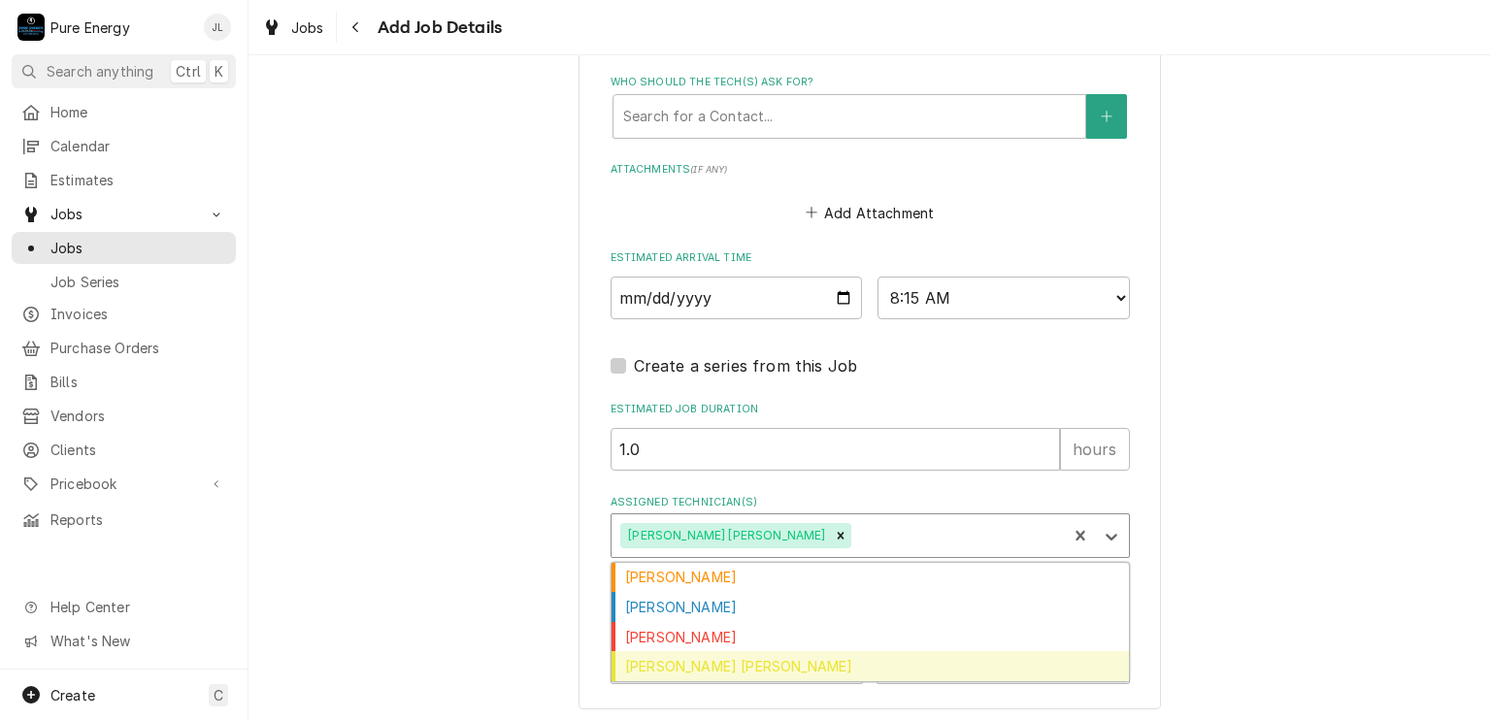
click at [882, 651] on div "Rodolfo Hernandez Lorenzo" at bounding box center [869, 666] width 517 height 30
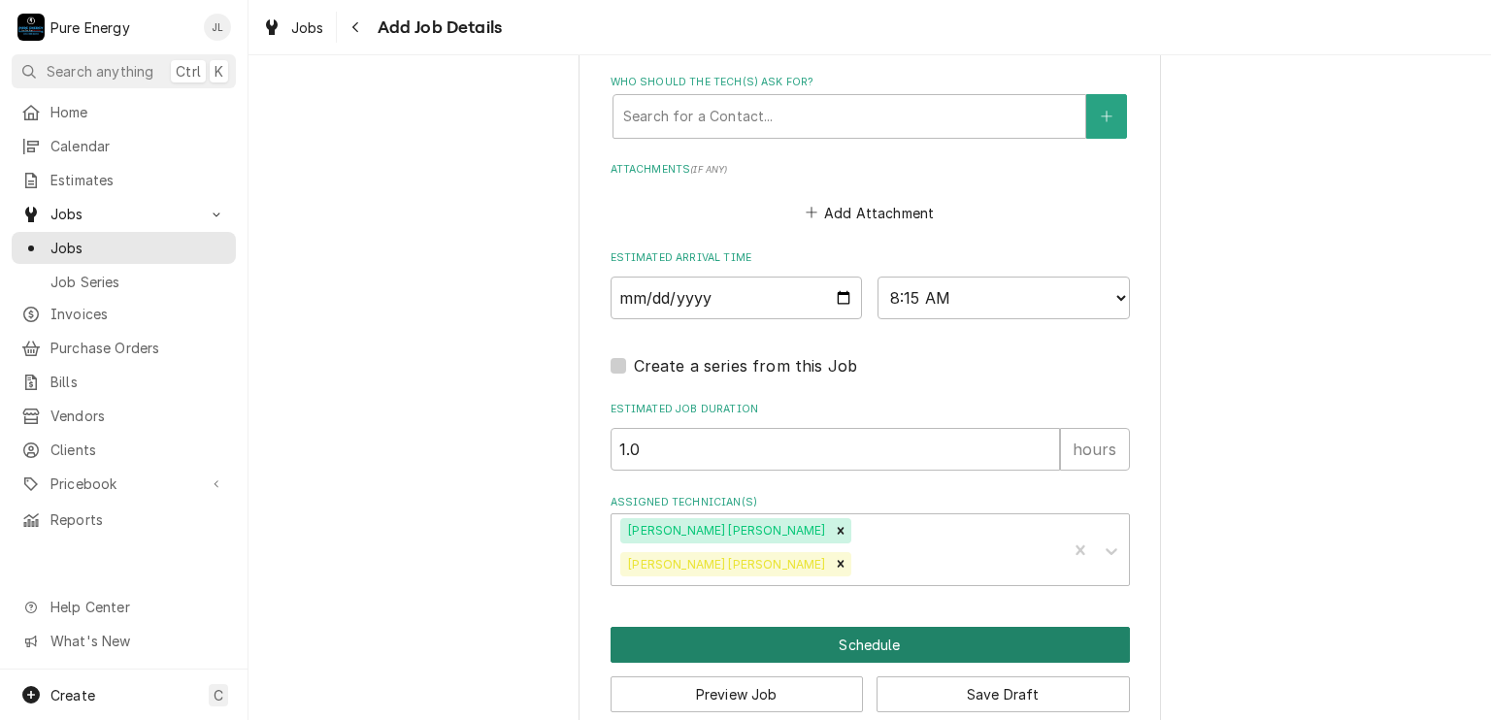
click at [924, 627] on button "Schedule" at bounding box center [869, 645] width 519 height 36
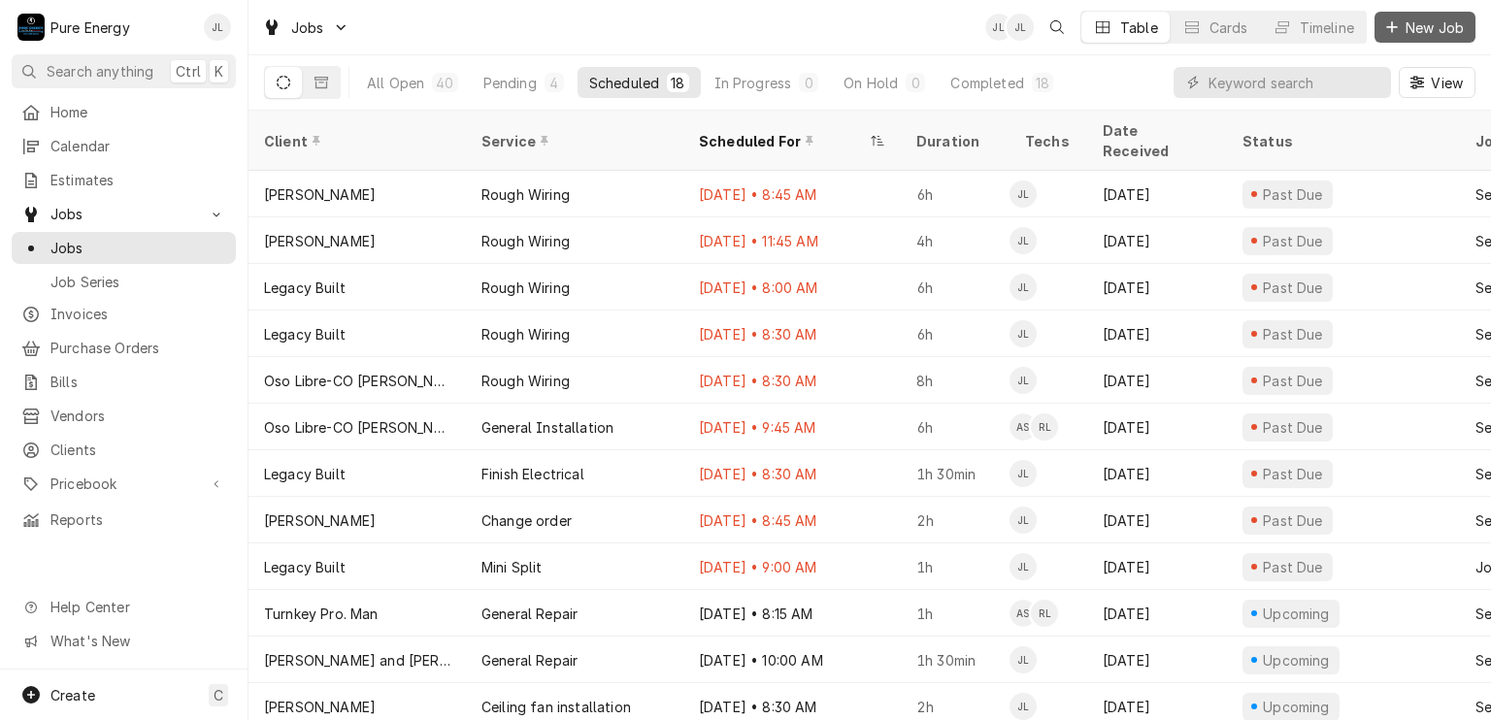
click at [1402, 28] on span "New Job" at bounding box center [1434, 27] width 66 height 20
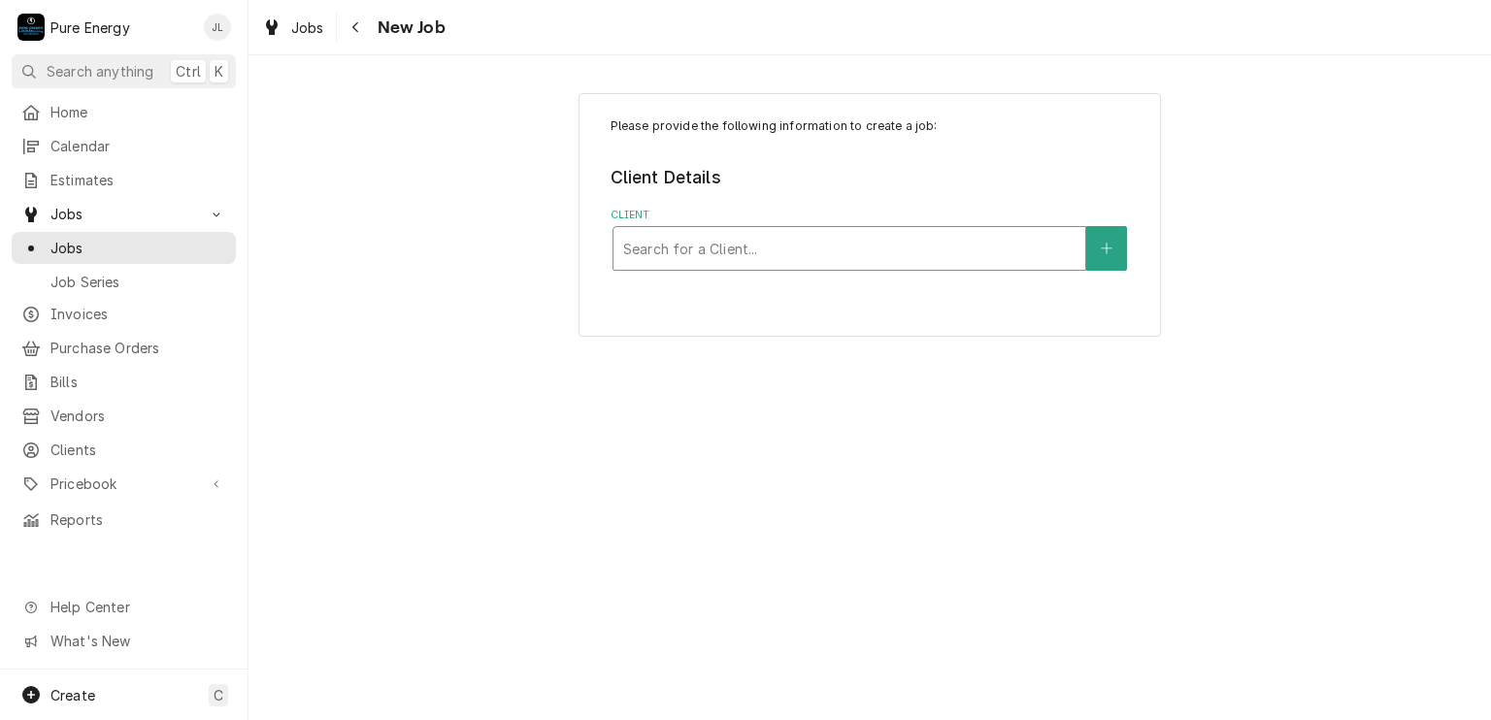
click at [694, 242] on div "Client" at bounding box center [849, 248] width 452 height 35
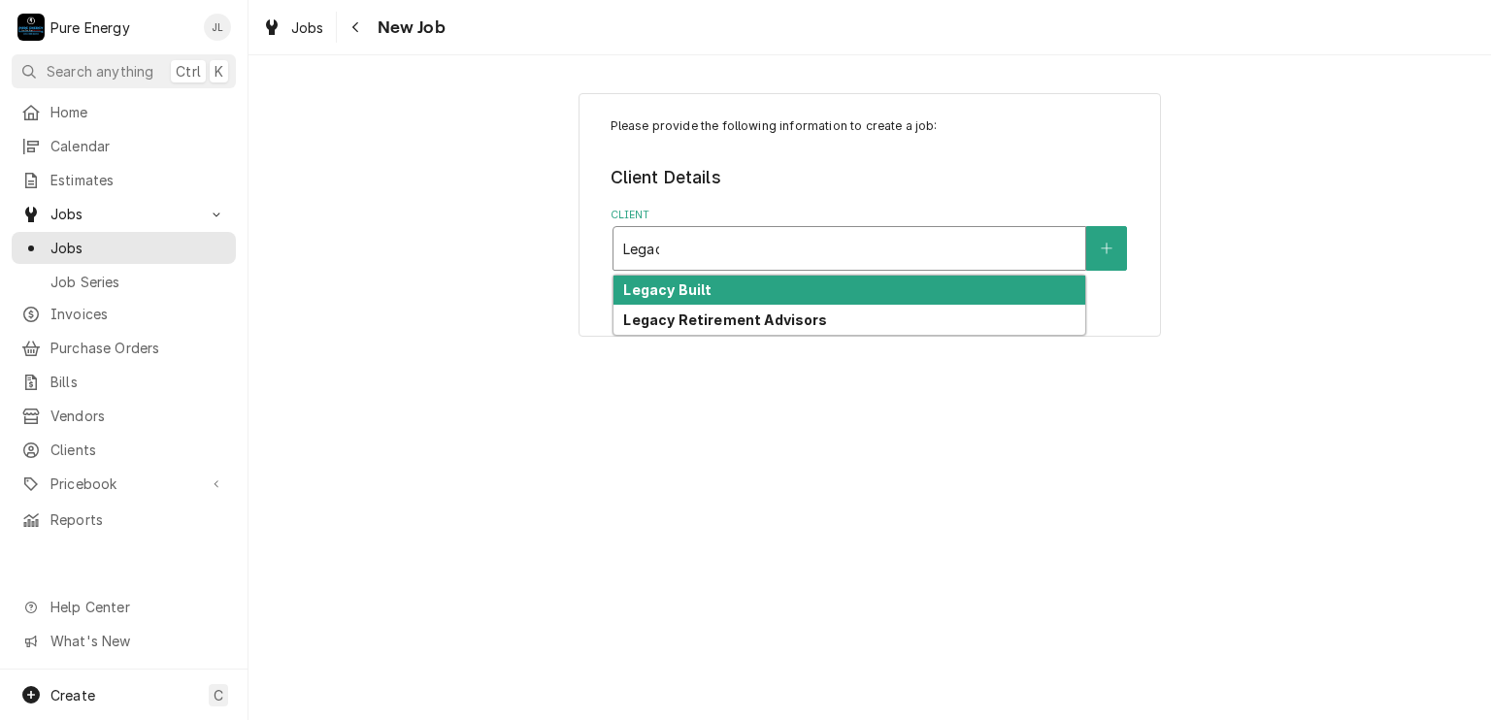
type input "Legacy"
click at [704, 290] on strong "Legacy Built" at bounding box center [667, 289] width 88 height 16
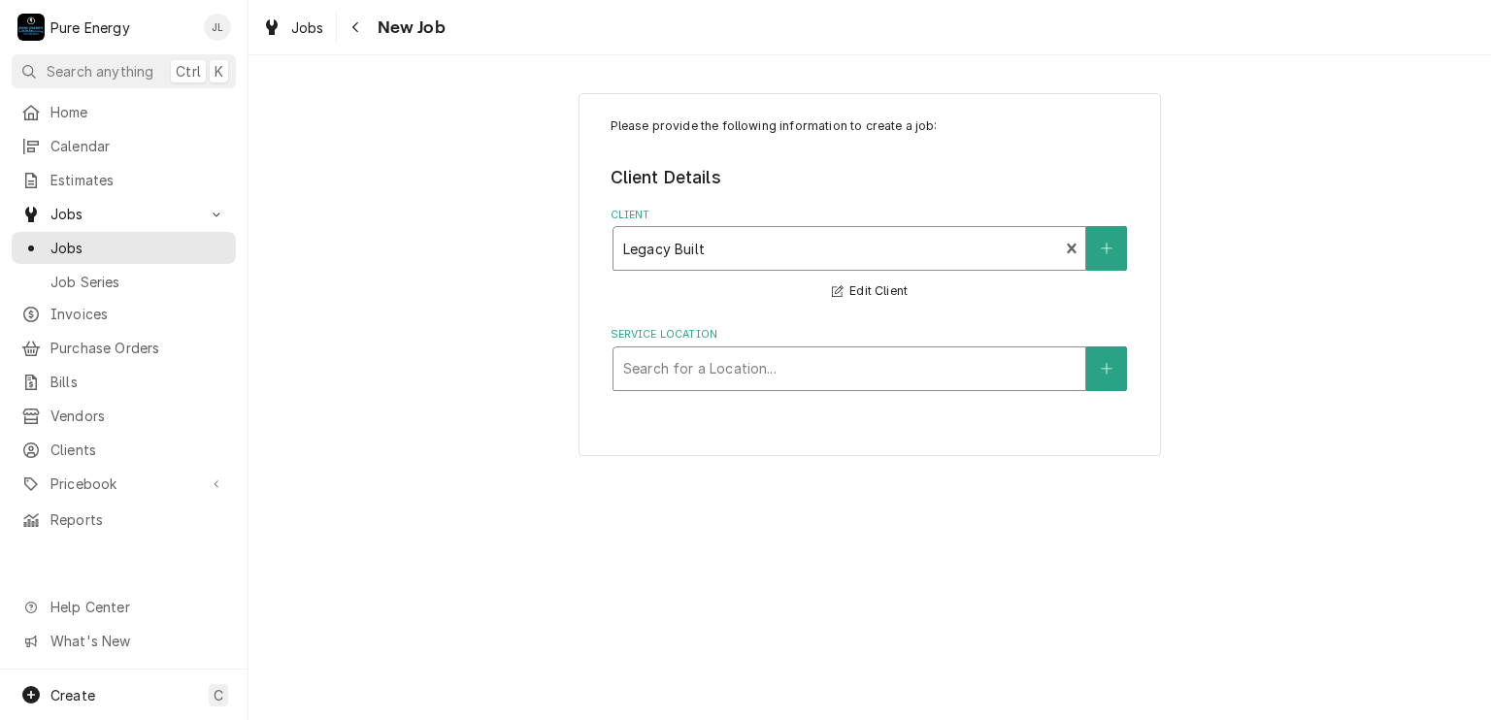
click at [687, 365] on div "Service Location" at bounding box center [849, 368] width 452 height 35
type input "Deed"
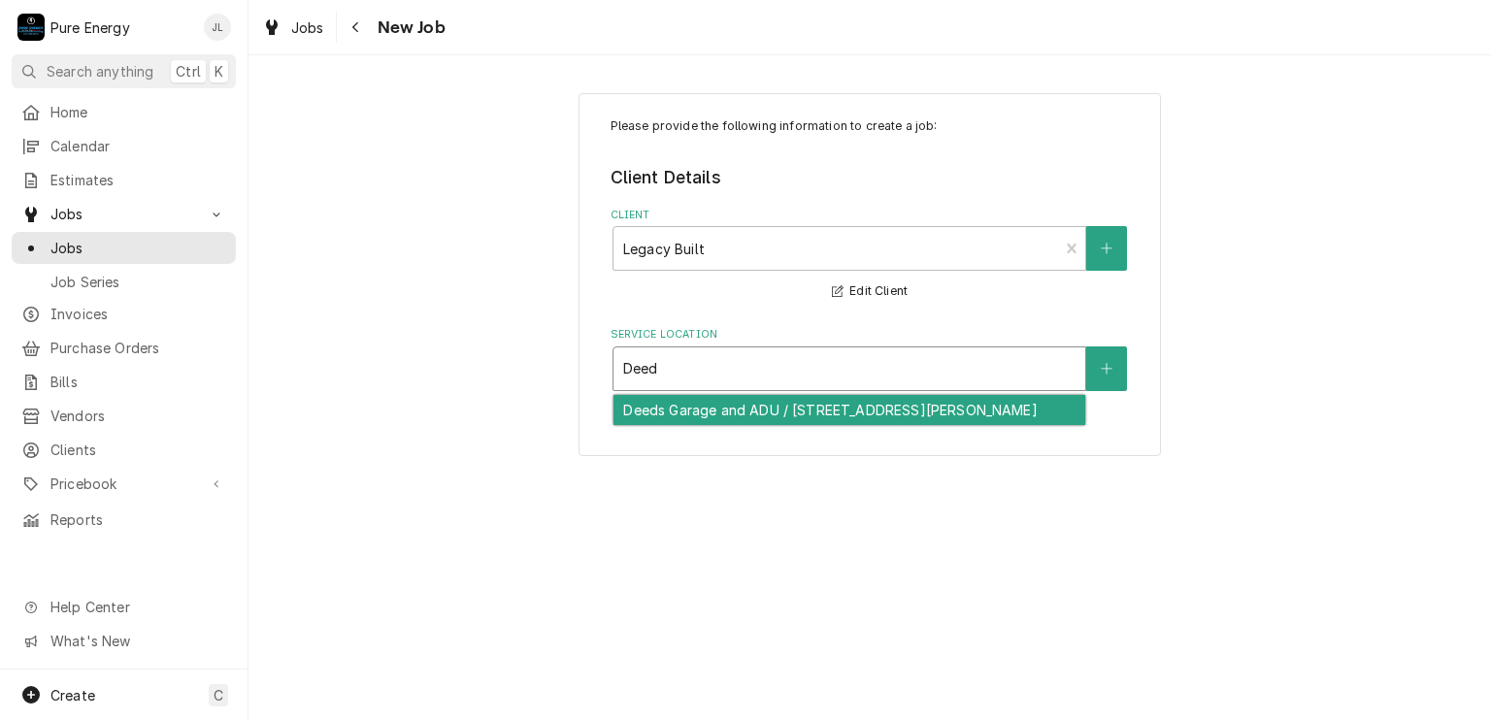
click at [700, 407] on div "Deeds Garage and ADU / 7880 Webster Rd, Creston, CA 93432" at bounding box center [849, 410] width 472 height 30
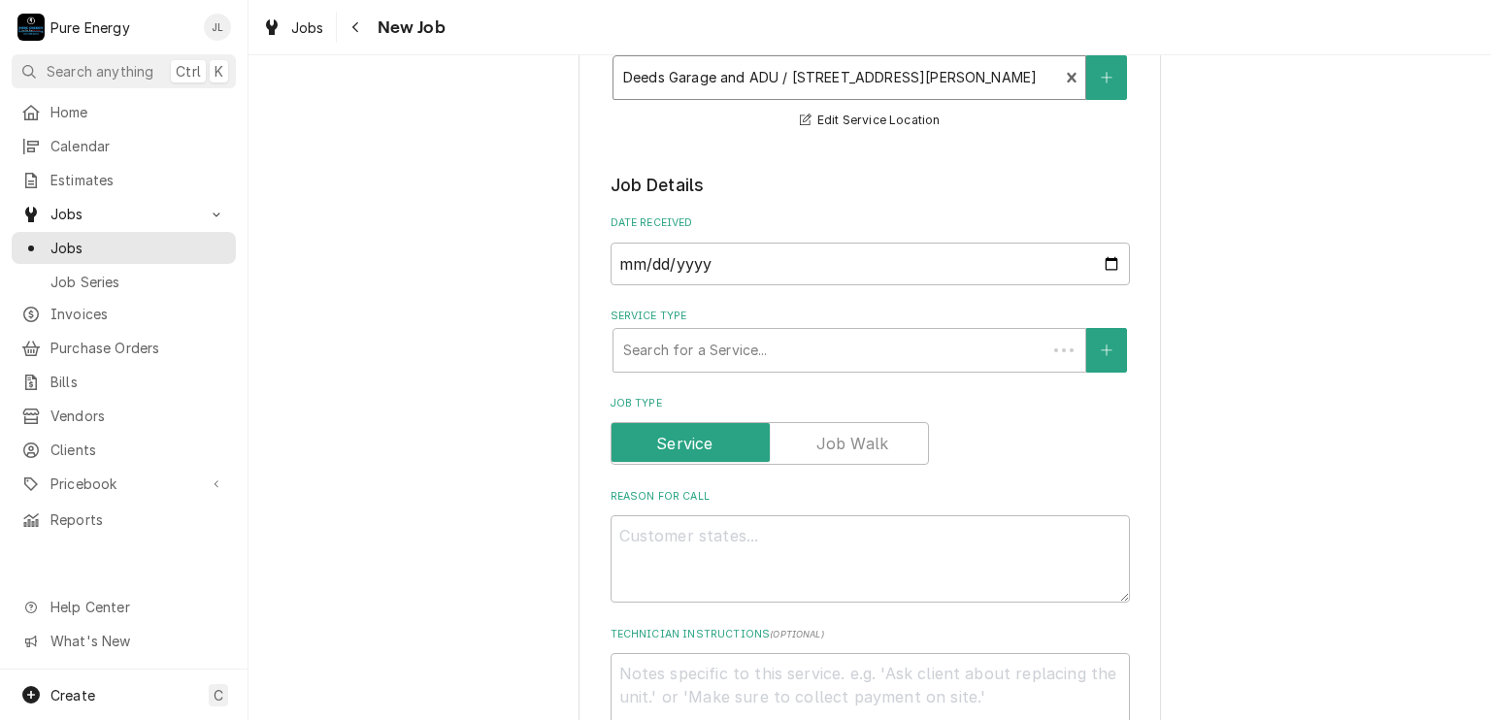
scroll to position [388, 0]
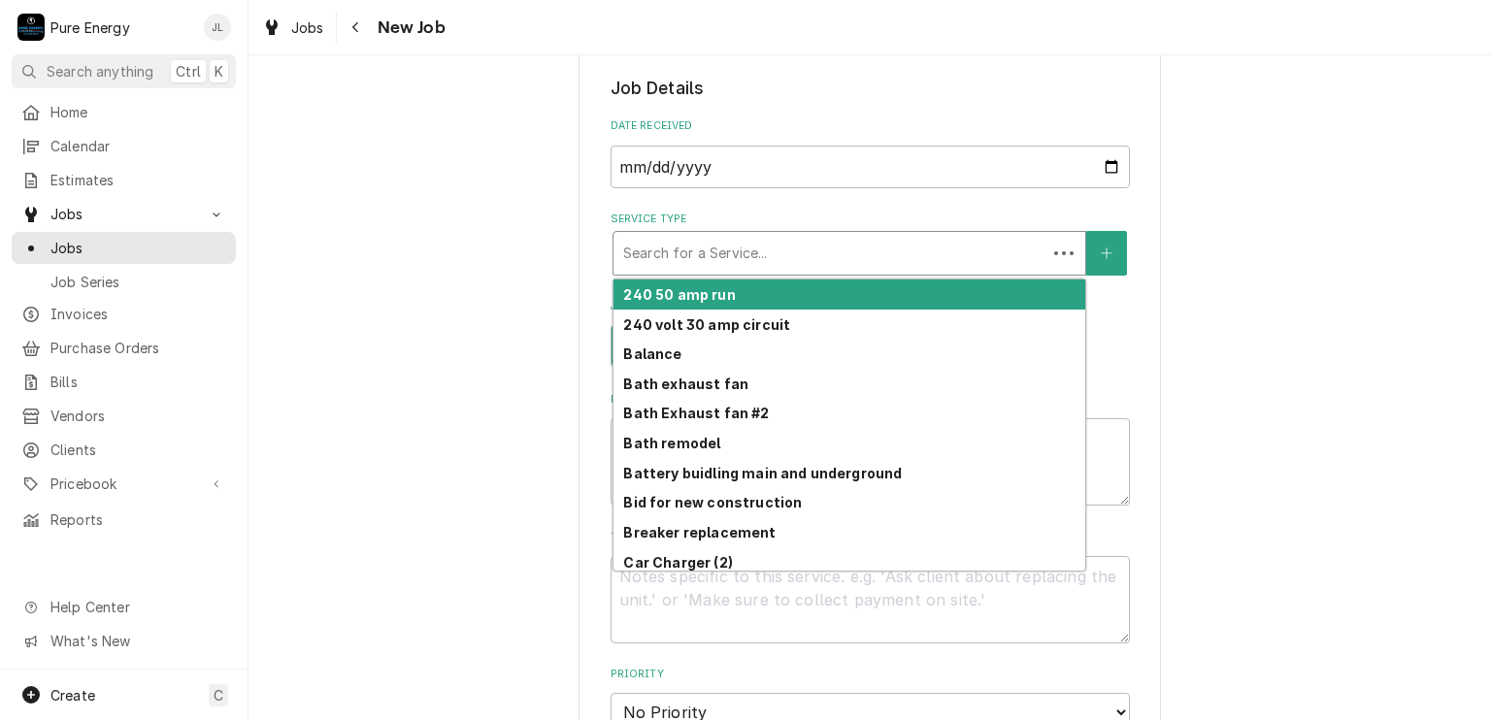
click at [781, 243] on div "Service Type" at bounding box center [829, 253] width 413 height 35
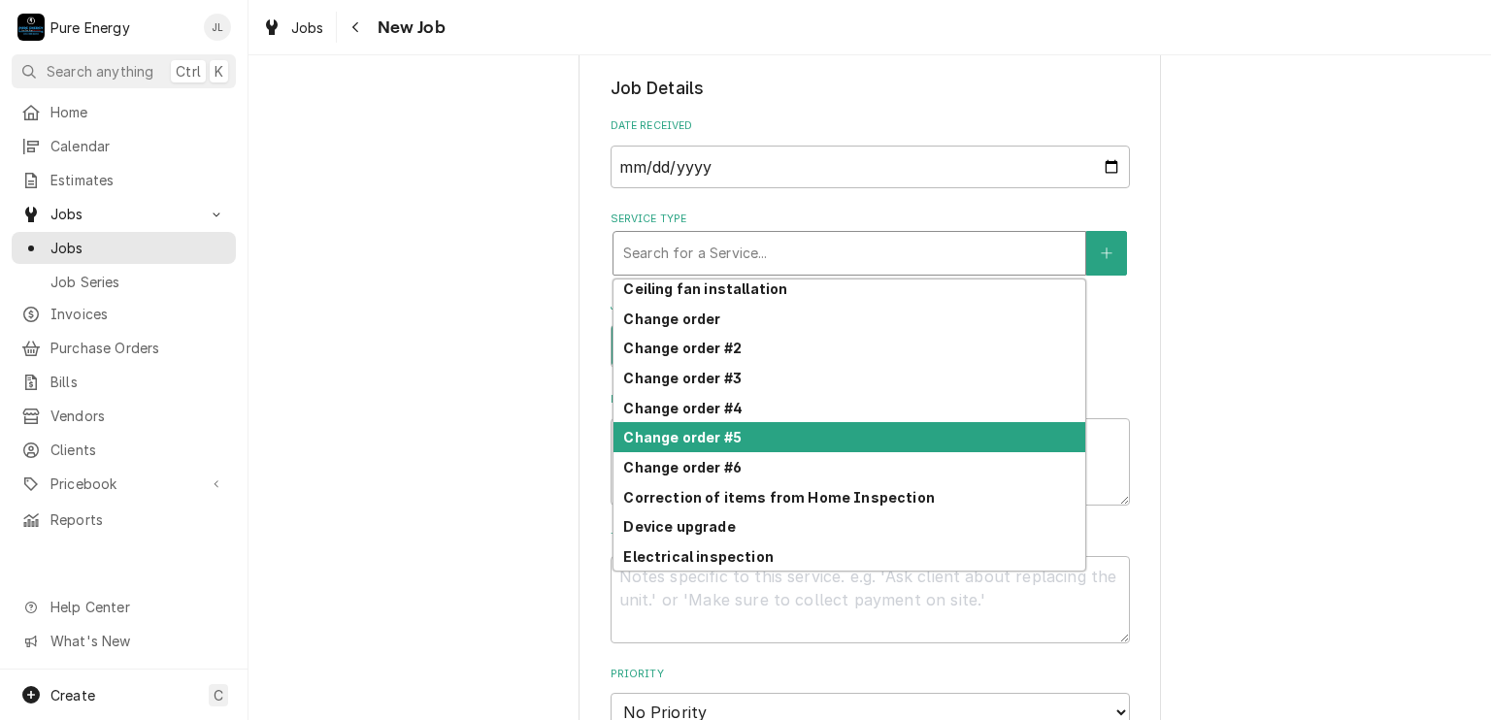
scroll to position [497, 0]
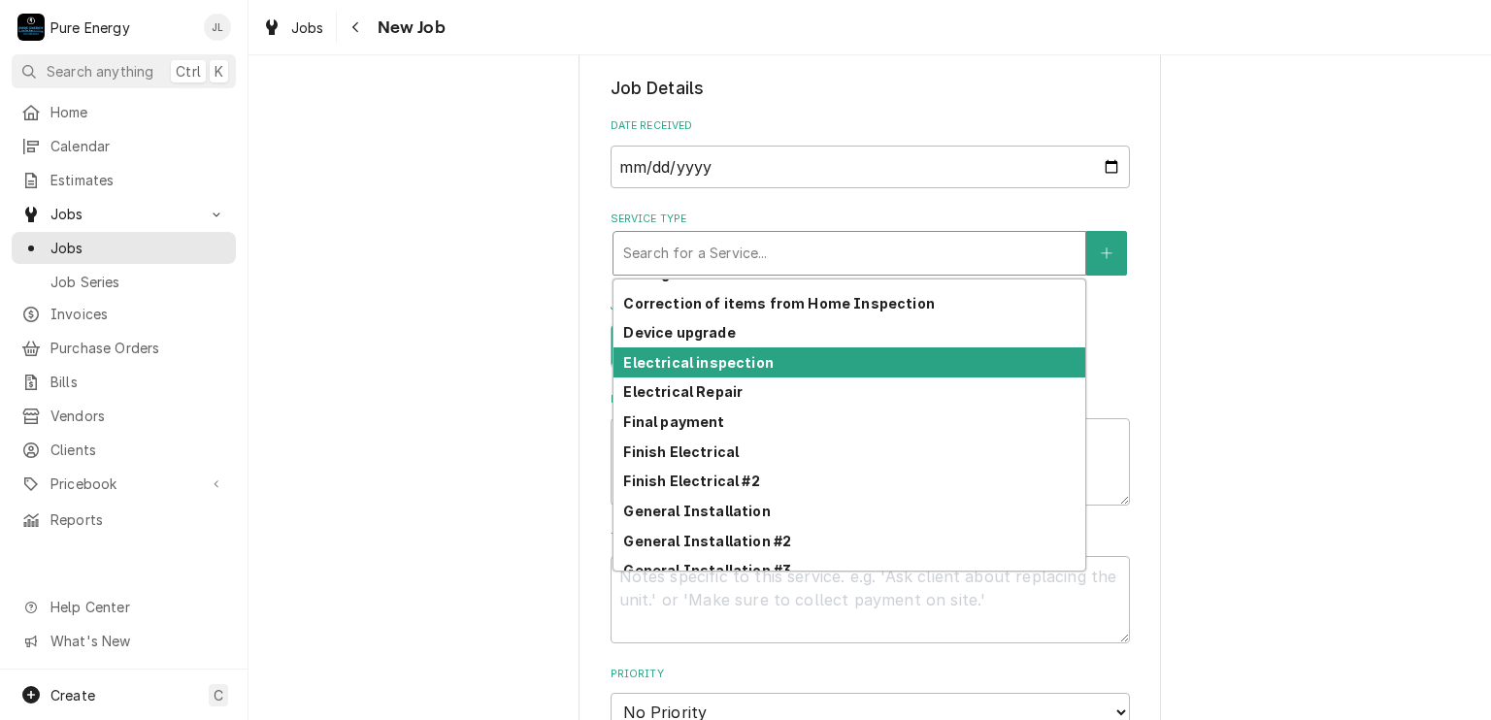
click at [760, 347] on div "Electrical inspection" at bounding box center [849, 362] width 472 height 30
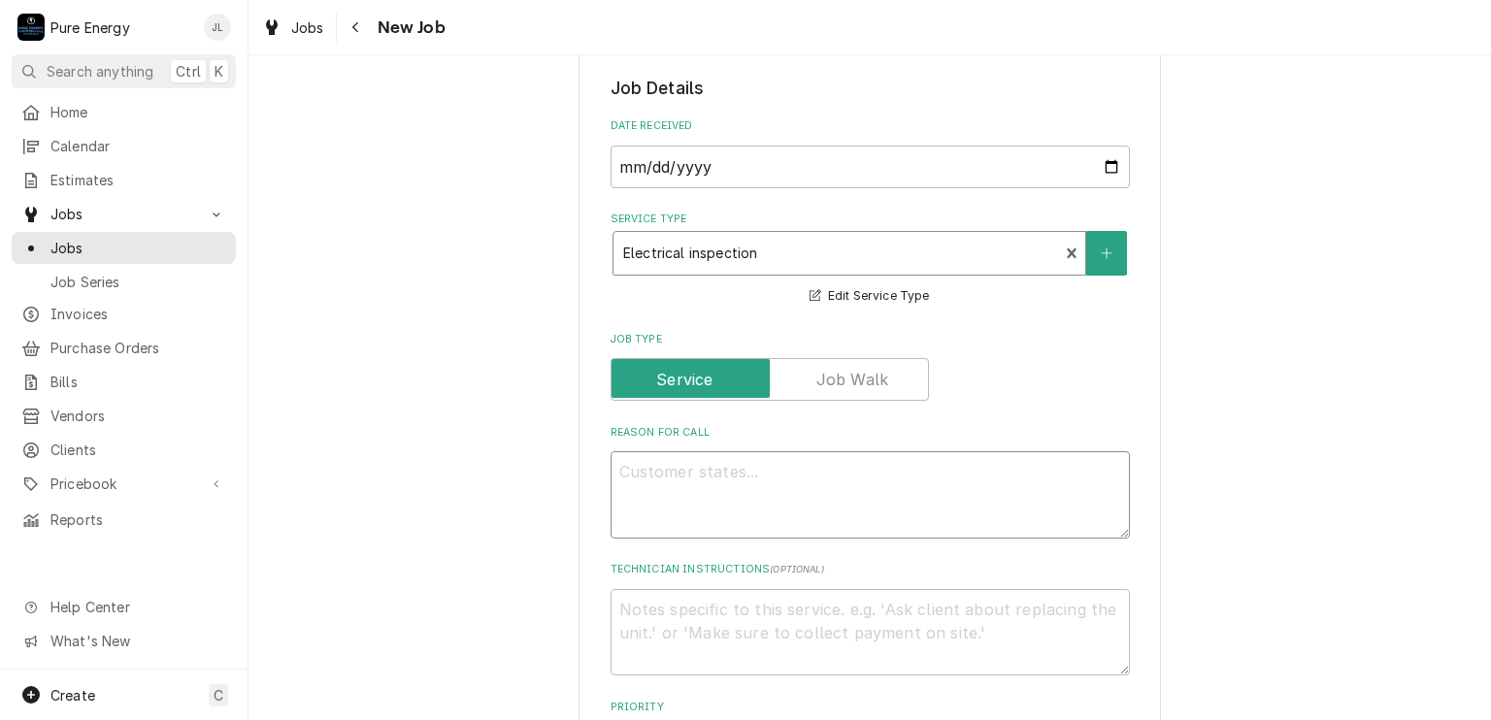
click at [689, 474] on textarea "Reason For Call" at bounding box center [869, 494] width 519 height 87
type textarea "x"
type textarea "C"
type textarea "x"
type textarea "Co"
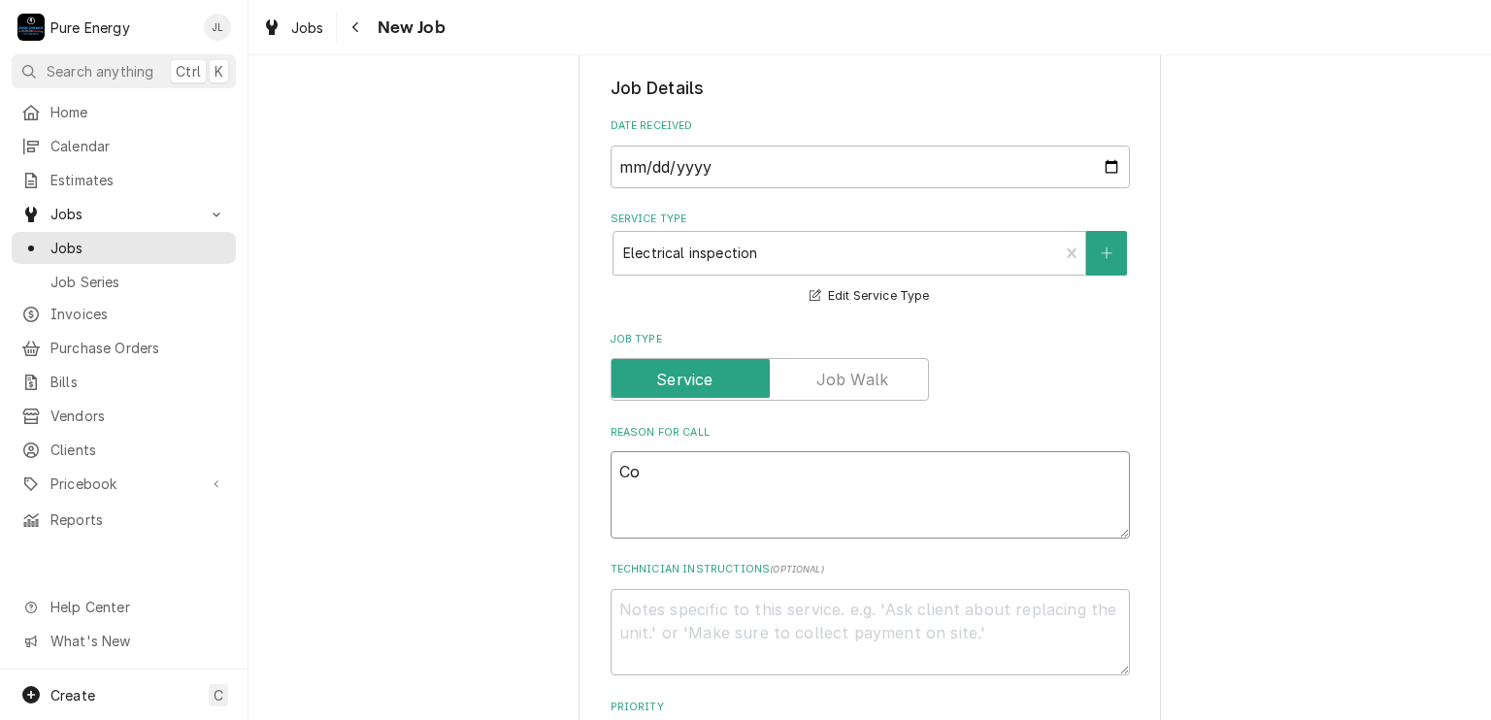
type textarea "x"
type textarea "Cor"
type textarea "x"
type textarea "Corr"
type textarea "x"
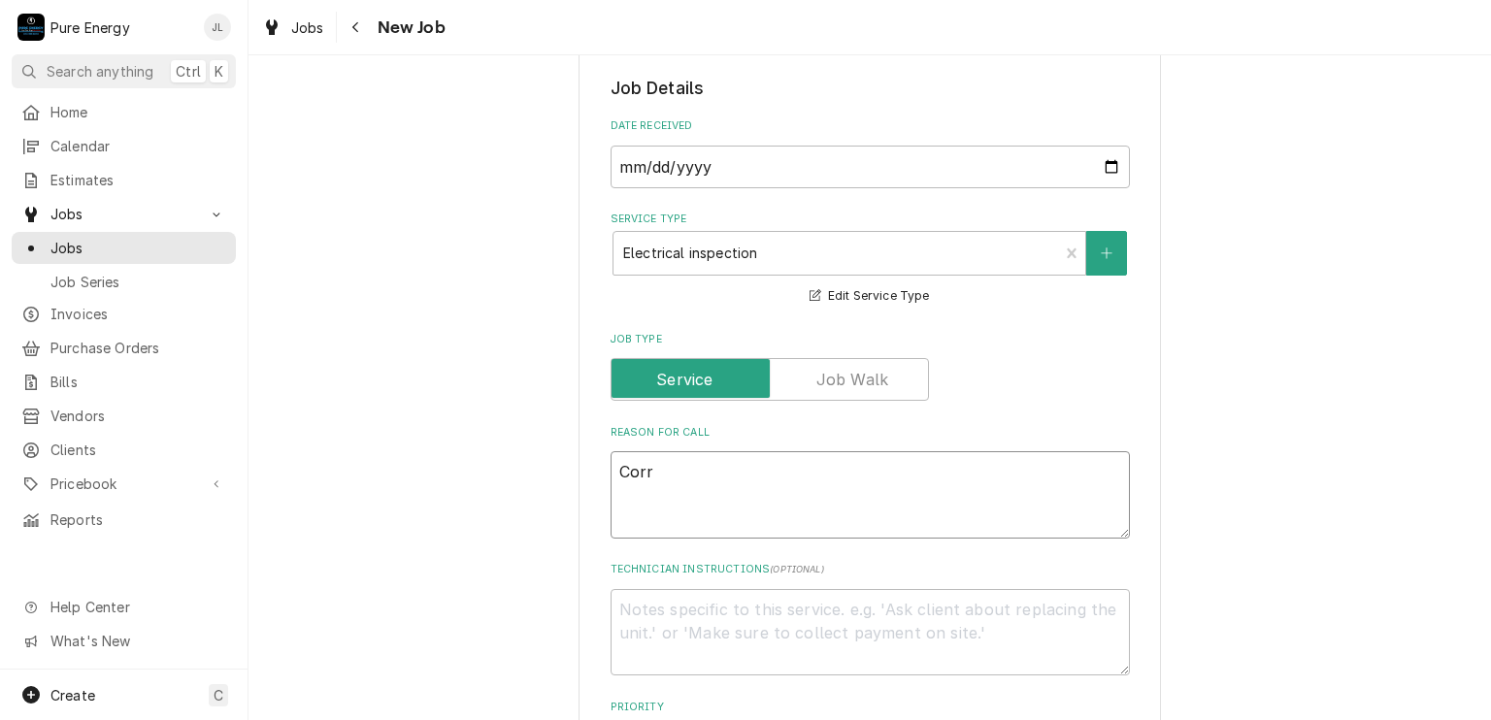
type textarea "Corre"
type textarea "x"
type textarea "Correc"
type textarea "x"
type textarea "Correcto"
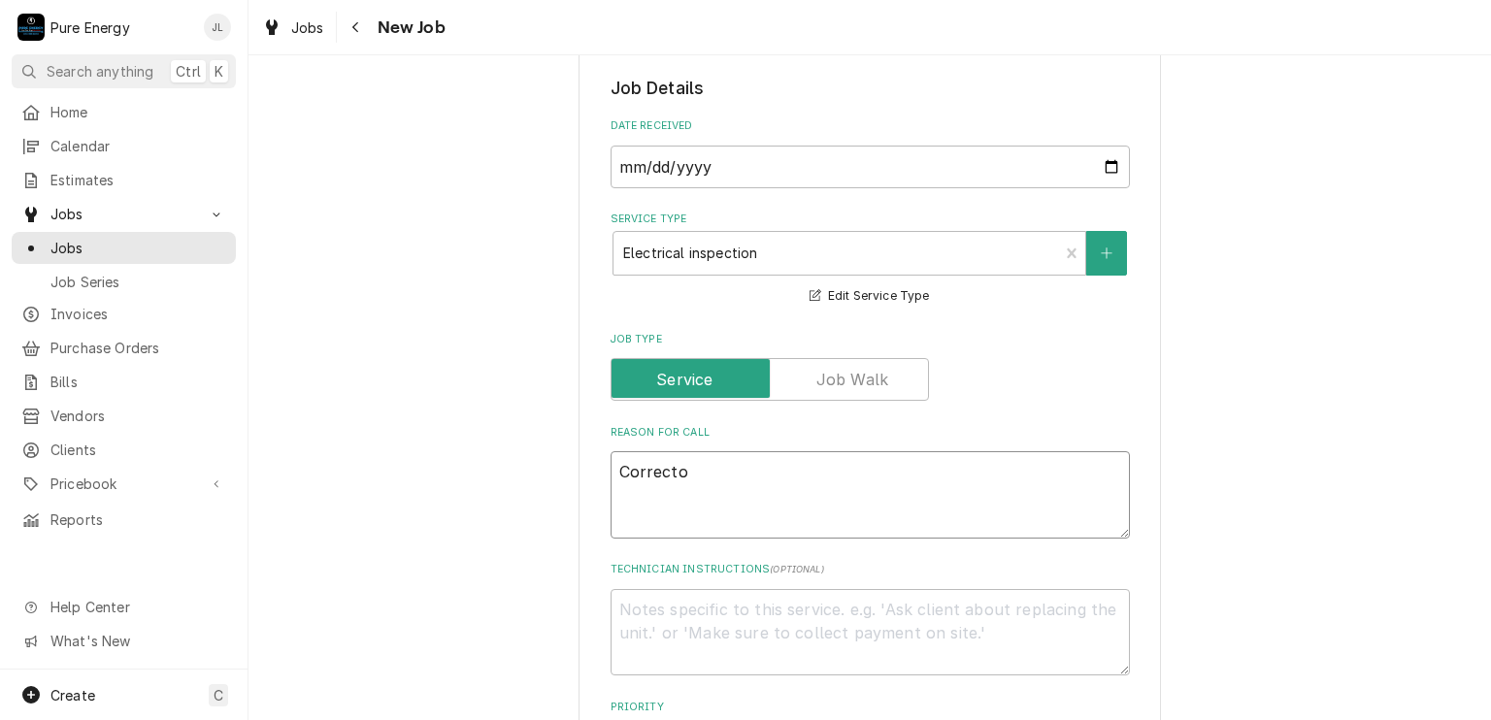
type textarea "x"
type textarea "Correct"
type textarea "x"
type textarea "Correcti"
type textarea "x"
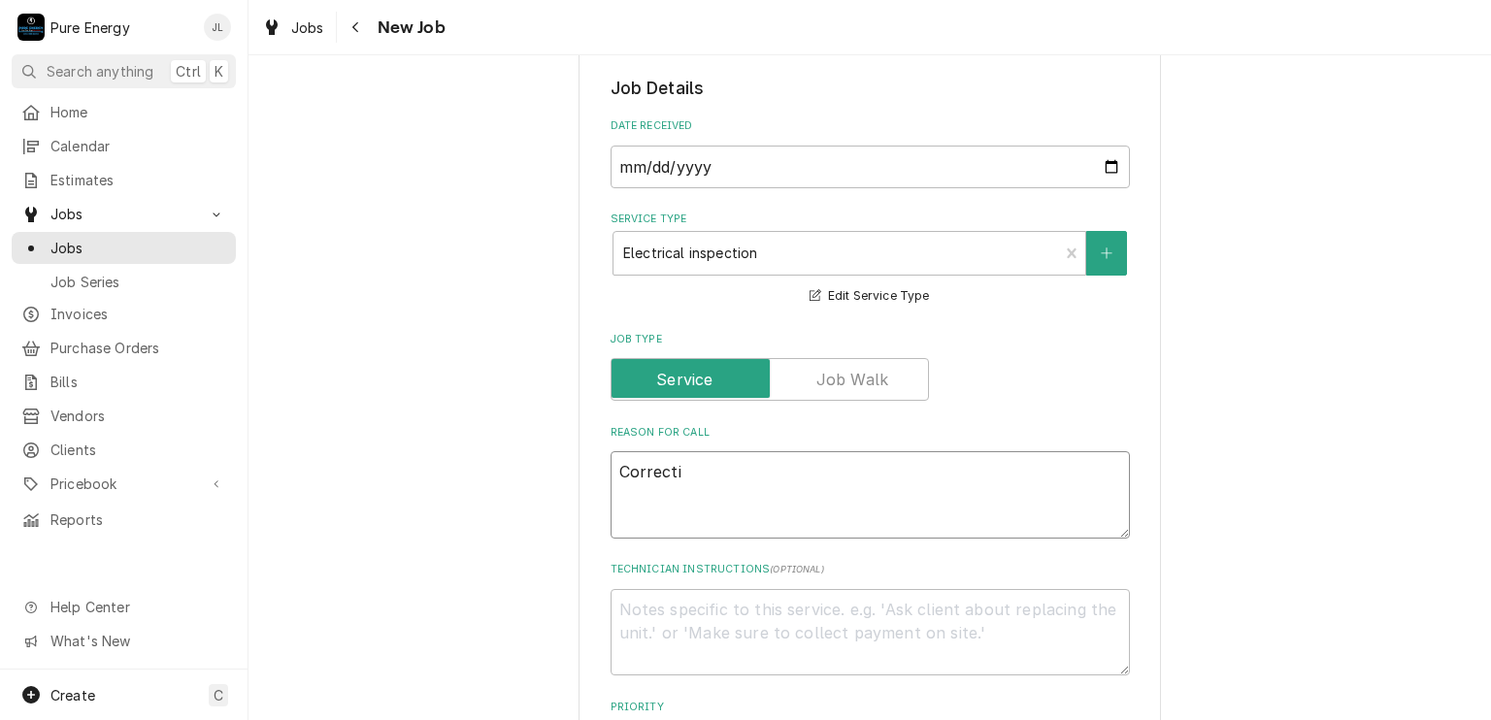
type textarea "Correctio"
type textarea "x"
type textarea "Correction"
type textarea "x"
type textarea "Corrections"
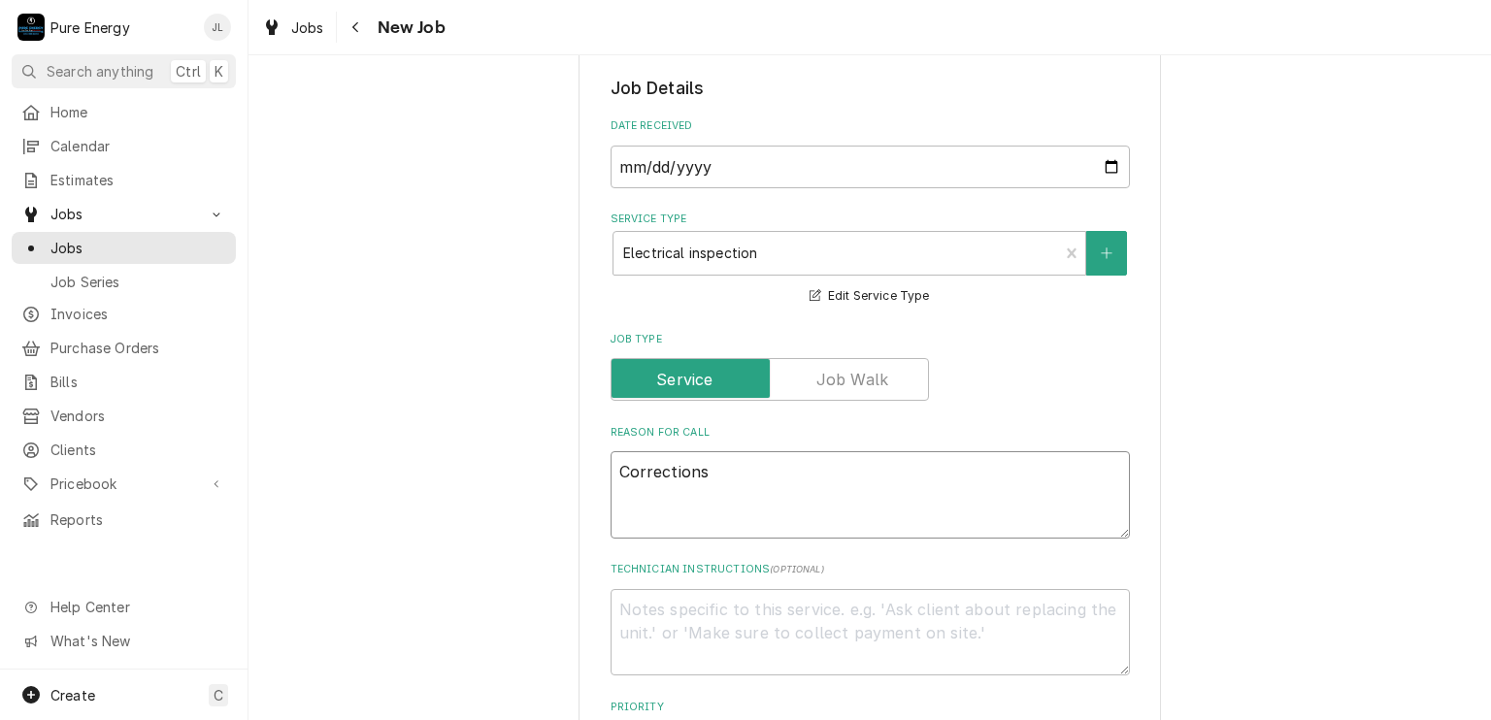
type textarea "x"
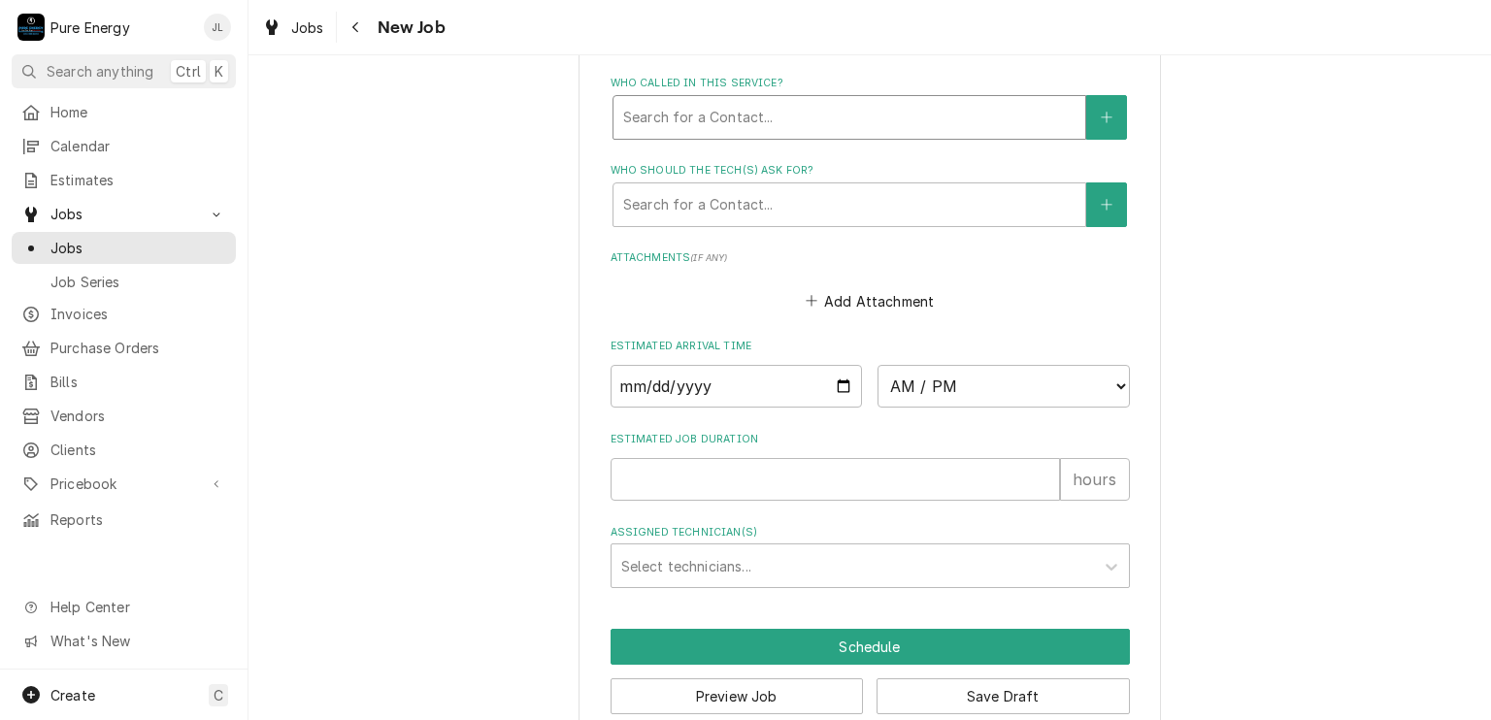
scroll to position [1292, 0]
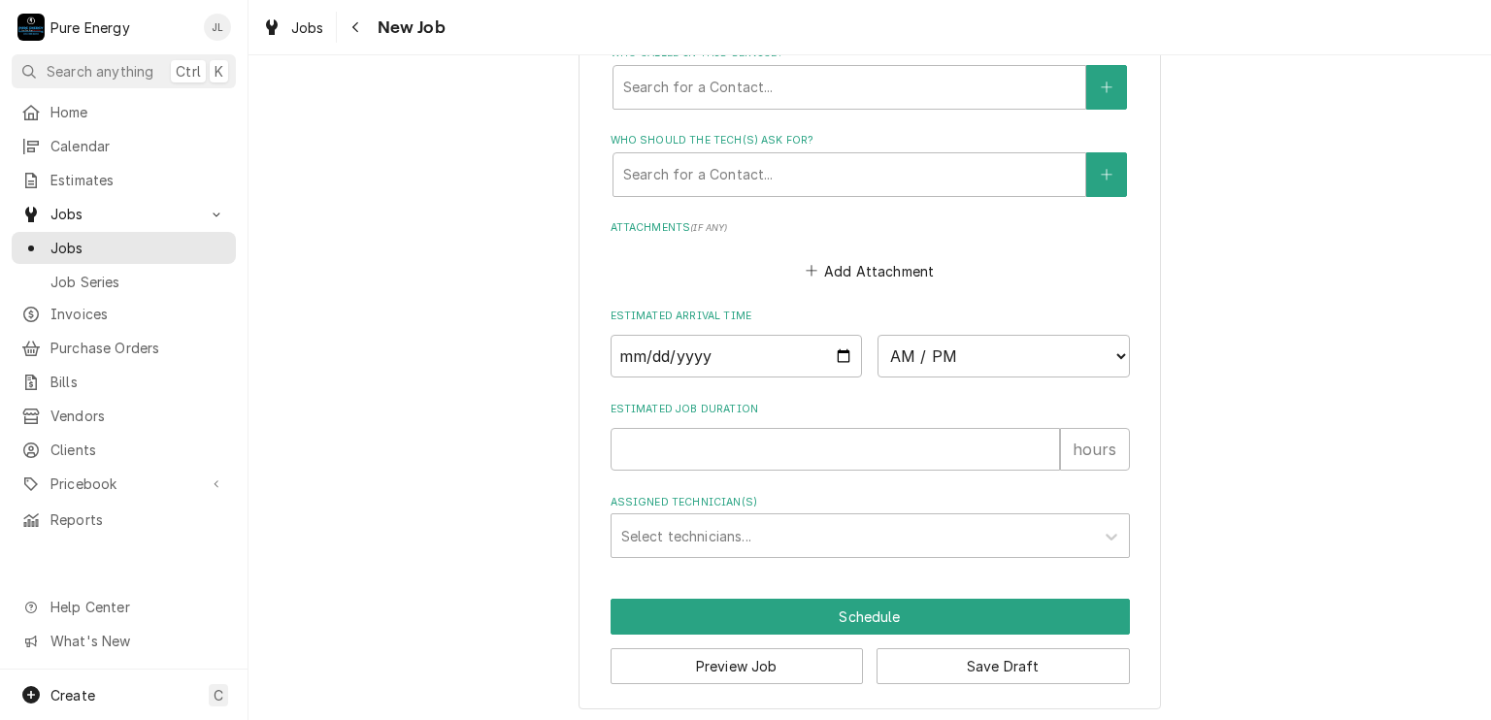
type textarea "Corrections"
click at [841, 354] on input "Date" at bounding box center [736, 356] width 252 height 43
type input "2025-10-08"
type textarea "x"
click at [1114, 352] on select "AM / PM 6:00 AM 6:15 AM 6:30 AM 6:45 AM 7:00 AM 7:15 AM 7:30 AM 7:45 AM 8:00 AM…" at bounding box center [1003, 356] width 252 height 43
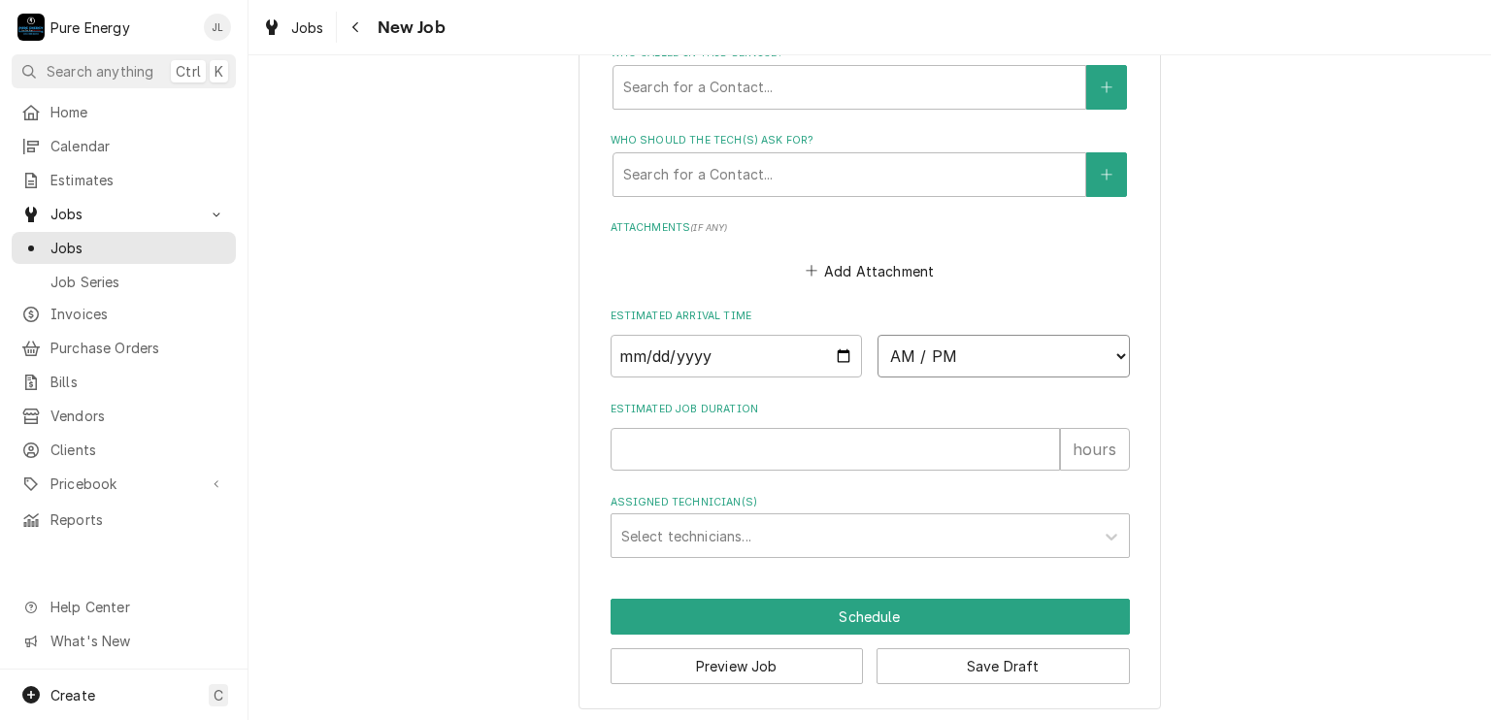
select select "09:45:00"
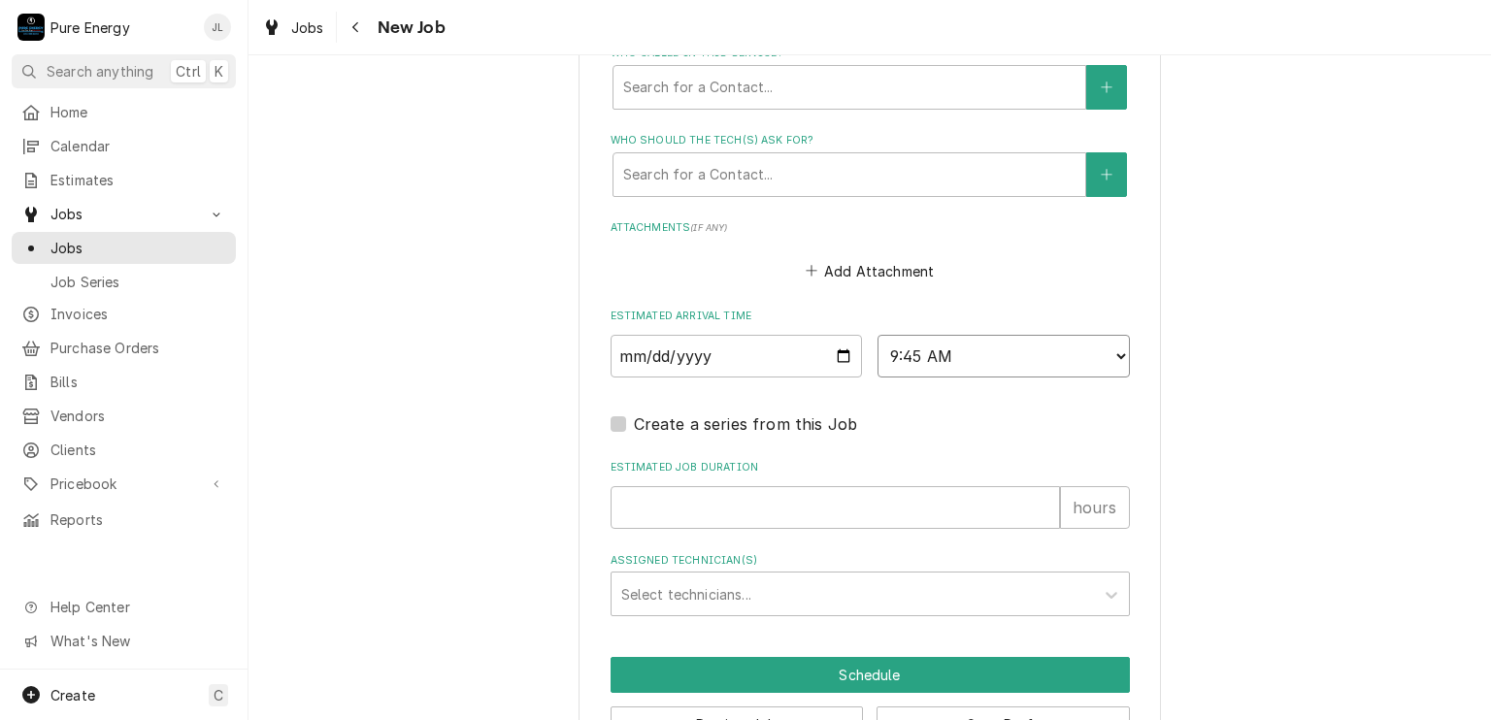
scroll to position [1350, 0]
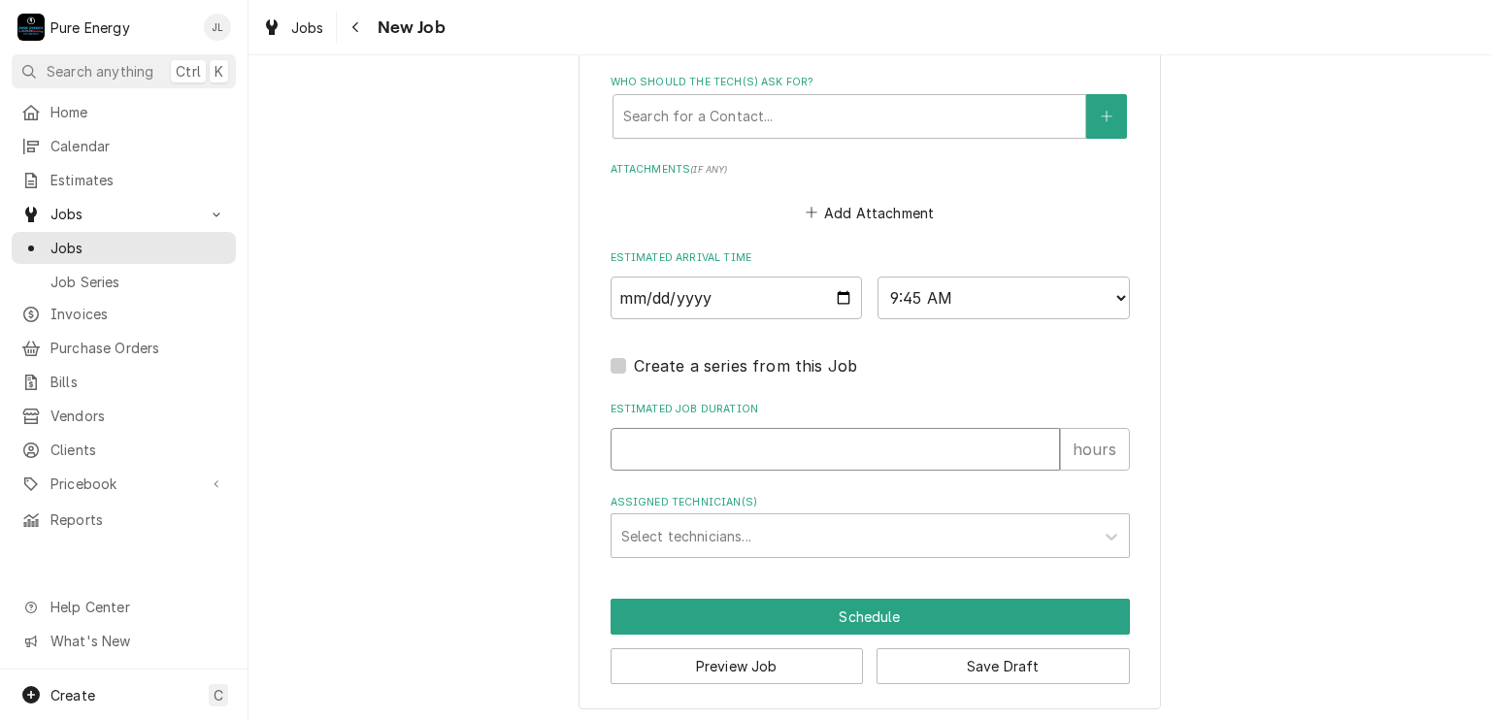
click at [749, 447] on input "Estimated Job Duration" at bounding box center [834, 449] width 449 height 43
type textarea "x"
type input "4"
type textarea "x"
type input "4"
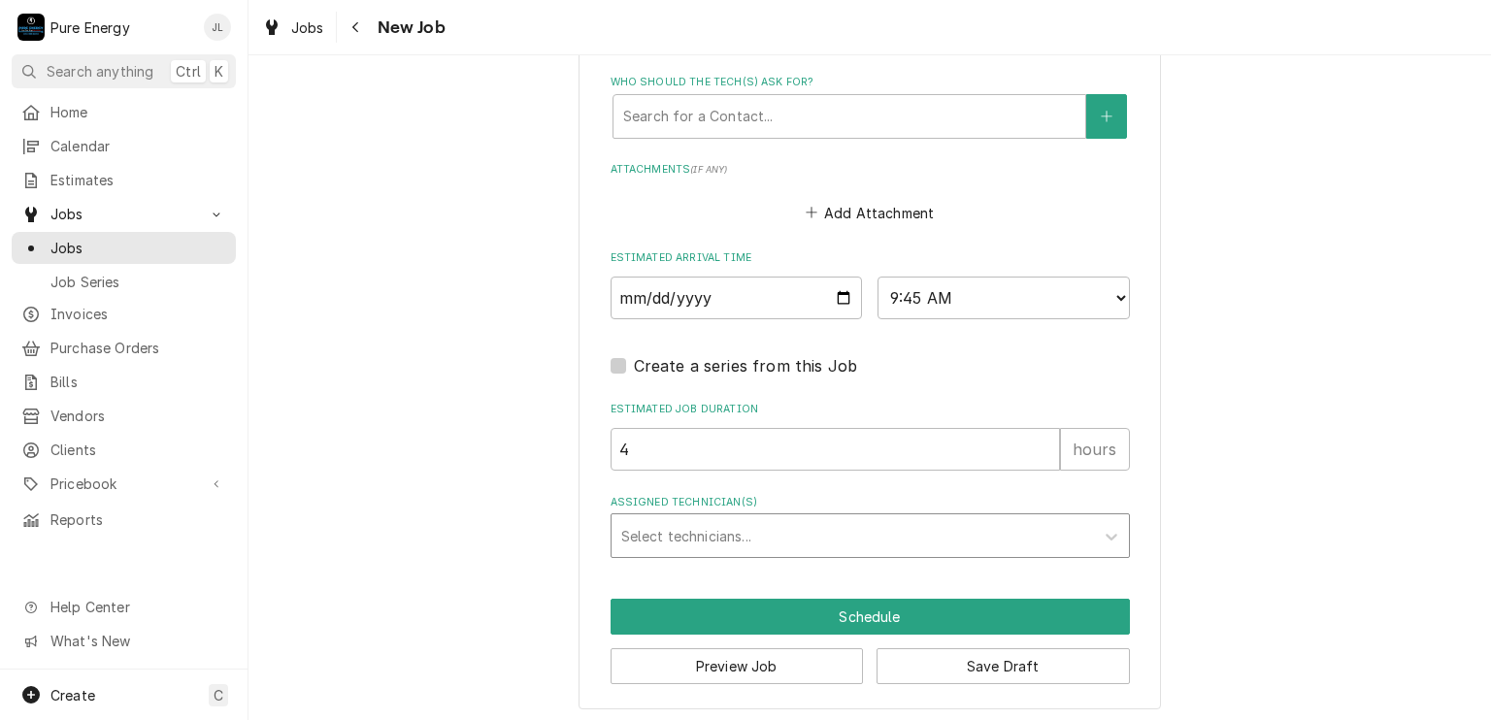
click at [769, 530] on div "Assigned Technician(s)" at bounding box center [852, 535] width 463 height 35
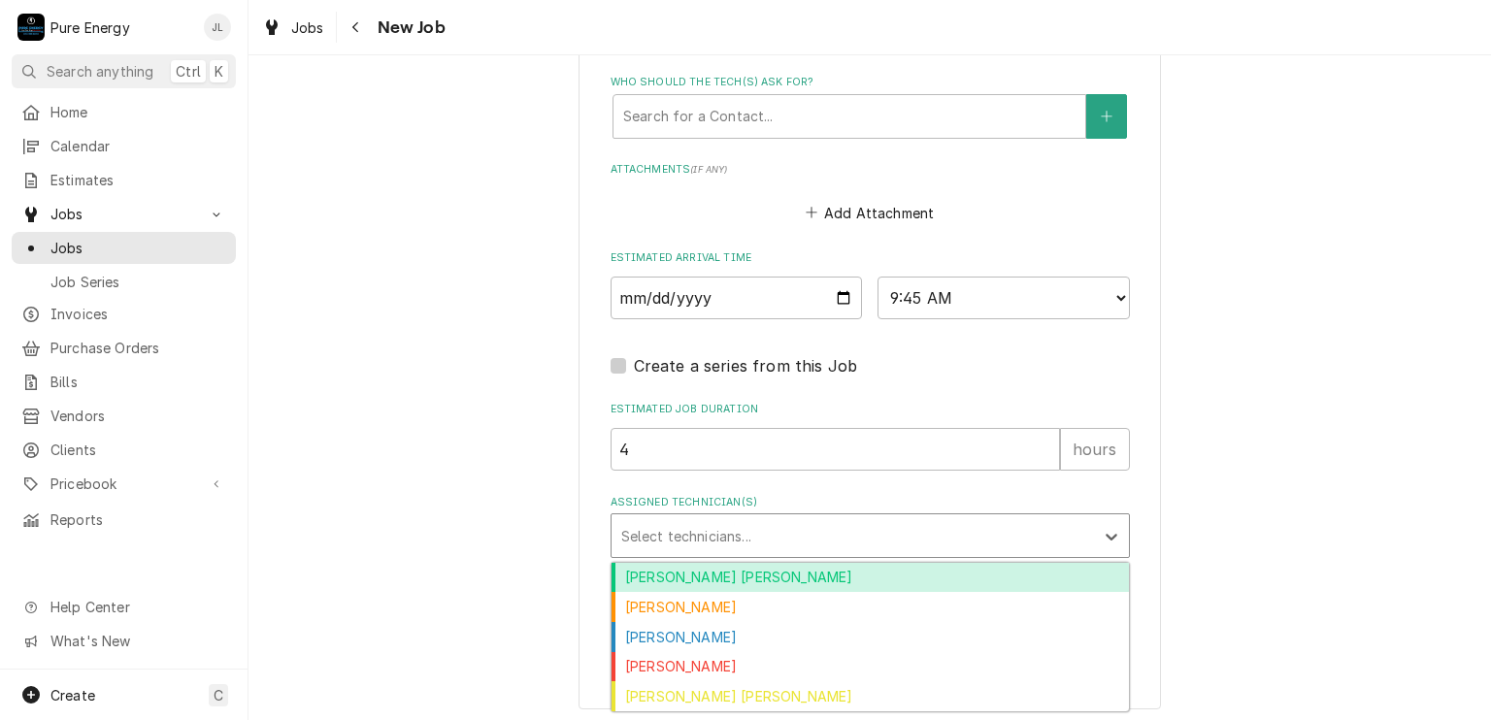
click at [750, 577] on div "Albert Hernandez Soto" at bounding box center [869, 578] width 517 height 30
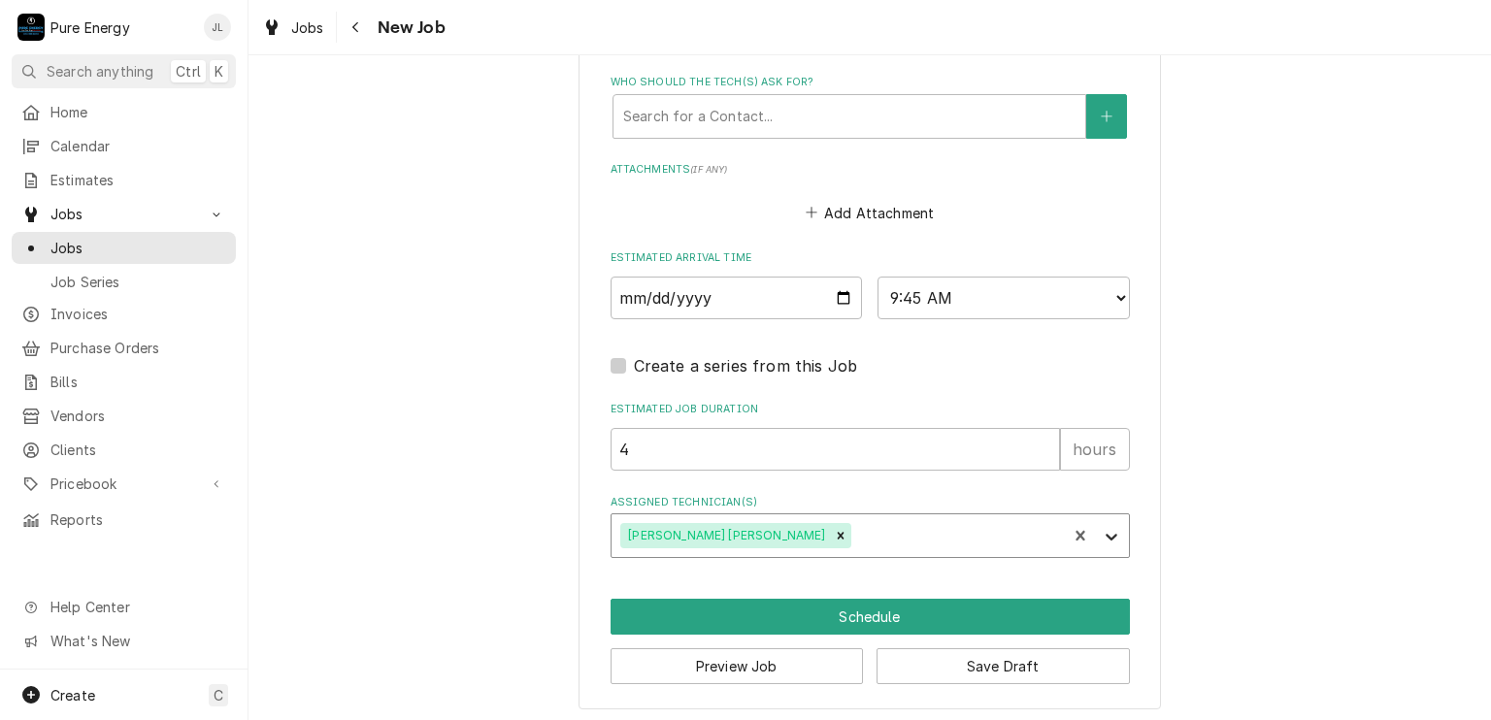
click at [1102, 529] on icon "Assigned Technician(s)" at bounding box center [1110, 536] width 19 height 19
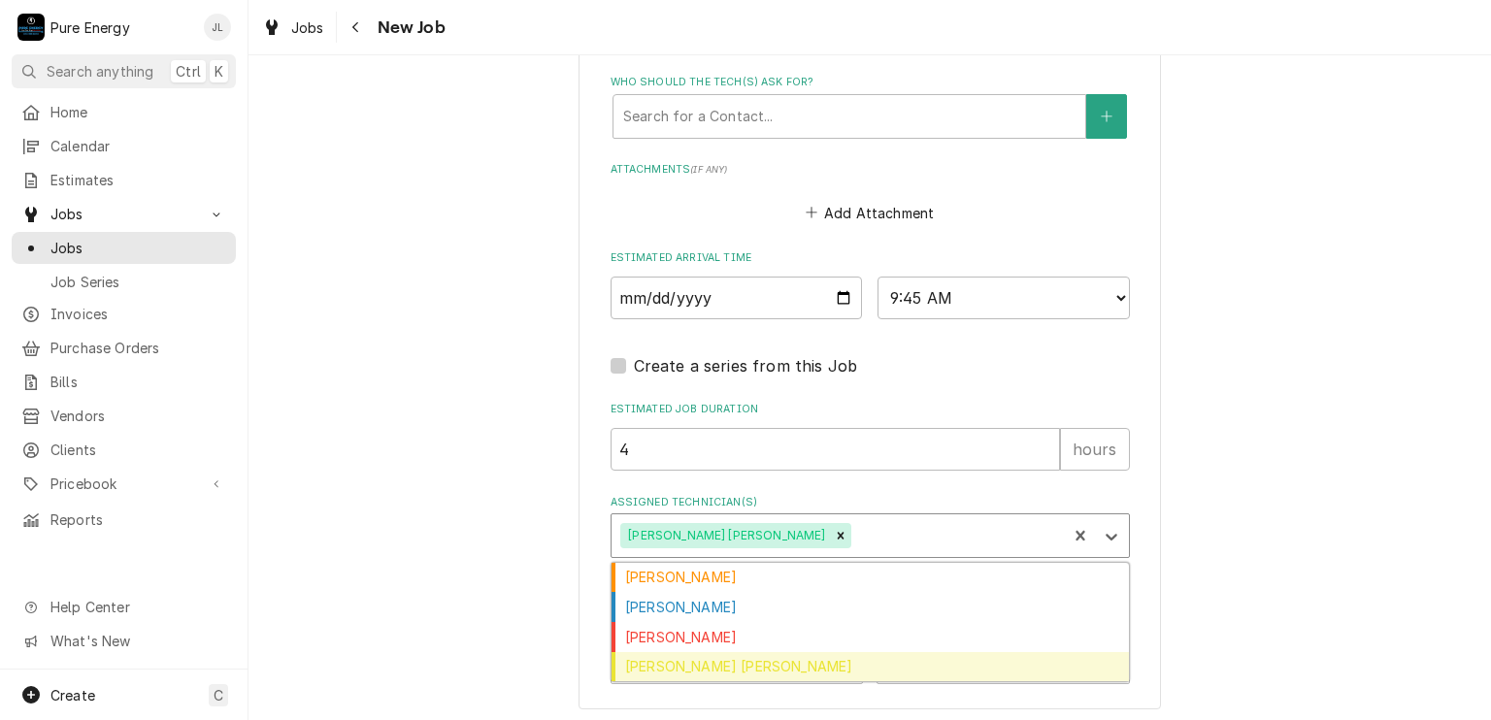
click at [823, 654] on div "Rodolfo Hernandez Lorenzo" at bounding box center [869, 667] width 517 height 30
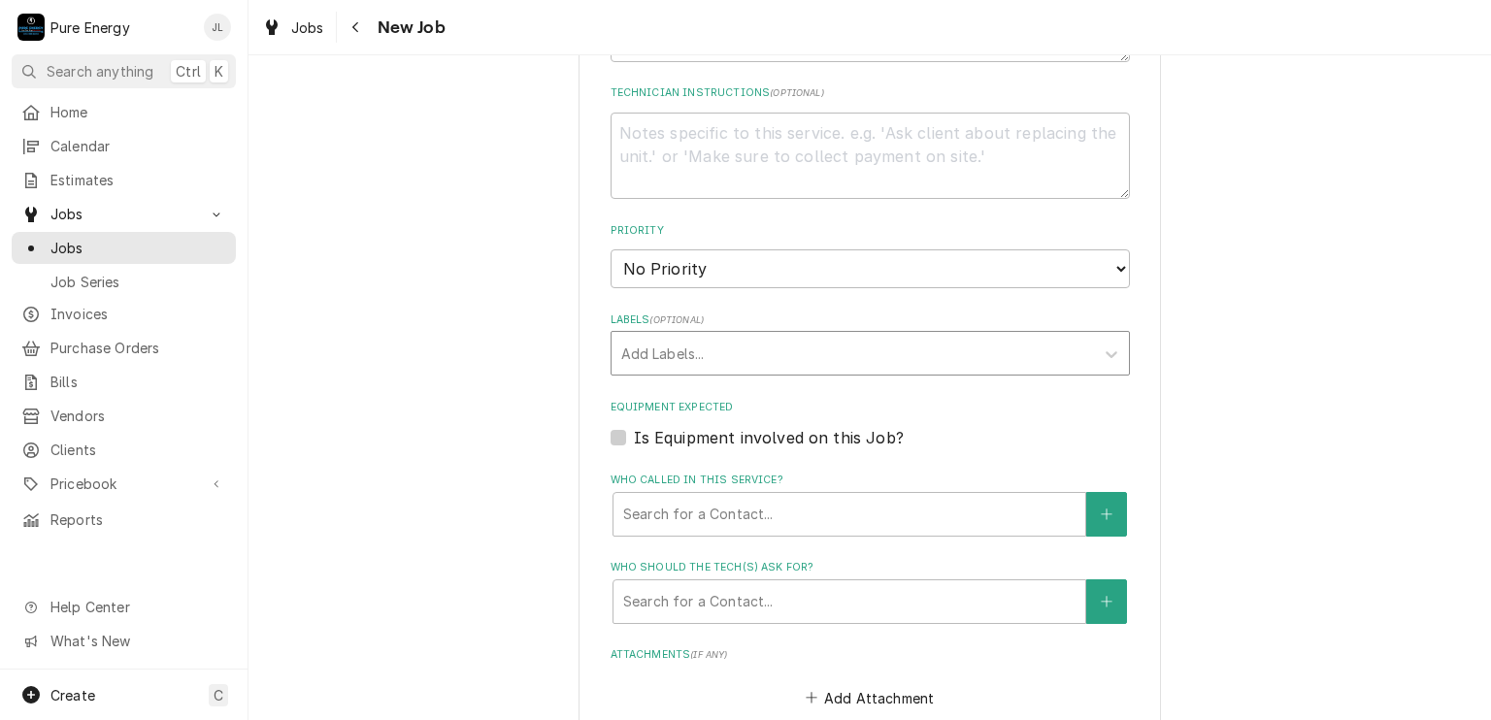
scroll to position [573, 0]
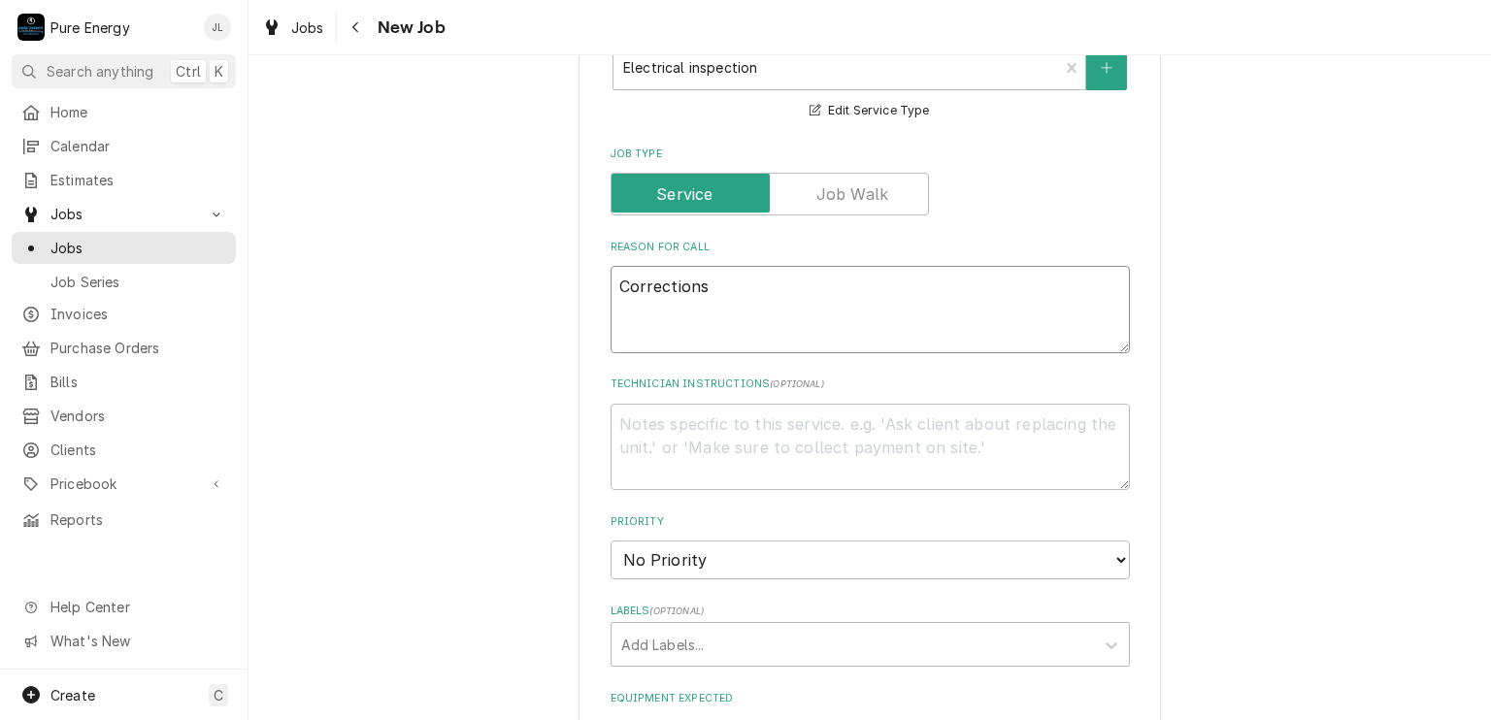
click at [754, 295] on textarea "Corrections" at bounding box center [869, 309] width 519 height 87
type textarea "x"
type textarea "Corrections"
type textarea "x"
type textarea "Corrections"
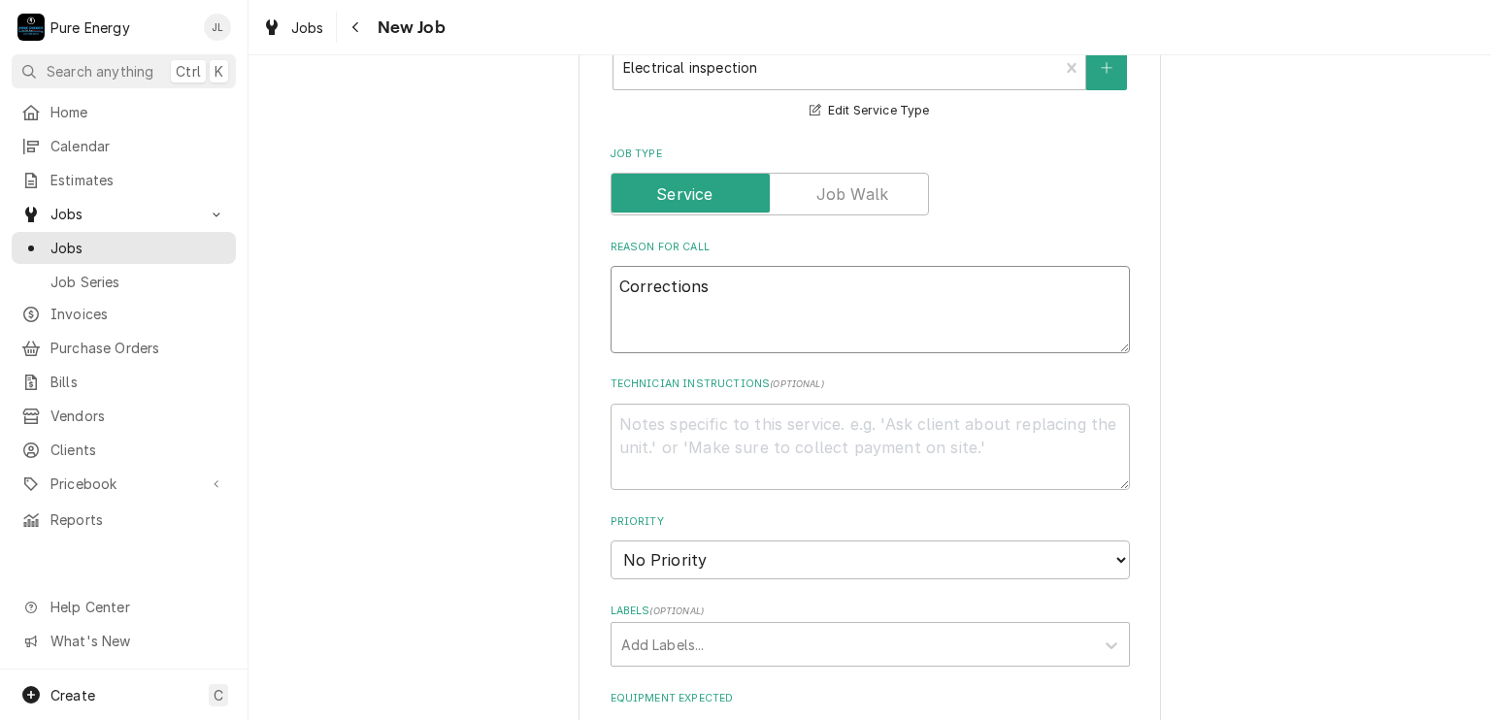
type textarea "x"
type textarea "Corrections N"
type textarea "x"
type textarea "Corrections Ne"
type textarea "x"
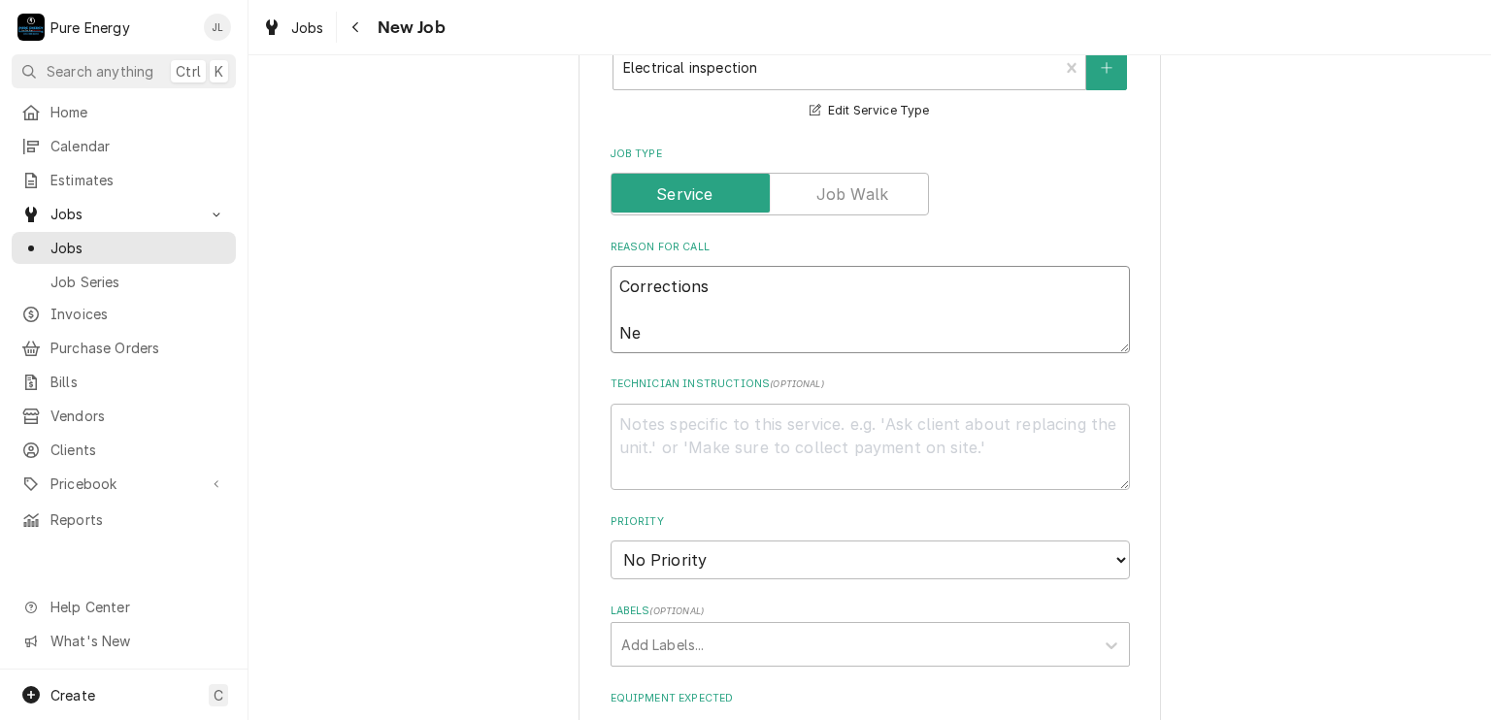
type textarea "Corrections N"
type textarea "x"
type textarea "Corrections"
type textarea "x"
type textarea "Corrections T"
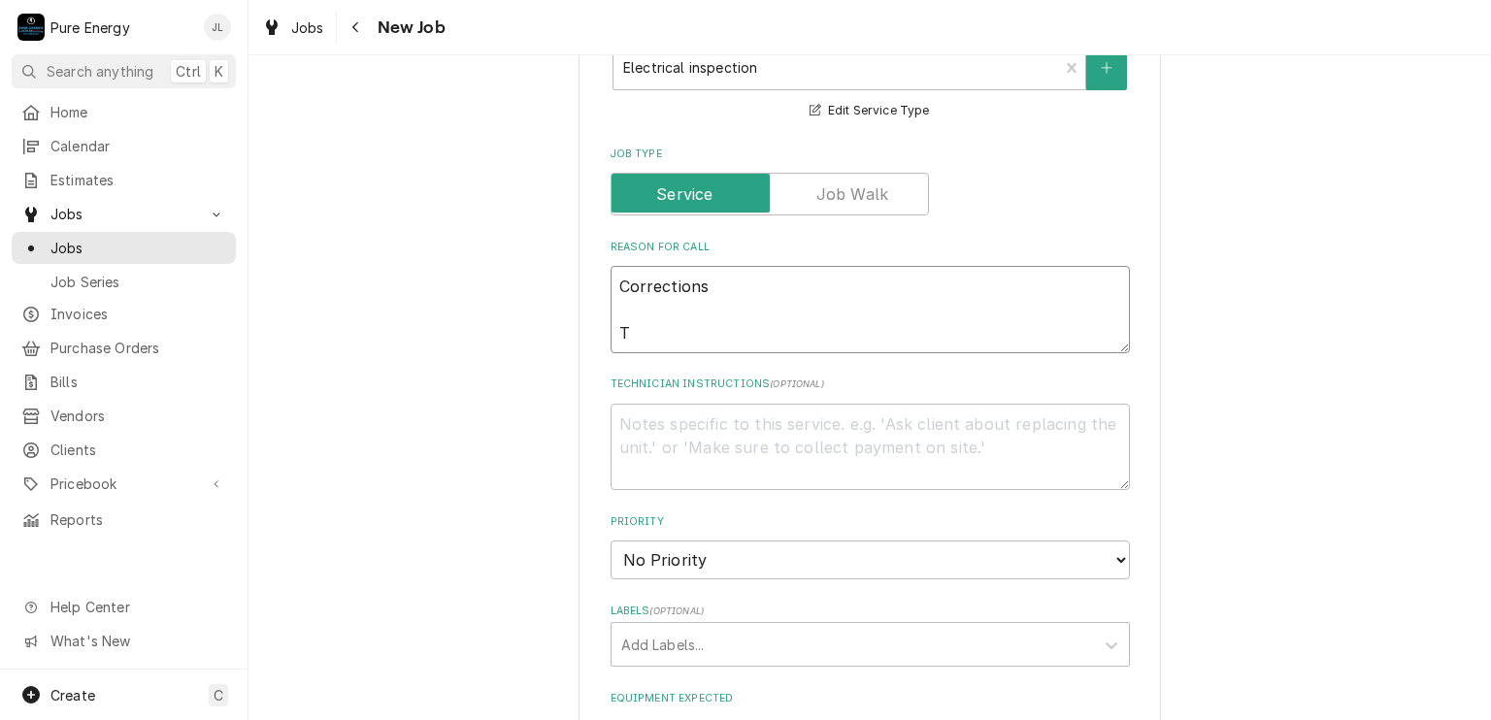
type textarea "x"
type textarea "Corrections The"
type textarea "x"
type textarea "Corrections They"
type textarea "x"
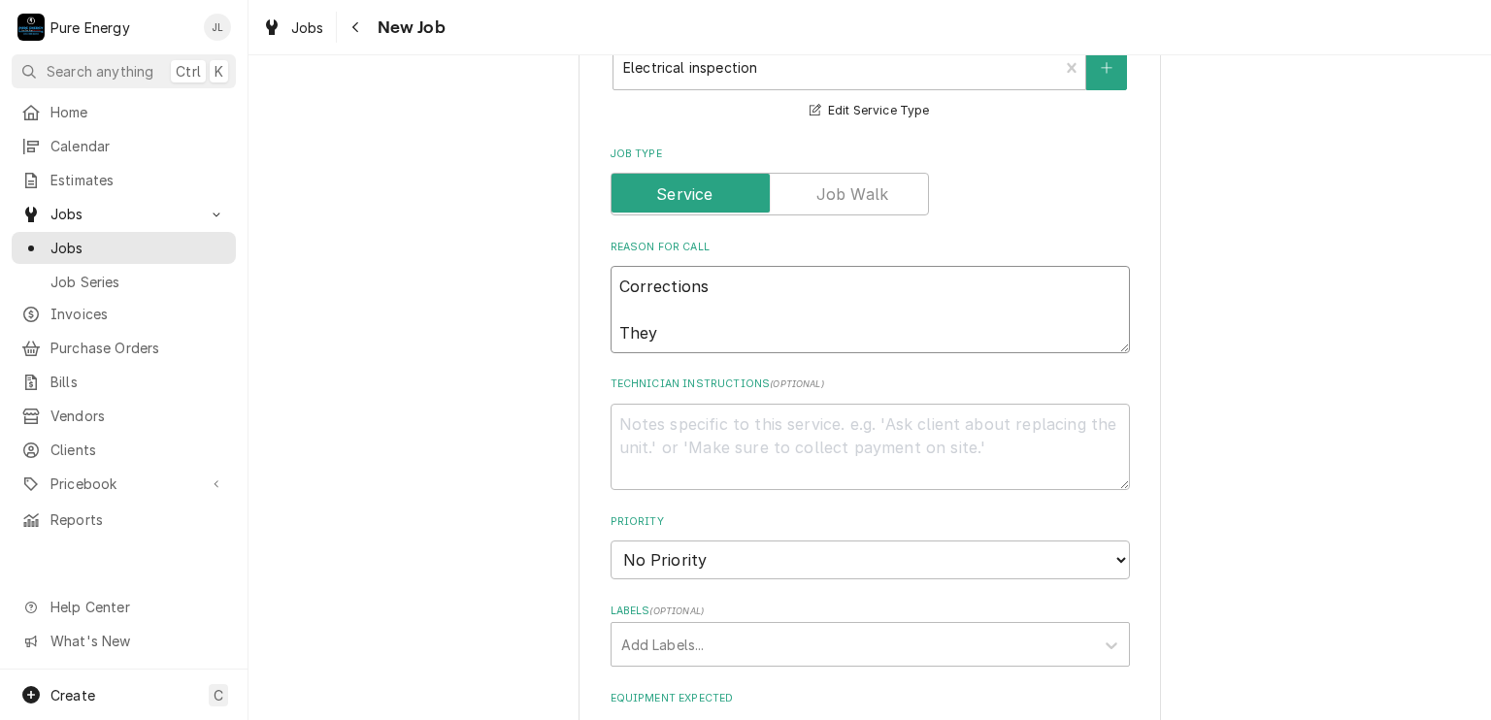
type textarea "Corrections They"
type textarea "x"
type textarea "Corrections They ar"
type textarea "x"
type textarea "Corrections They are"
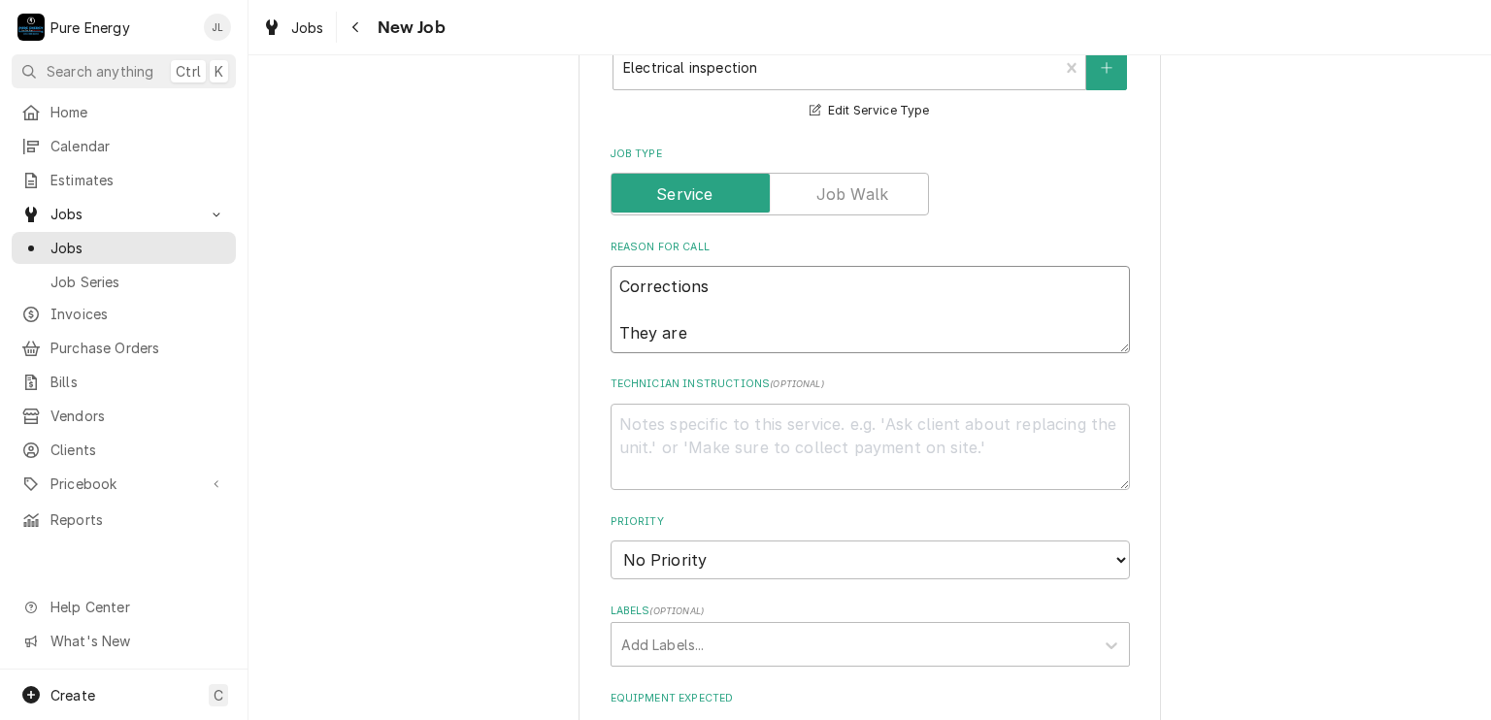
type textarea "x"
type textarea "Corrections They are"
type textarea "x"
type textarea "Corrections They are s"
type textarea "x"
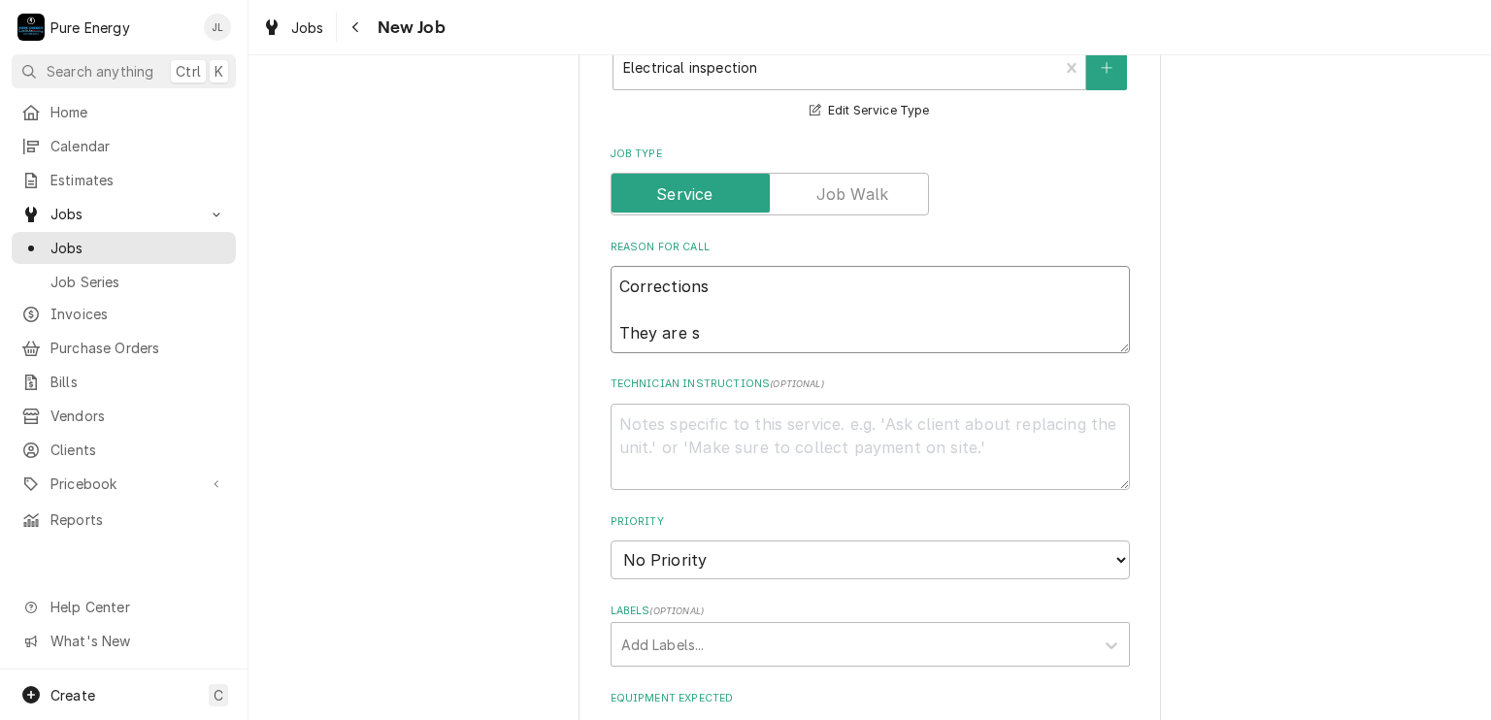
type textarea "Corrections They are st"
type textarea "x"
type textarea "Corrections They are sta"
type textarea "x"
type textarea "Corrections They are star"
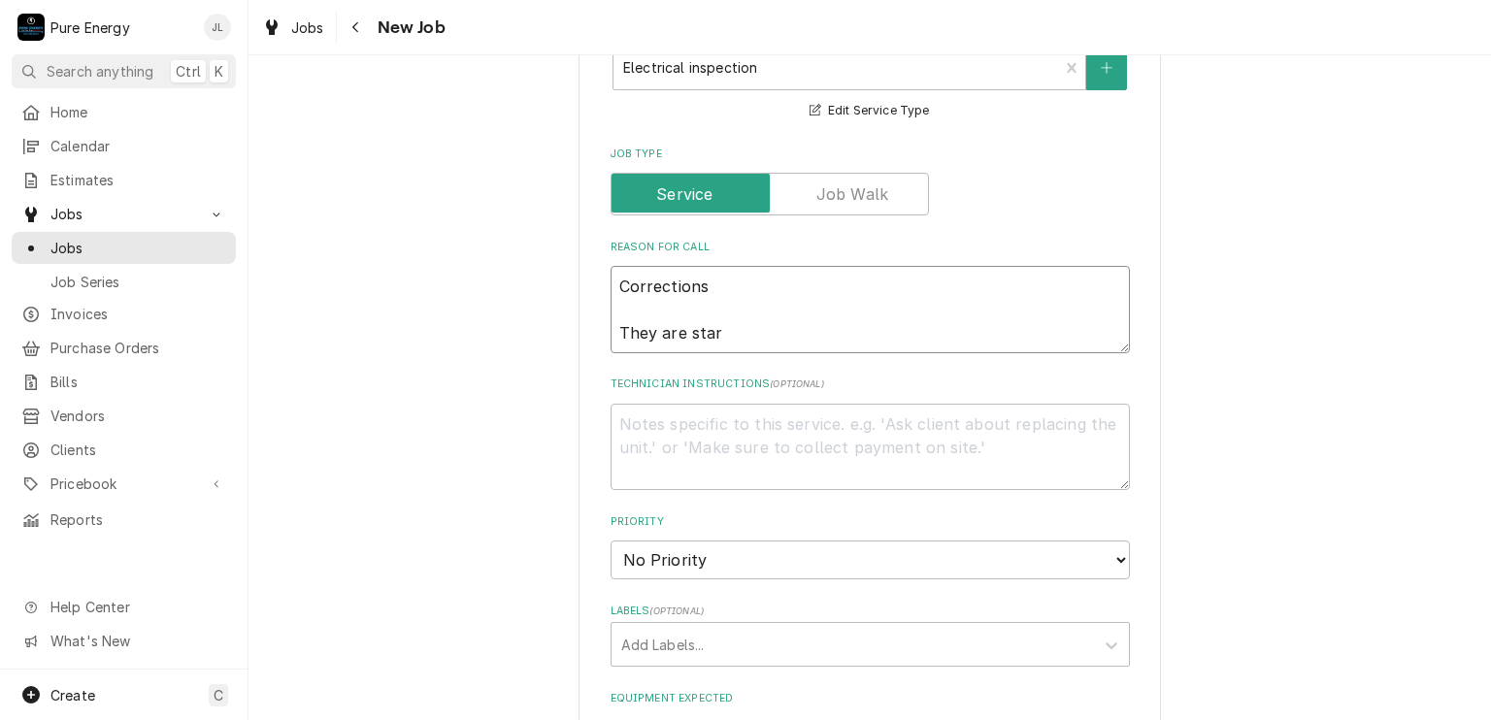
type textarea "x"
type textarea "Corrections They are start"
type textarea "x"
type textarea "Corrections They are starti"
type textarea "x"
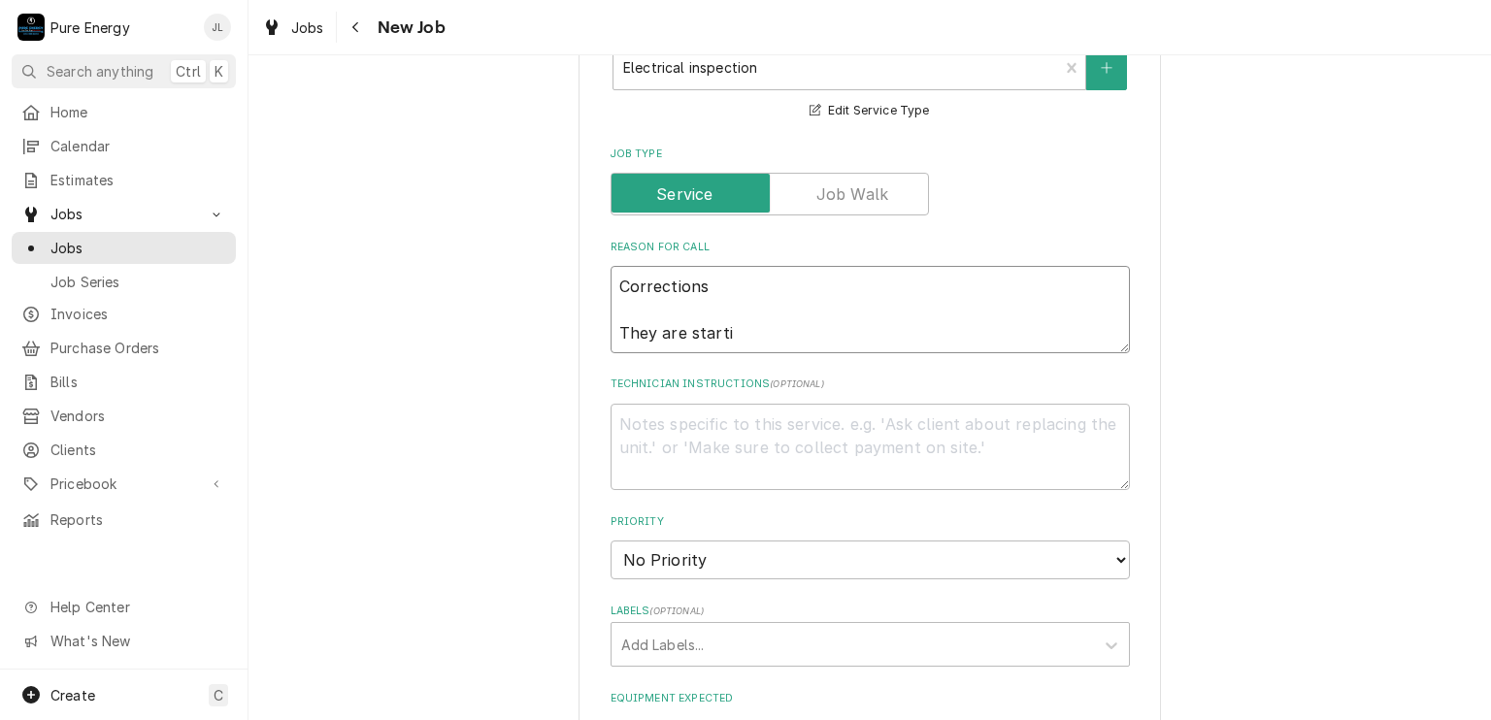
type textarea "Corrections They are startin"
type textarea "x"
type textarea "Corrections They are starting"
type textarea "x"
type textarea "Corrections They are starting"
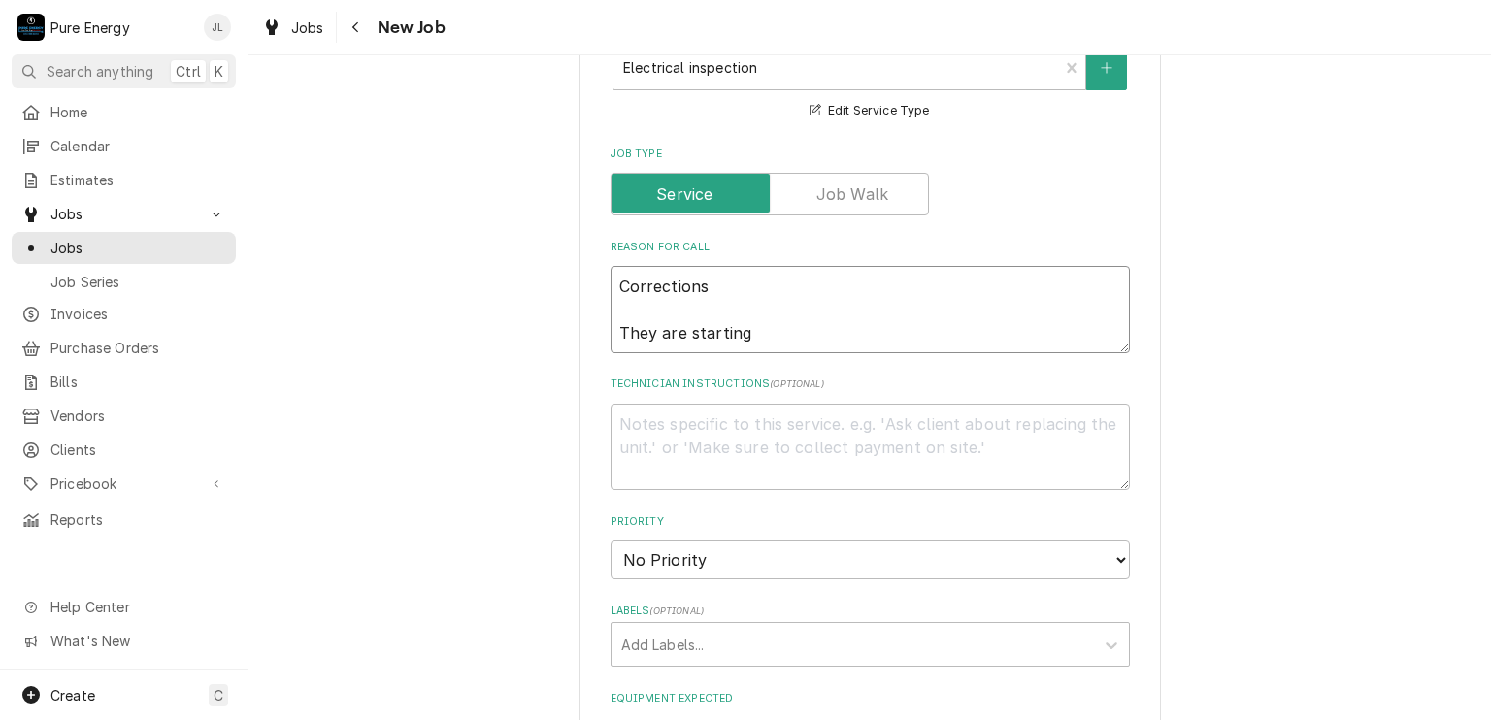
type textarea "x"
type textarea "Corrections They are starting t"
type textarea "x"
type textarea "Corrections They are starting to"
type textarea "x"
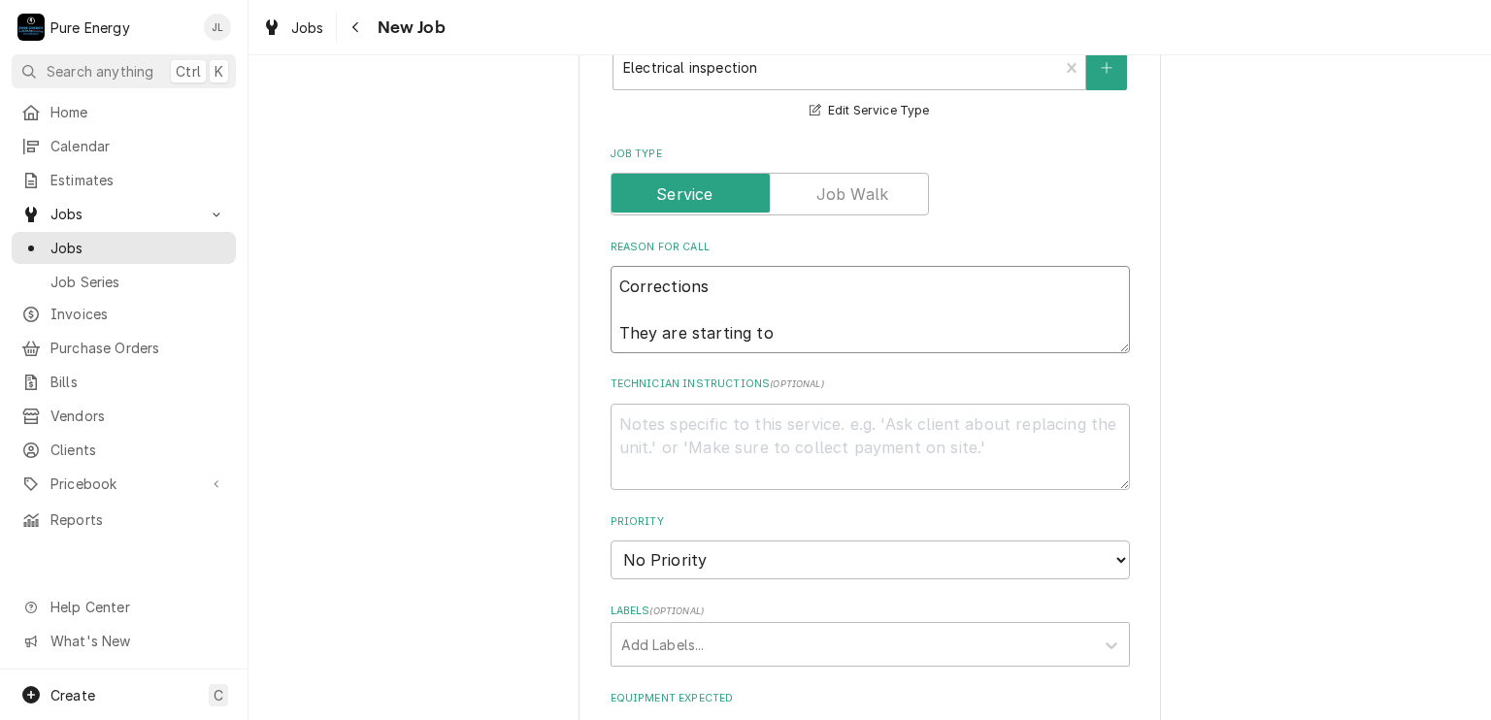
type textarea "Corrections They are starting to"
type textarea "x"
type textarea "Corrections They are starting to c"
type textarea "x"
type textarea "Corrections They are starting to cal"
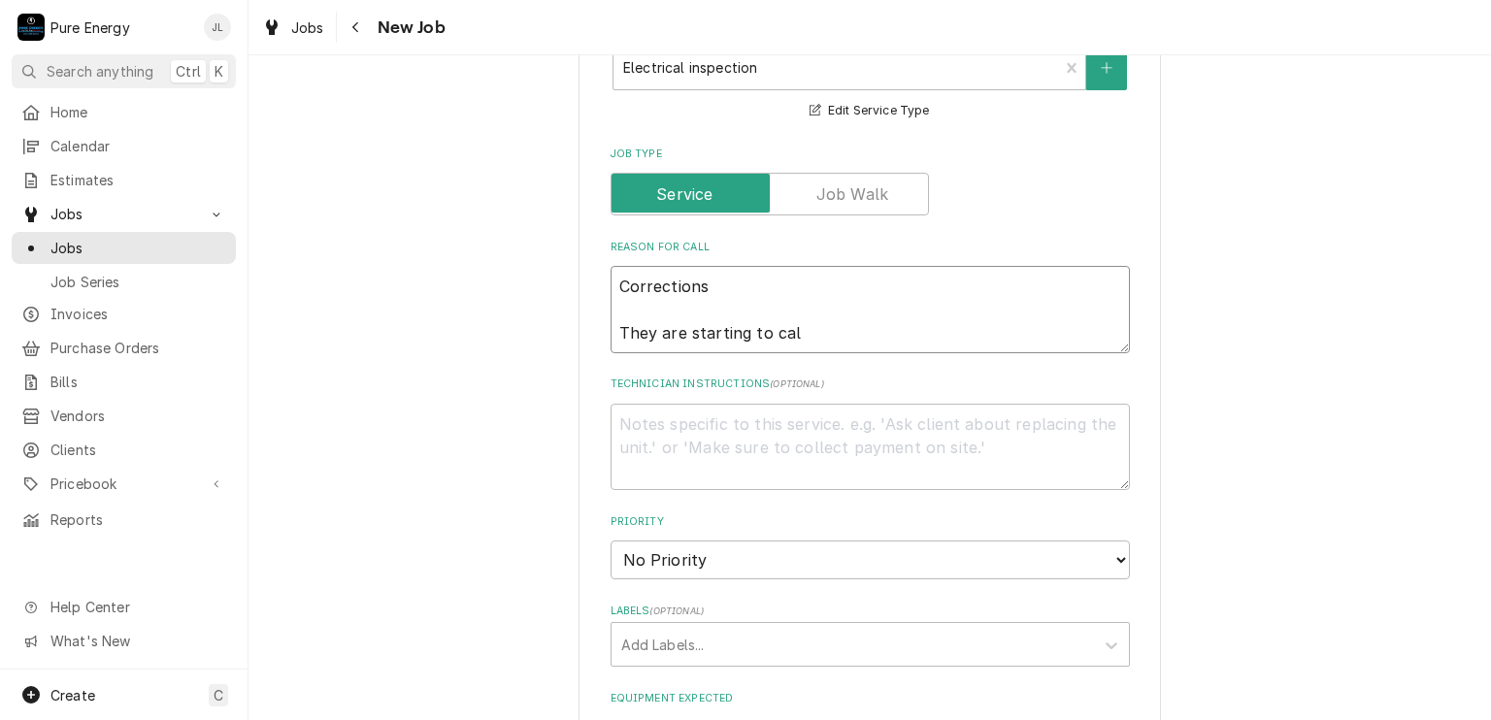
type textarea "x"
type textarea "Corrections They are starting to call"
type textarea "x"
type textarea "Corrections They are starting to call"
type textarea "x"
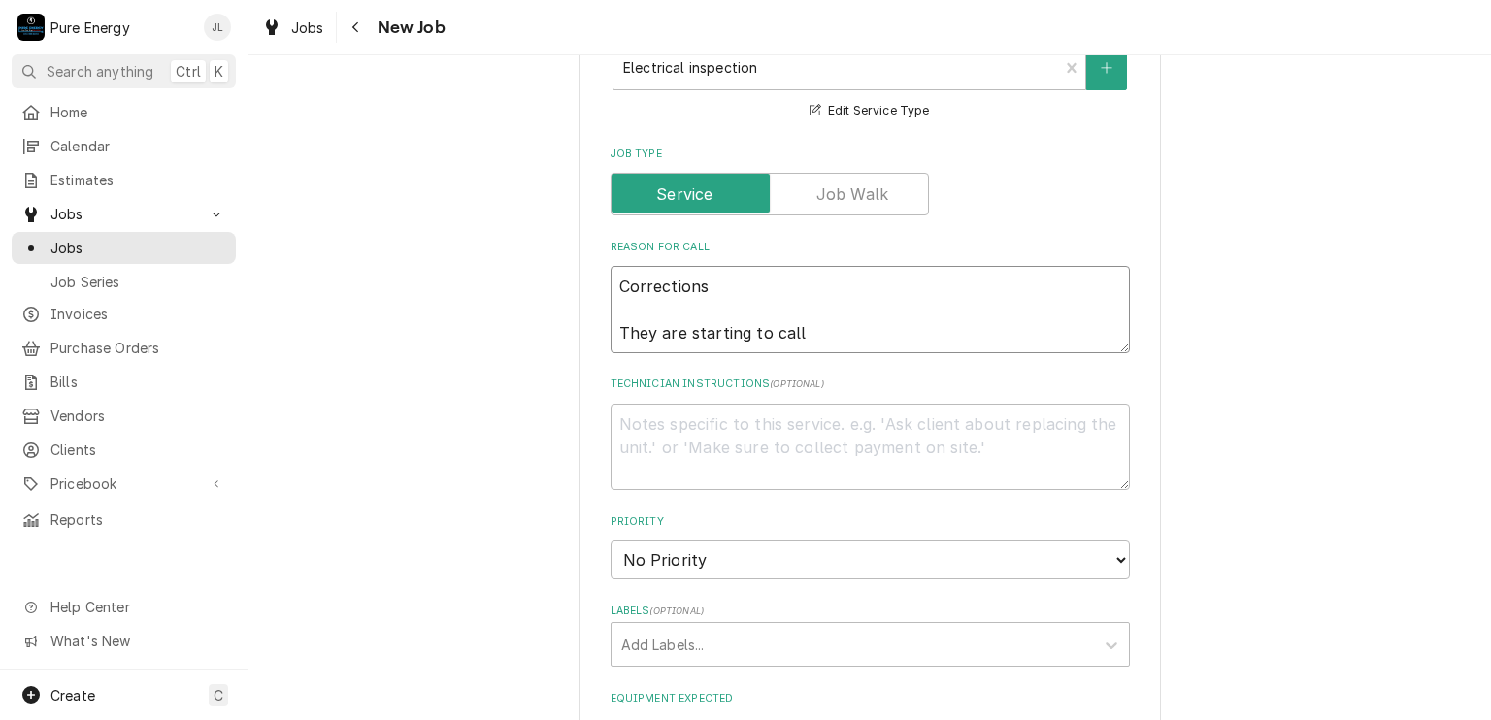
type textarea "Corrections They are starting to call A"
type textarea "x"
type textarea "Corrections They are starting to call AF"
type textarea "x"
type textarea "Corrections They are starting to call AFC"
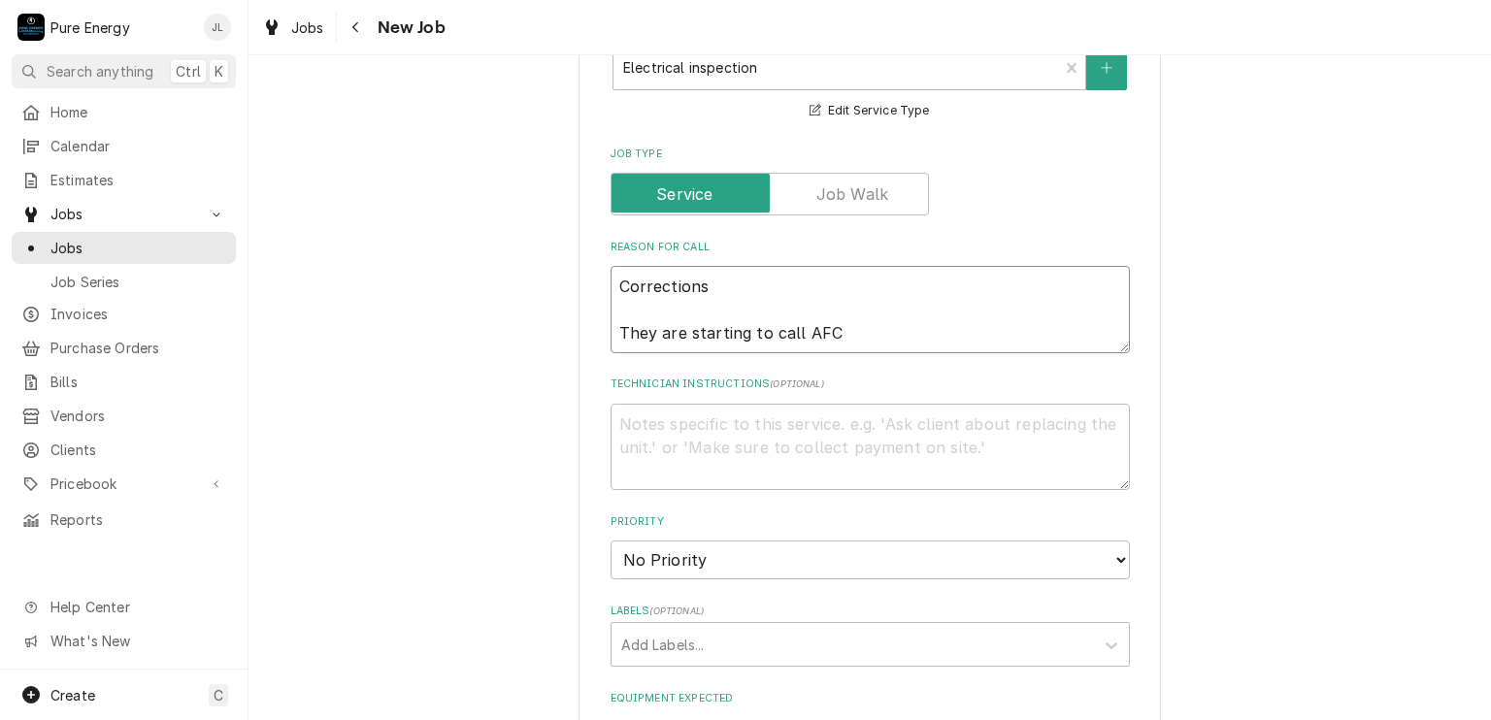
type textarea "x"
type textarea "Corrections They are starting to call AFCI"
type textarea "x"
type textarea "Corrections They are starting to call AFCI"
type textarea "x"
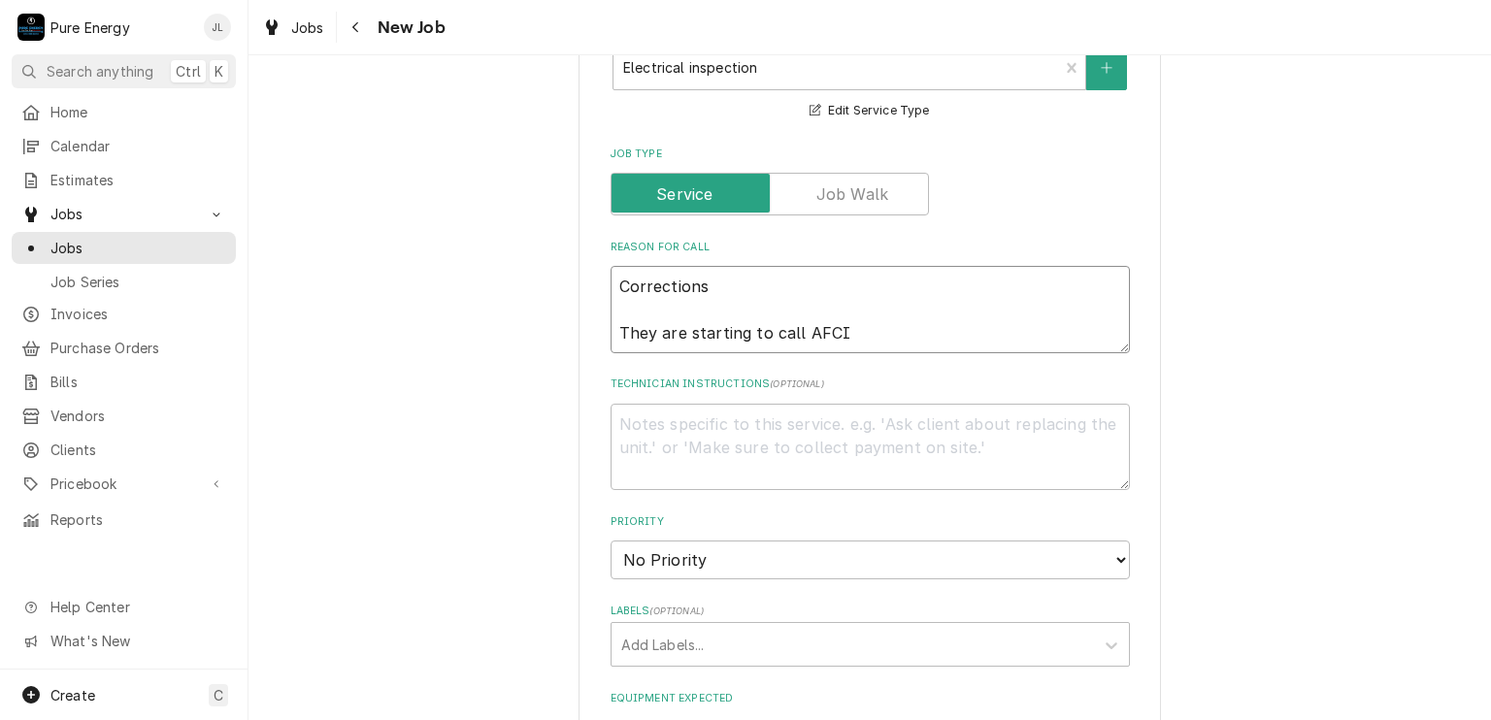
type textarea "Corrections They are starting to call AFCI p"
type textarea "x"
type textarea "Corrections They are starting to call AFCI pro"
type textarea "x"
type textarea "Corrections They are starting to call AFCI prot"
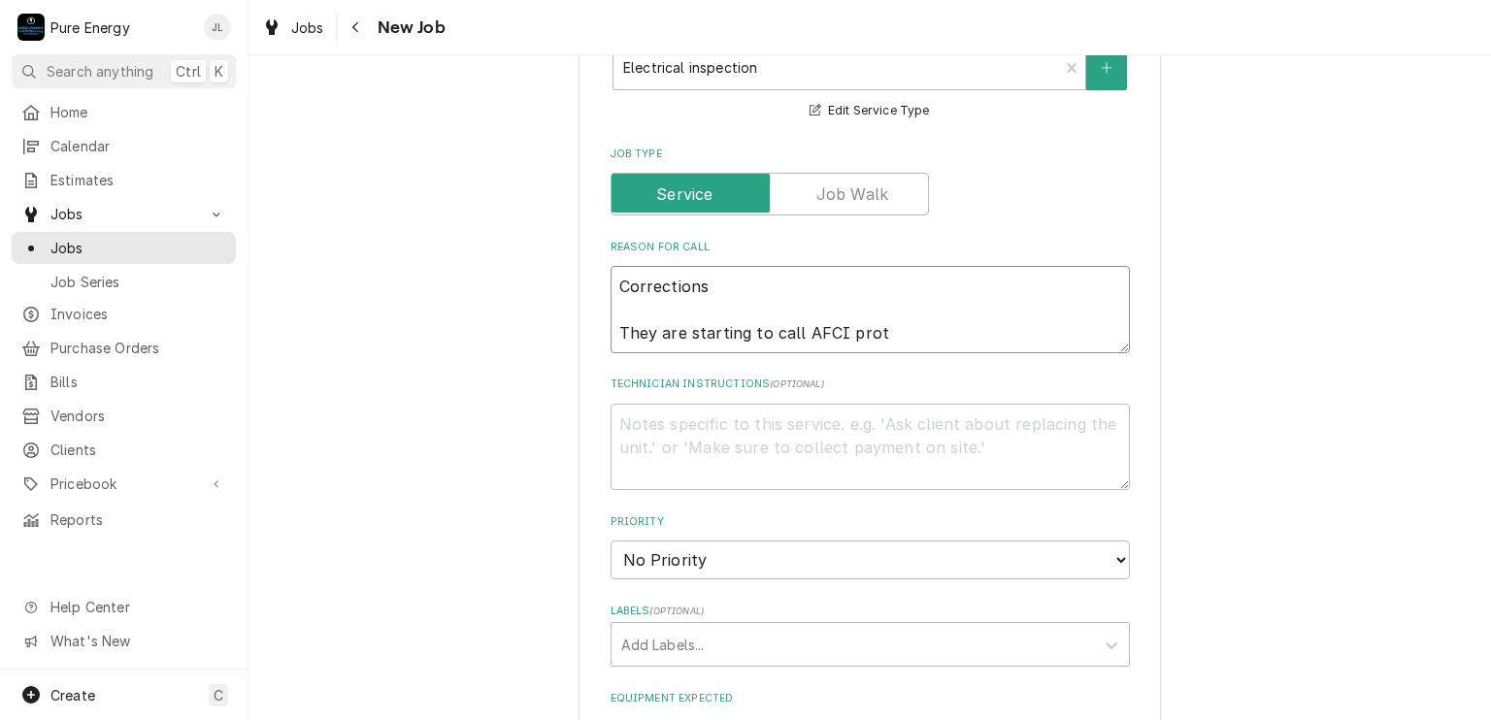
type textarea "x"
type textarea "Corrections They are starting to call AFCI prote"
type textarea "x"
type textarea "Corrections They are starting to call AFCI protec"
type textarea "x"
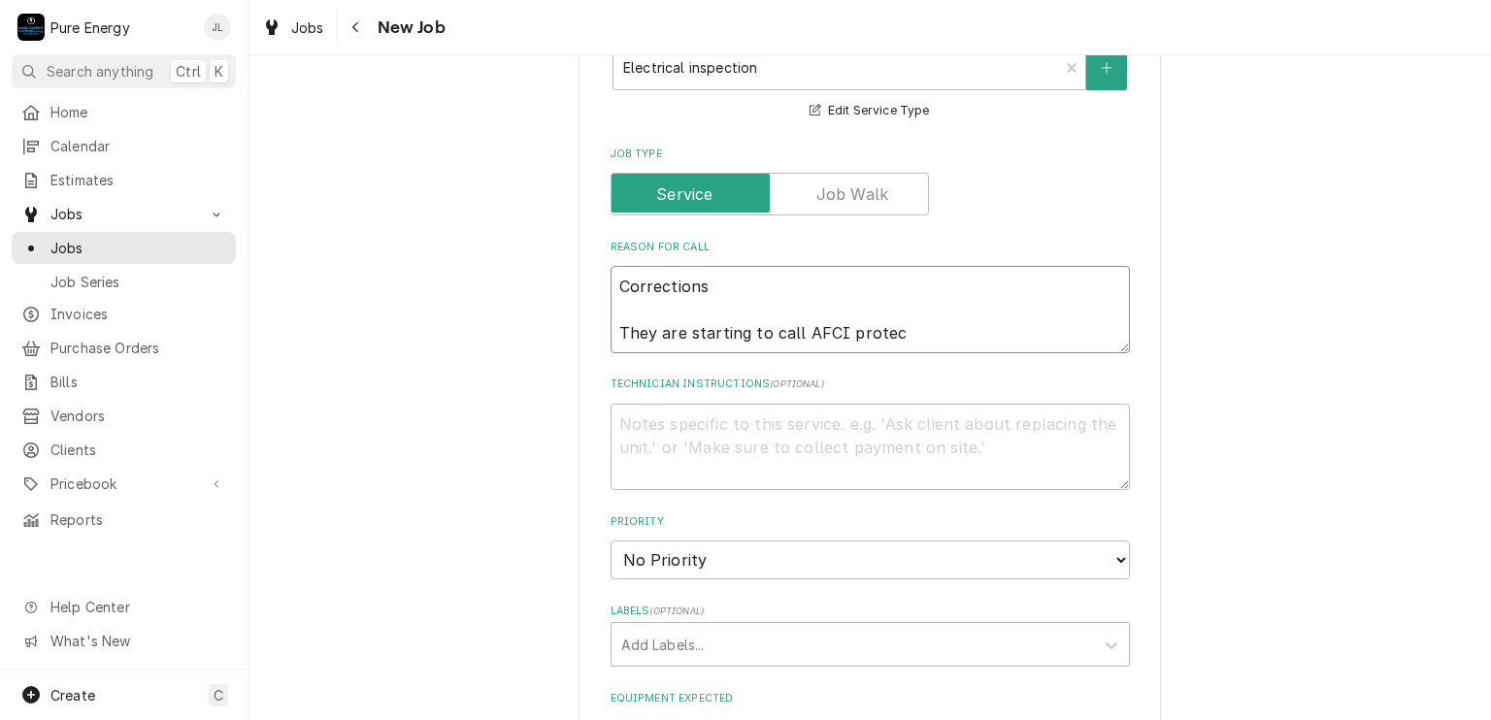
type textarea "Corrections They are starting to call AFCI protect"
type textarea "x"
type textarea "Corrections They are starting to call AFCI protecti"
type textarea "x"
type textarea "Corrections They are starting to call AFCI protectio"
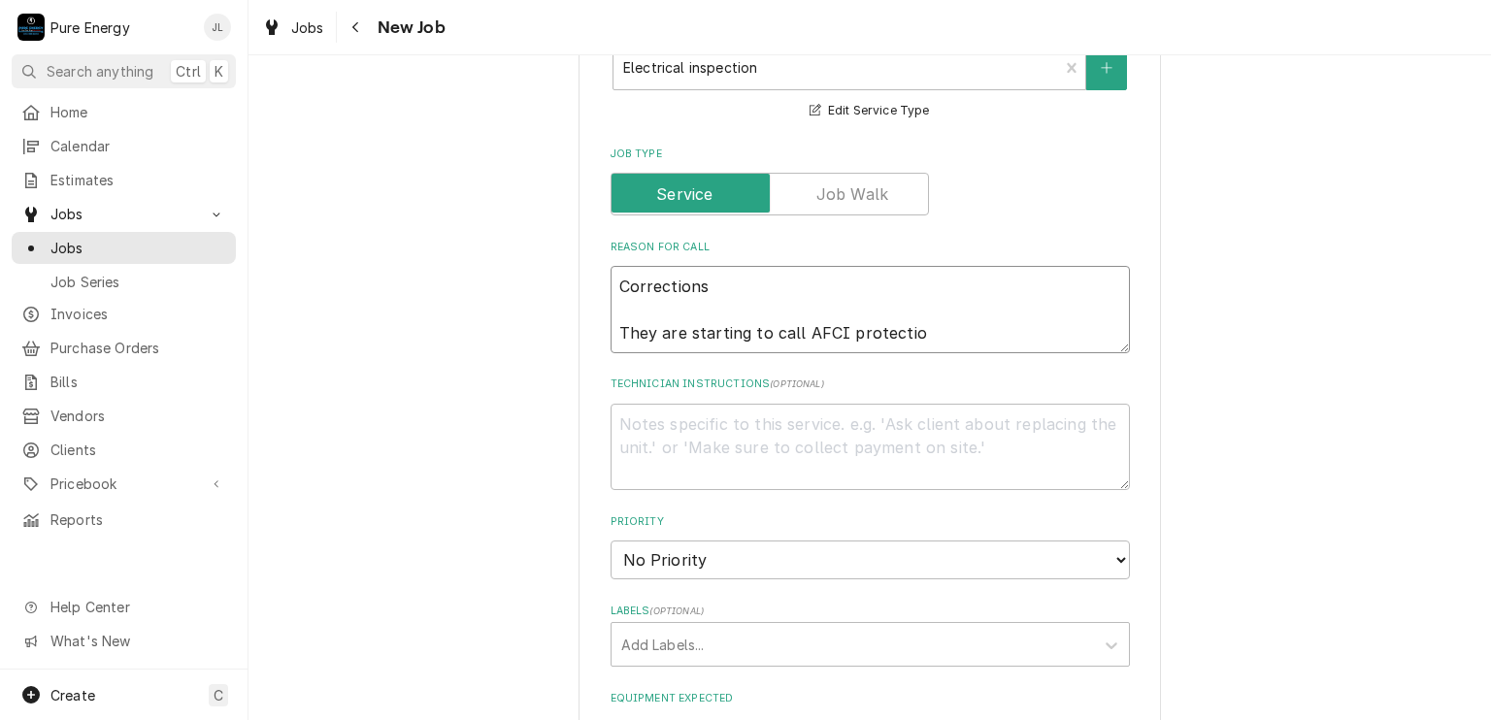
type textarea "x"
type textarea "Corrections They are starting to call AFCI protection"
type textarea "x"
type textarea "Corrections They are starting to call AFCI protection"
type textarea "x"
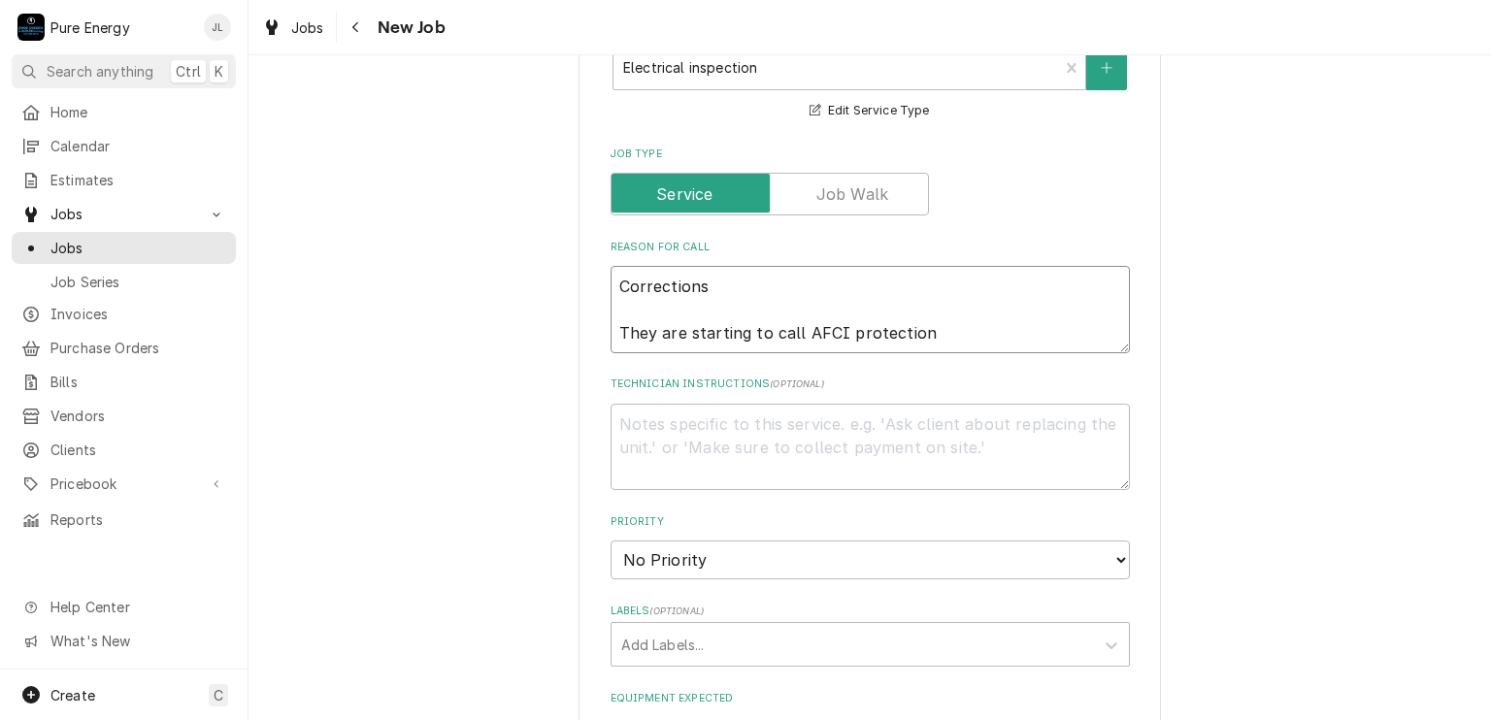
type textarea "Corrections They are starting to call AFCI protection f"
type textarea "x"
type textarea "Corrections They are starting to call AFCI protection fo"
type textarea "x"
type textarea "Corrections They are starting to call AFCI protection for"
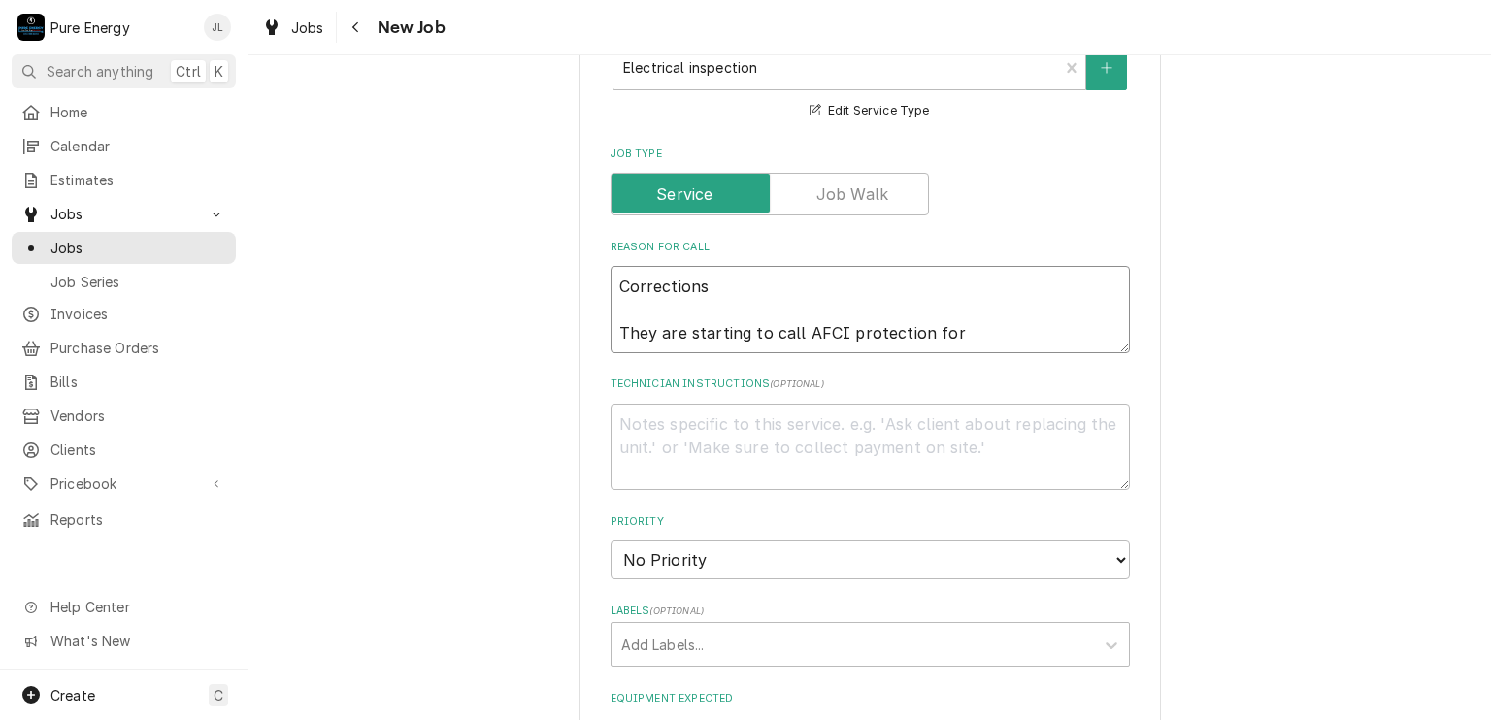
type textarea "x"
type textarea "Corrections They are starting to call AFCI protection for k"
type textarea "x"
type textarea "Corrections They are starting to call AFCI protection for ki"
type textarea "x"
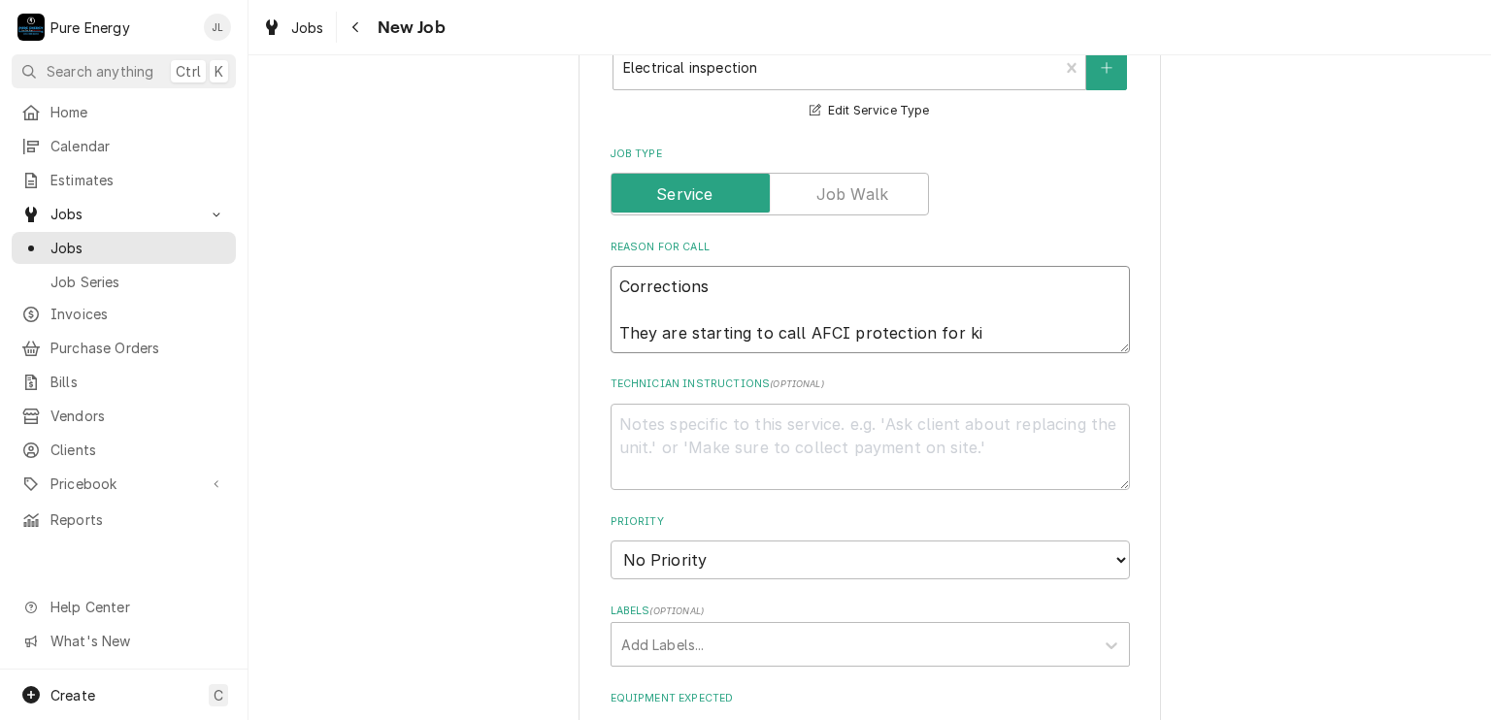
type textarea "Corrections They are starting to call AFCI protection for kit"
type textarea "x"
type textarea "Corrections They are starting to call AFCI protection for kitch"
type textarea "x"
type textarea "Corrections They are starting to call AFCI protection for kitchen"
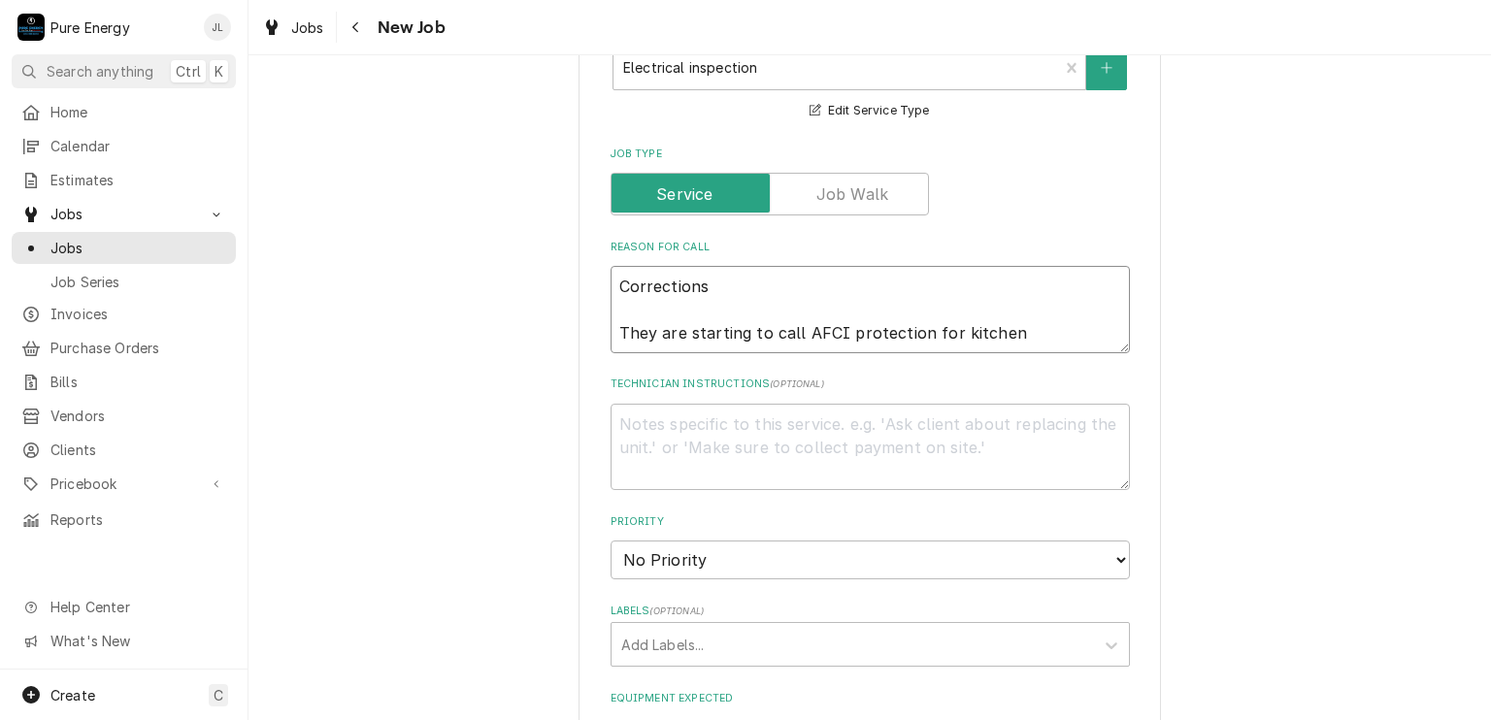
type textarea "x"
type textarea "Corrections They are starting to call AFCI protection for kitchen"
type textarea "x"
type textarea "Corrections They are starting to call AFCI protection for kitchen o"
type textarea "x"
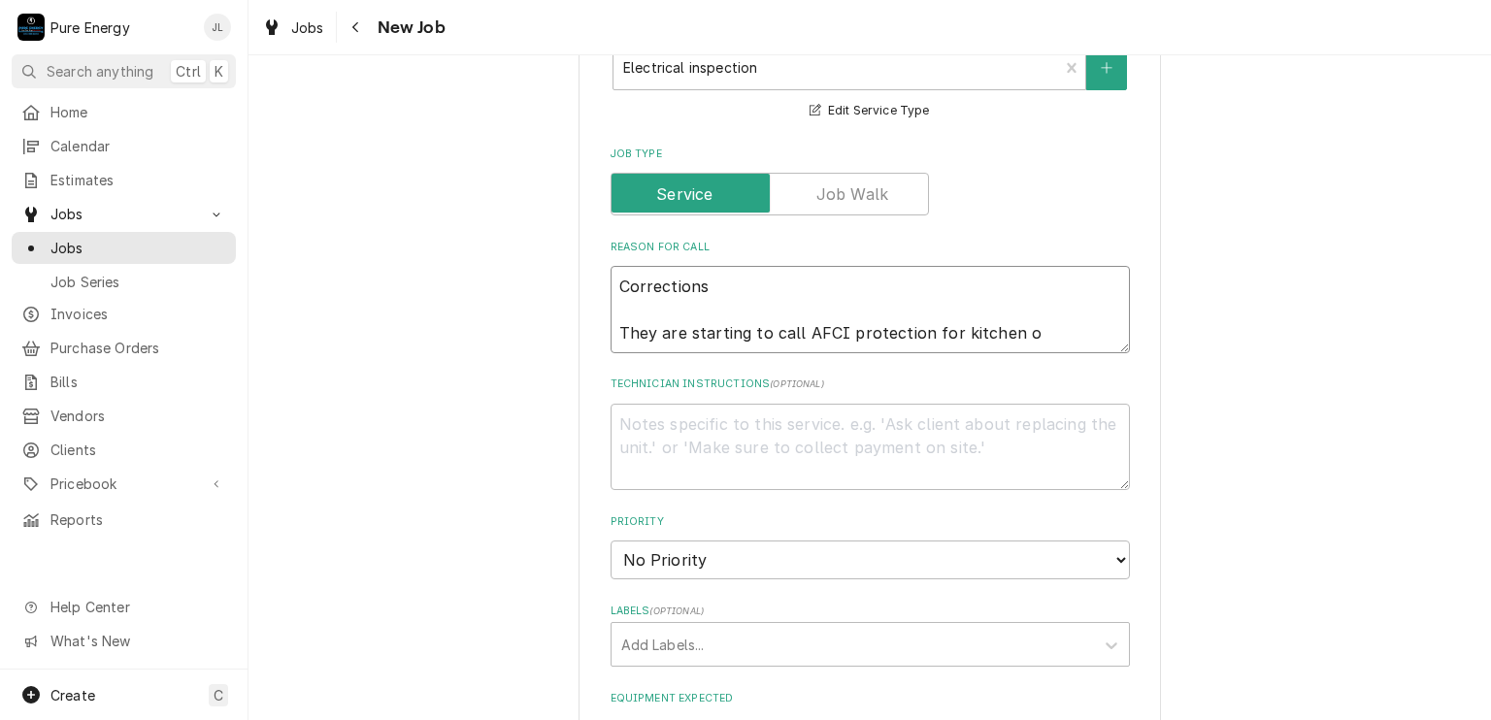
type textarea "Corrections They are starting to call AFCI protection for kitchen ou"
type textarea "x"
type textarea "Corrections They are starting to call AFCI protection for kitchen out"
type textarea "x"
type textarea "Corrections They are starting to call AFCI protection for kitchen outl"
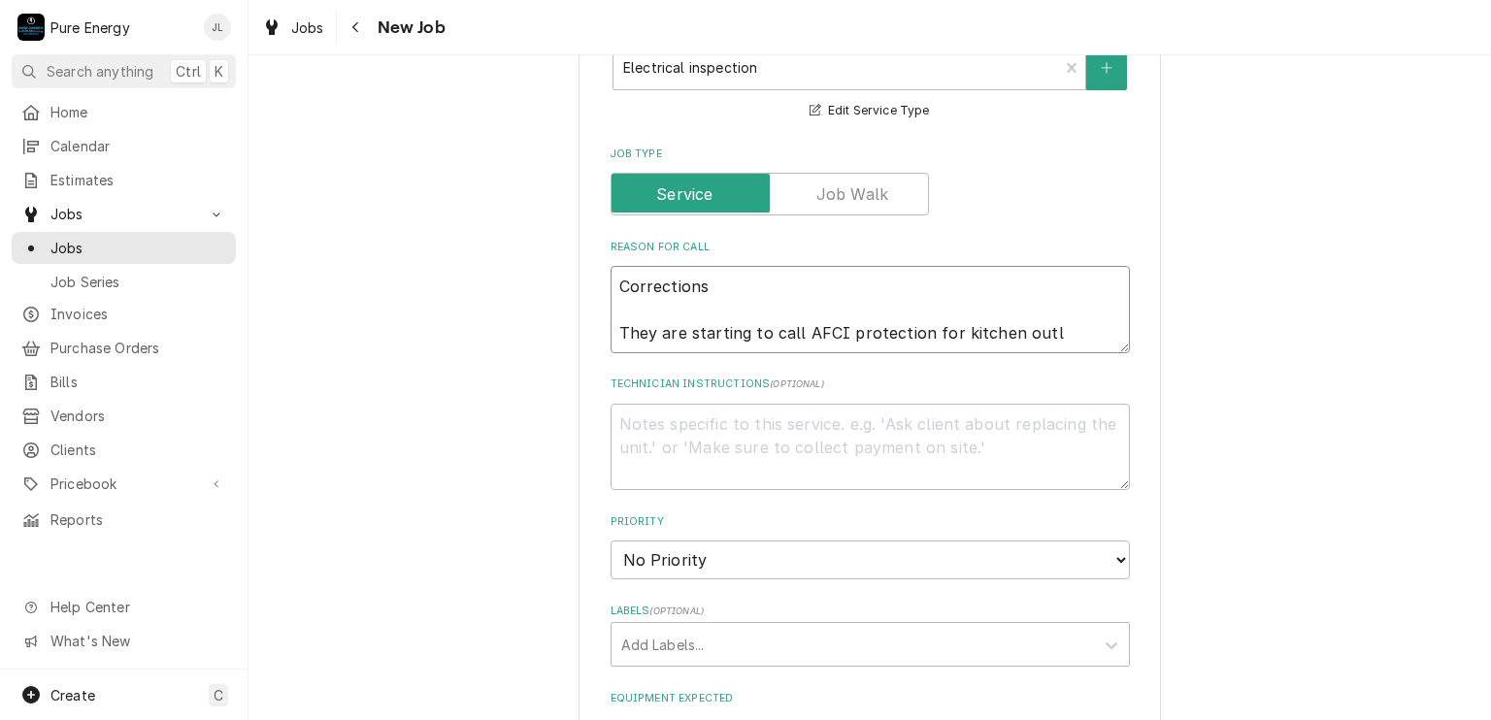
type textarea "x"
type textarea "Corrections They are starting to call AFCI protection for kitchen outle"
type textarea "x"
type textarea "Corrections They are starting to call AFCI protection for kitchen outlet"
type textarea "x"
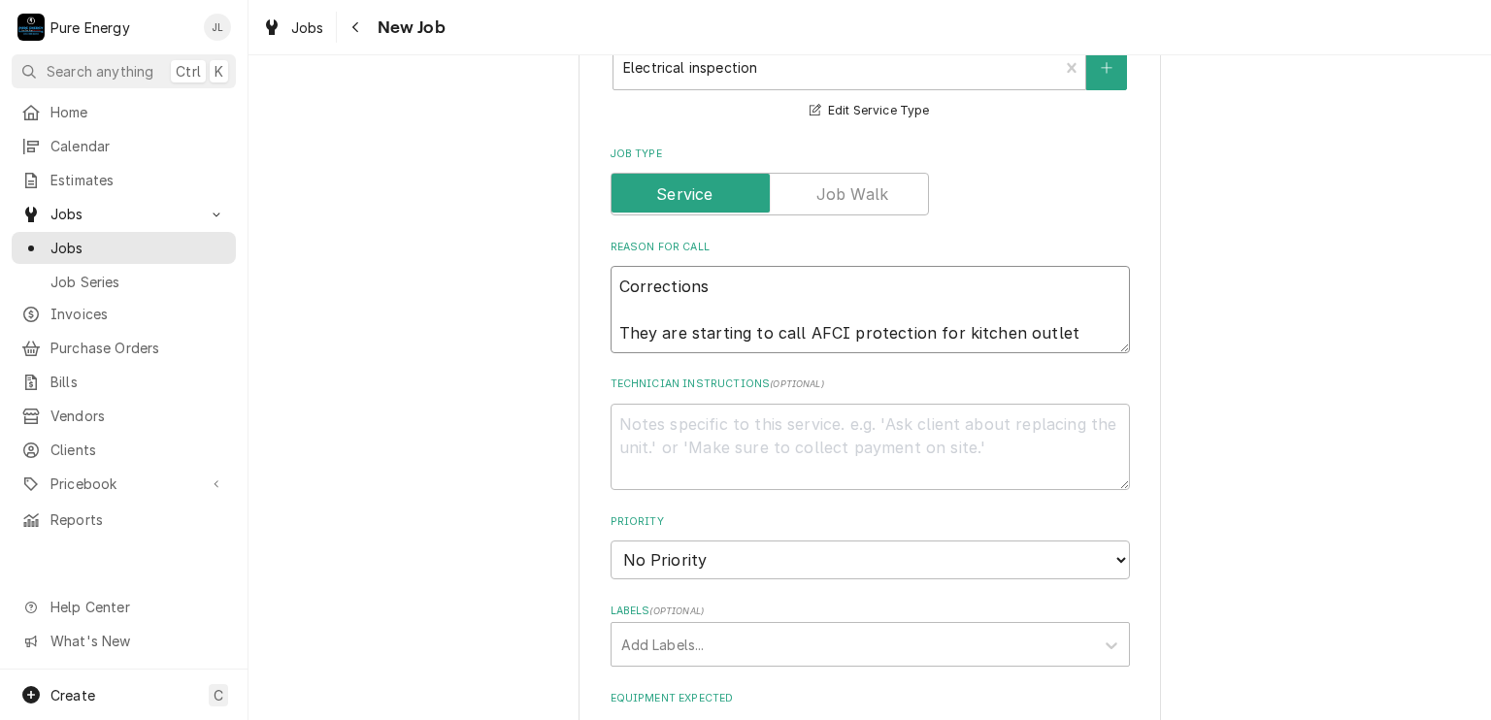
type textarea "Corrections They are starting to call AFCI protection for kitchen outlets"
type textarea "x"
type textarea "Corrections They are starting to call AFCI protection for kitchen outlets."
type textarea "x"
type textarea "Corrections They are starting to call AFCI protection for kitchen outlets."
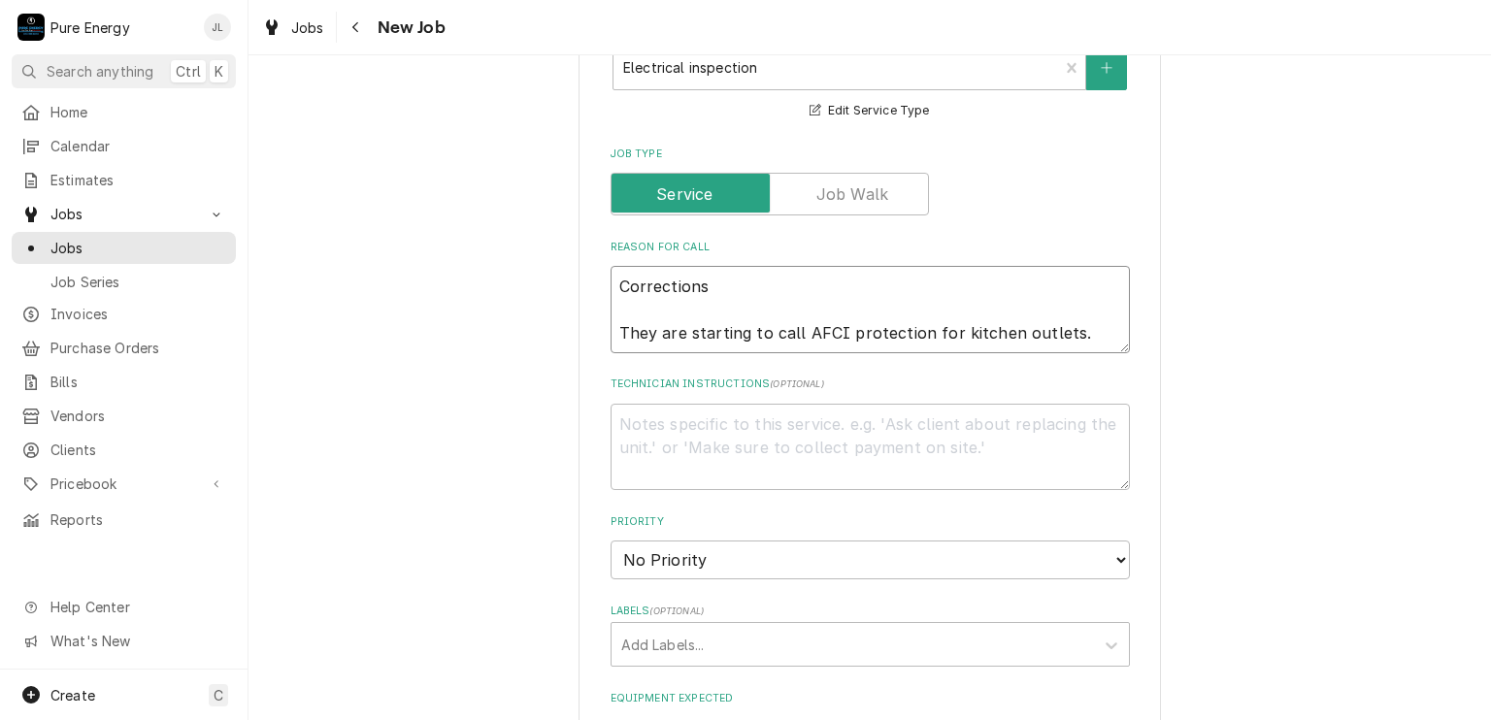
type textarea "x"
type textarea "Corrections They are starting to call AFCI protection for kitchen outlets."
type textarea "x"
type textarea "Corrections They are starting to call AFCI protection for kitchen outlets. C"
type textarea "x"
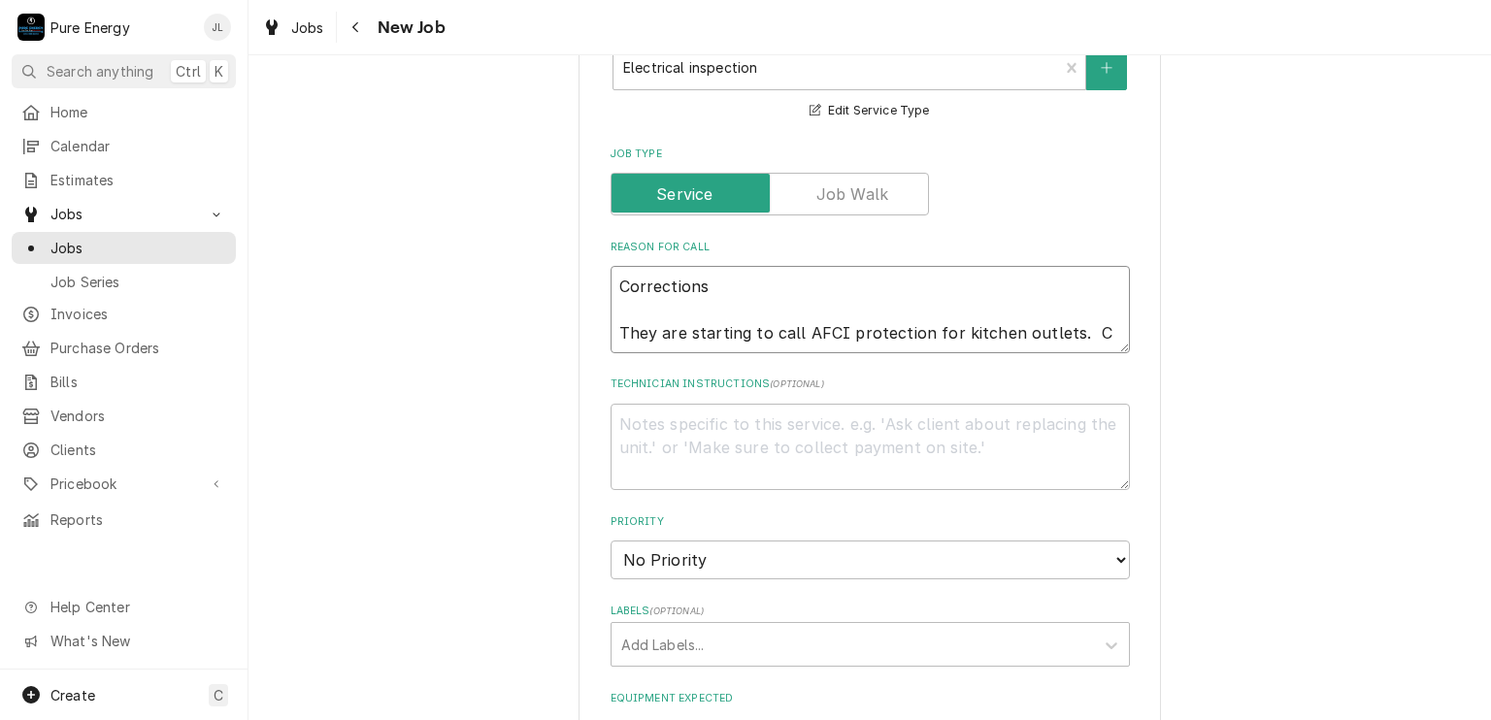
type textarea "Corrections They are starting to call AFCI protection for kitchen outlets. Ch"
type textarea "x"
type textarea "Corrections They are starting to call AFCI protection for kitchen outlets. Cha"
type textarea "x"
type textarea "Corrections They are starting to call AFCI protection for kitchen outlets. Chan"
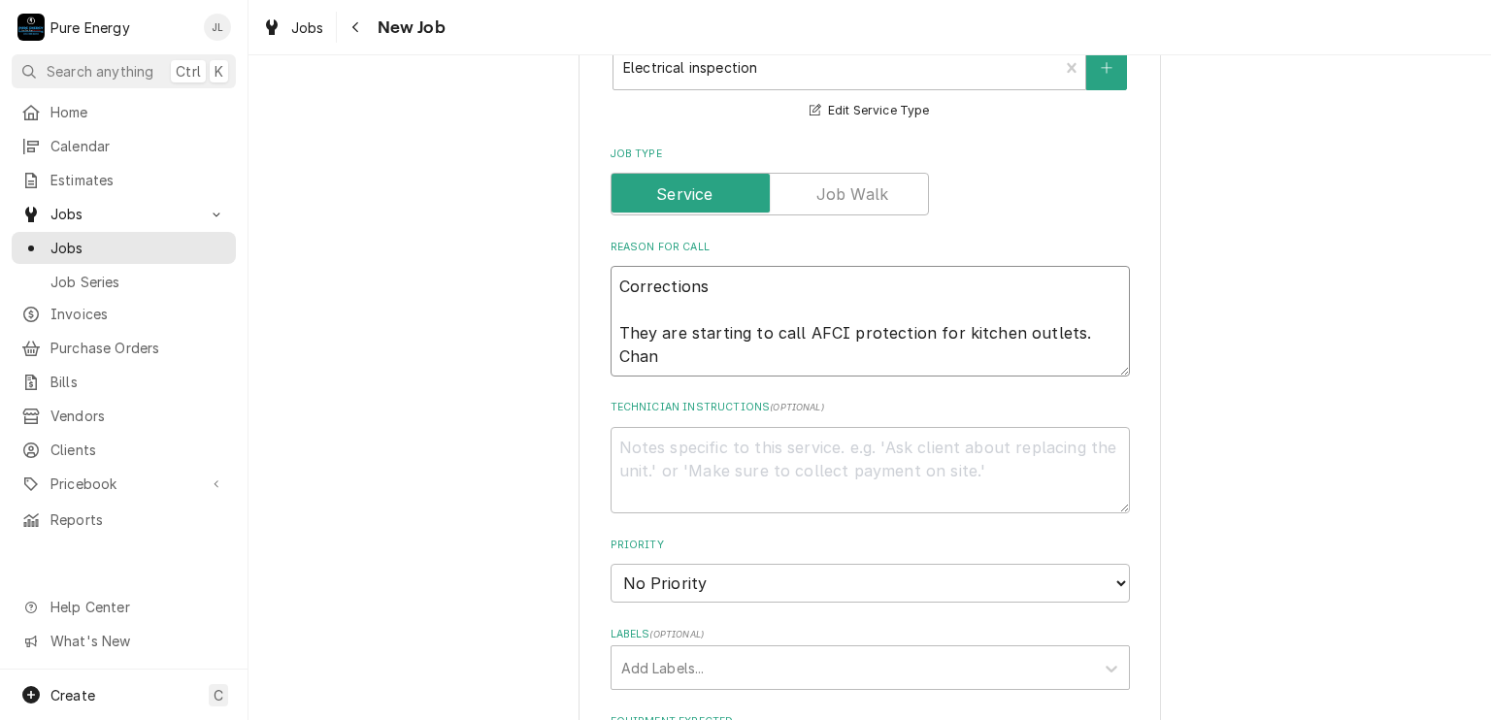
type textarea "x"
type textarea "Corrections They are starting to call AFCI protection for kitchen outlets. Chang"
type textarea "x"
type textarea "Corrections They are starting to call AFCI protection for kitchen outlets. Chan…"
type textarea "x"
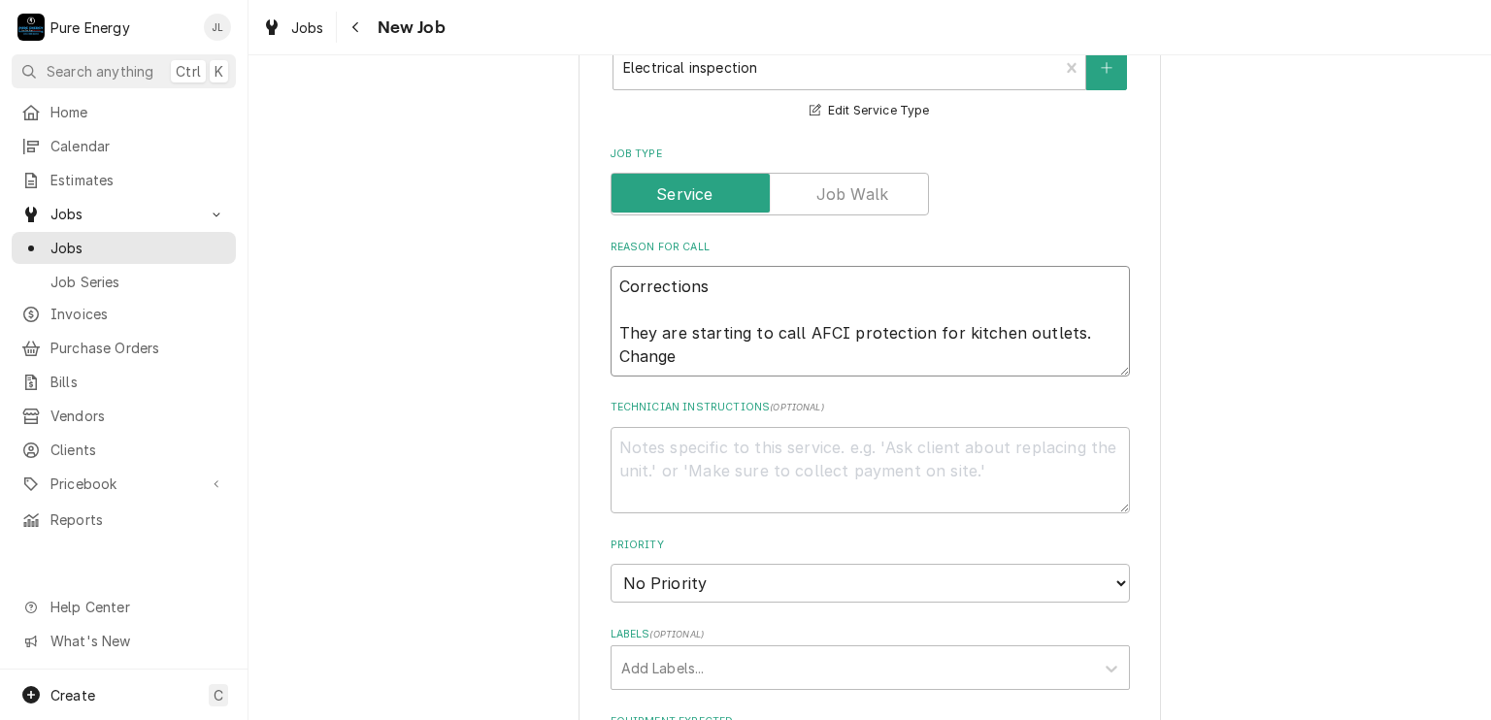
type textarea "Corrections They are starting to call AFCI protection for kitchen outlets. Chan…"
type textarea "x"
type textarea "Corrections They are starting to call AFCI protection for kitchen outlets. Chan…"
type textarea "x"
type textarea "Corrections They are starting to call AFCI protection for kitchen outlets. Chan…"
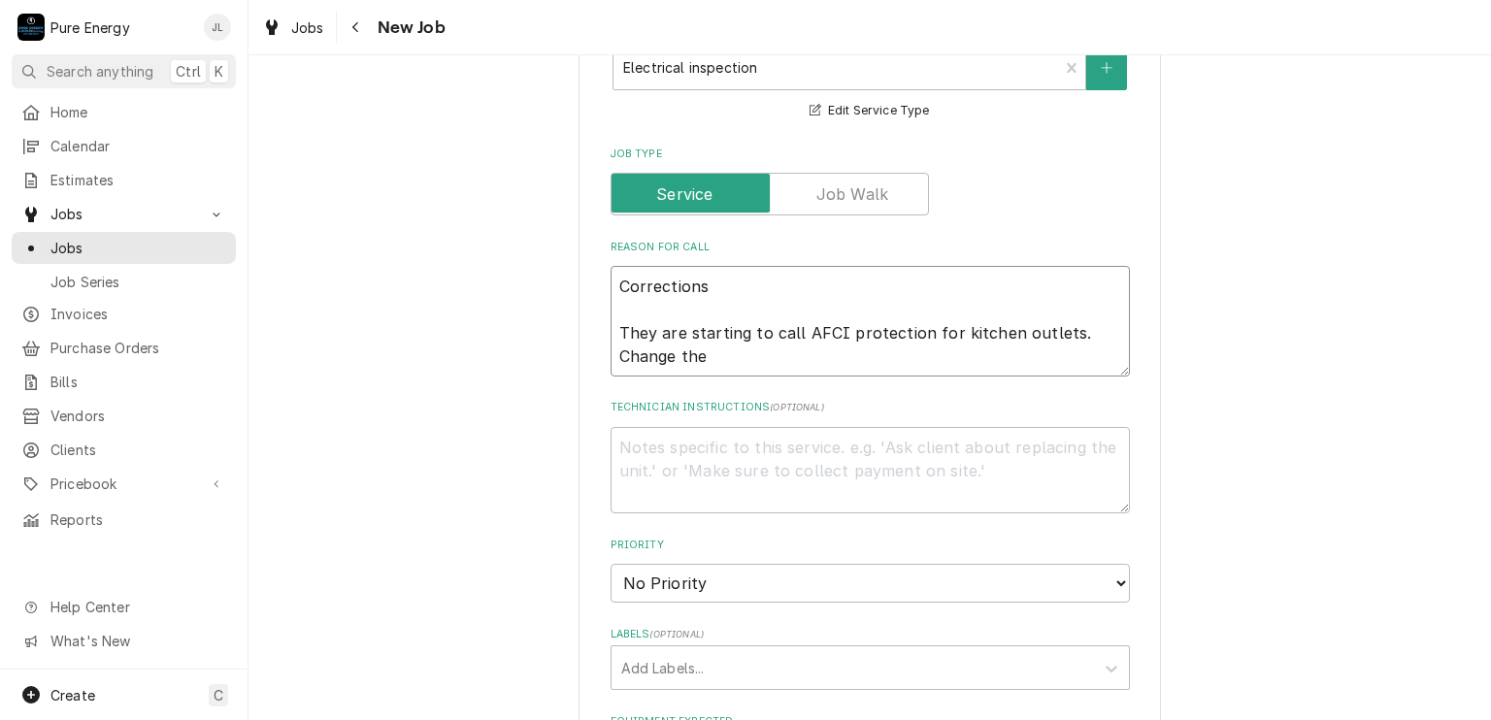
type textarea "x"
type textarea "Corrections They are starting to call AFCI protection for kitchen outlets. Chan…"
type textarea "x"
type textarea "Corrections They are starting to call AFCI protection for kitchen outlets. Chan…"
type textarea "x"
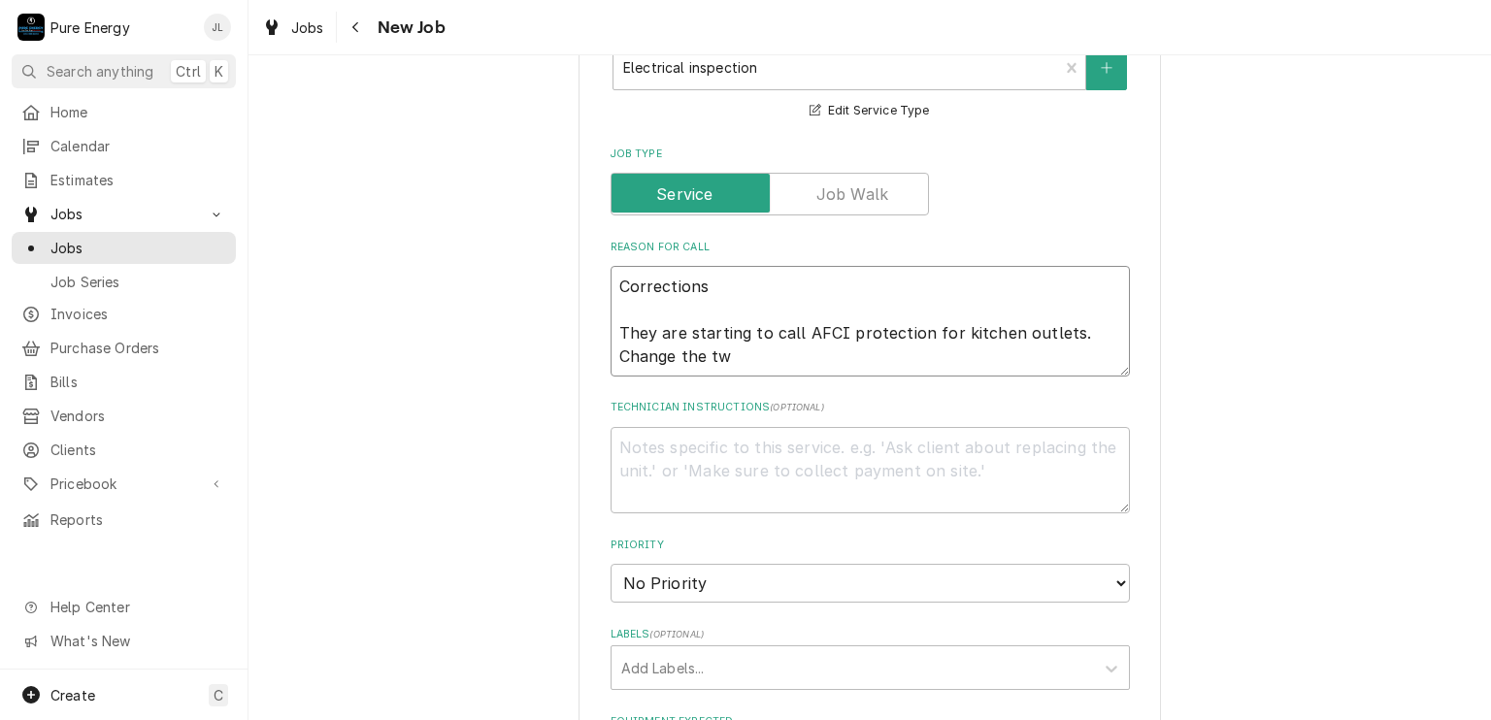
type textarea "Corrections They are starting to call AFCI protection for kitchen outlets. Chan…"
type textarea "x"
type textarea "Corrections They are starting to call AFCI protection for kitchen outlets. Chan…"
type textarea "x"
type textarea "Corrections They are starting to call AFCI protection for kitchen outlets. Chan…"
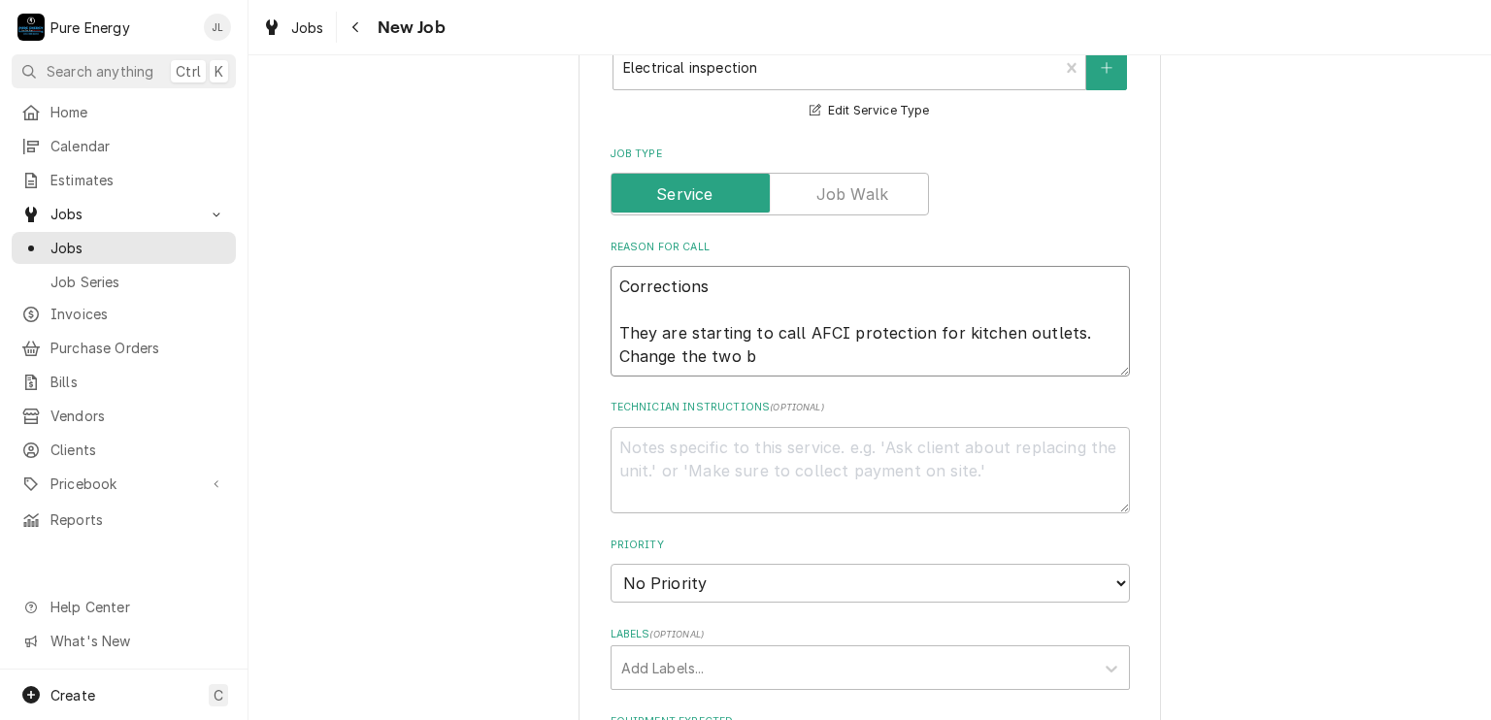
type textarea "x"
type textarea "Corrections They are starting to call AFCI protection for kitchen outlets. Chan…"
type textarea "x"
type textarea "Corrections They are starting to call AFCI protection for kitchen outlets. Chan…"
type textarea "x"
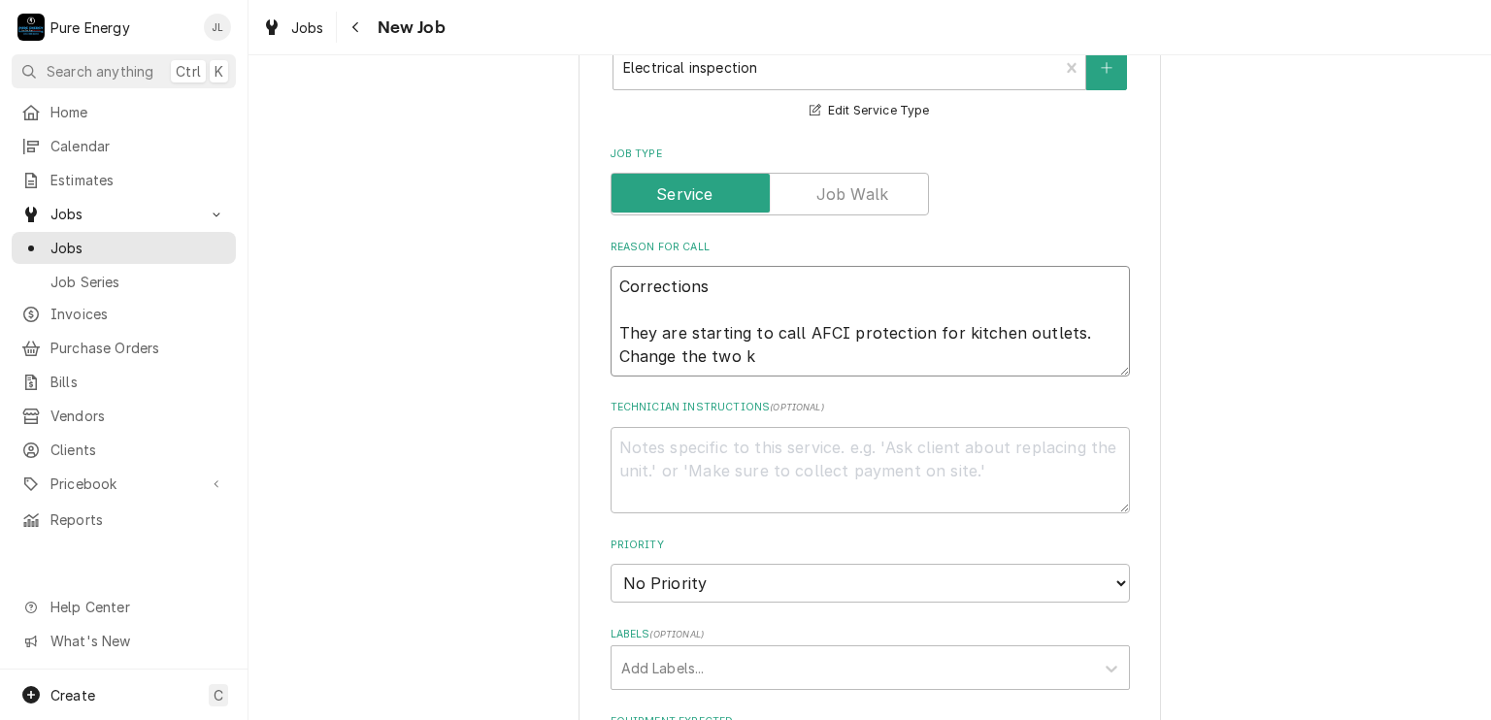
type textarea "Corrections They are starting to call AFCI protection for kitchen outlets. Chan…"
type textarea "x"
type textarea "Corrections They are starting to call AFCI protection for kitchen outlets. Chan…"
type textarea "x"
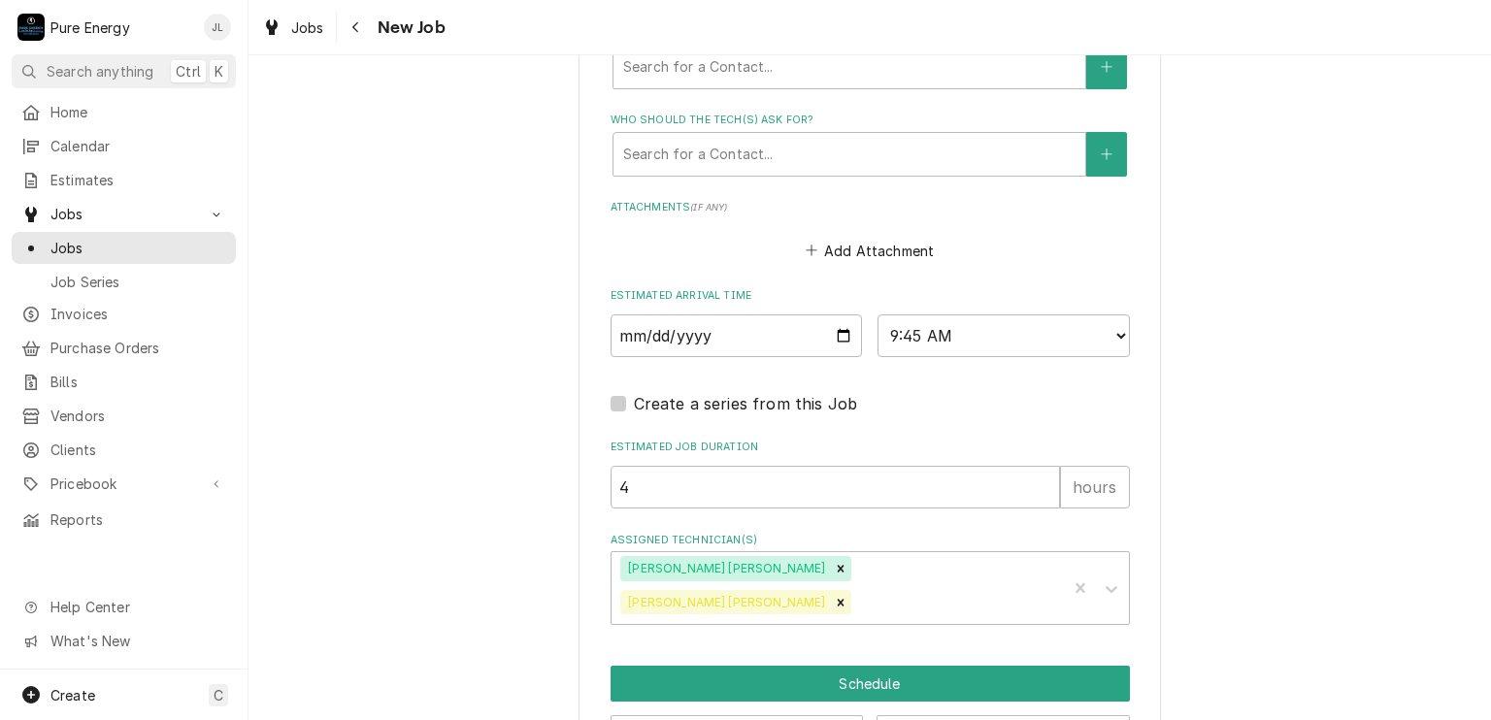
scroll to position [1839, 0]
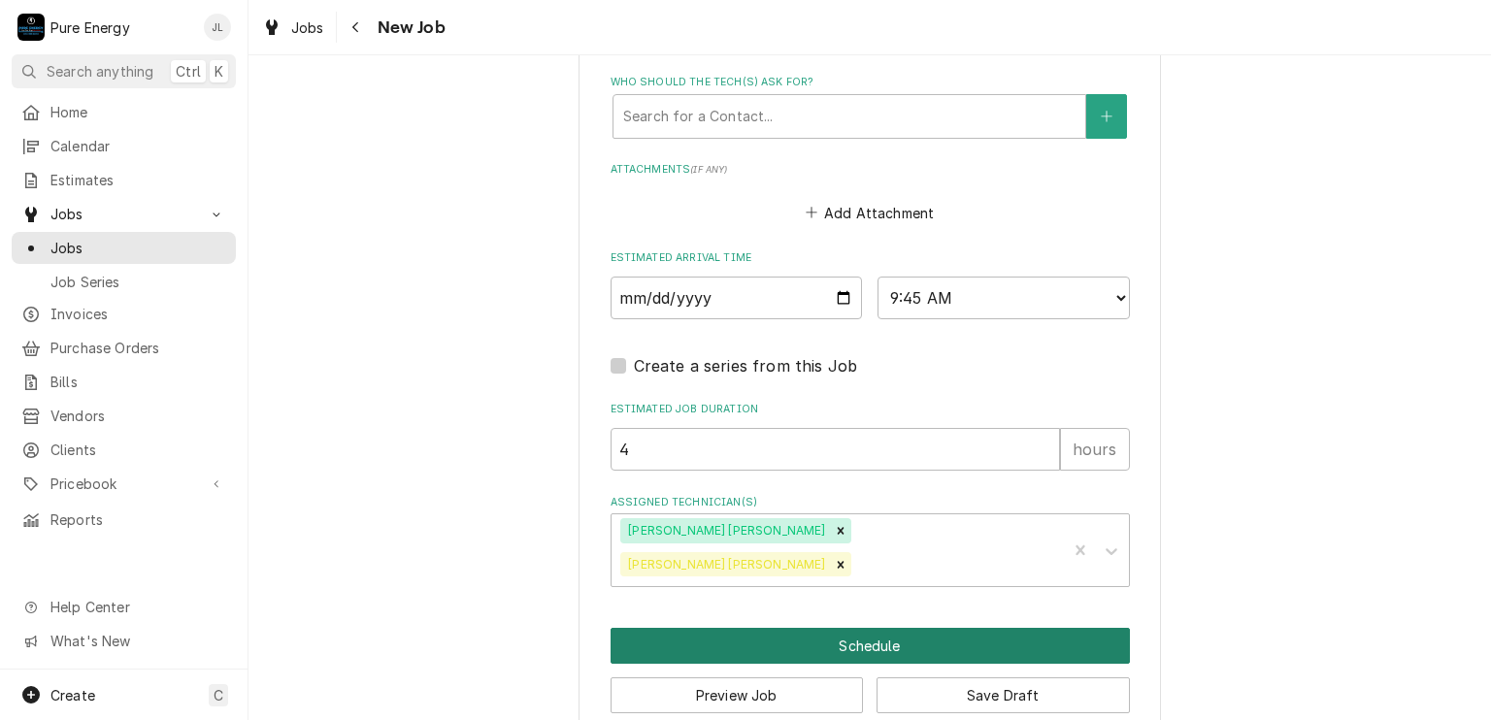
click at [846, 628] on button "Schedule" at bounding box center [869, 646] width 519 height 36
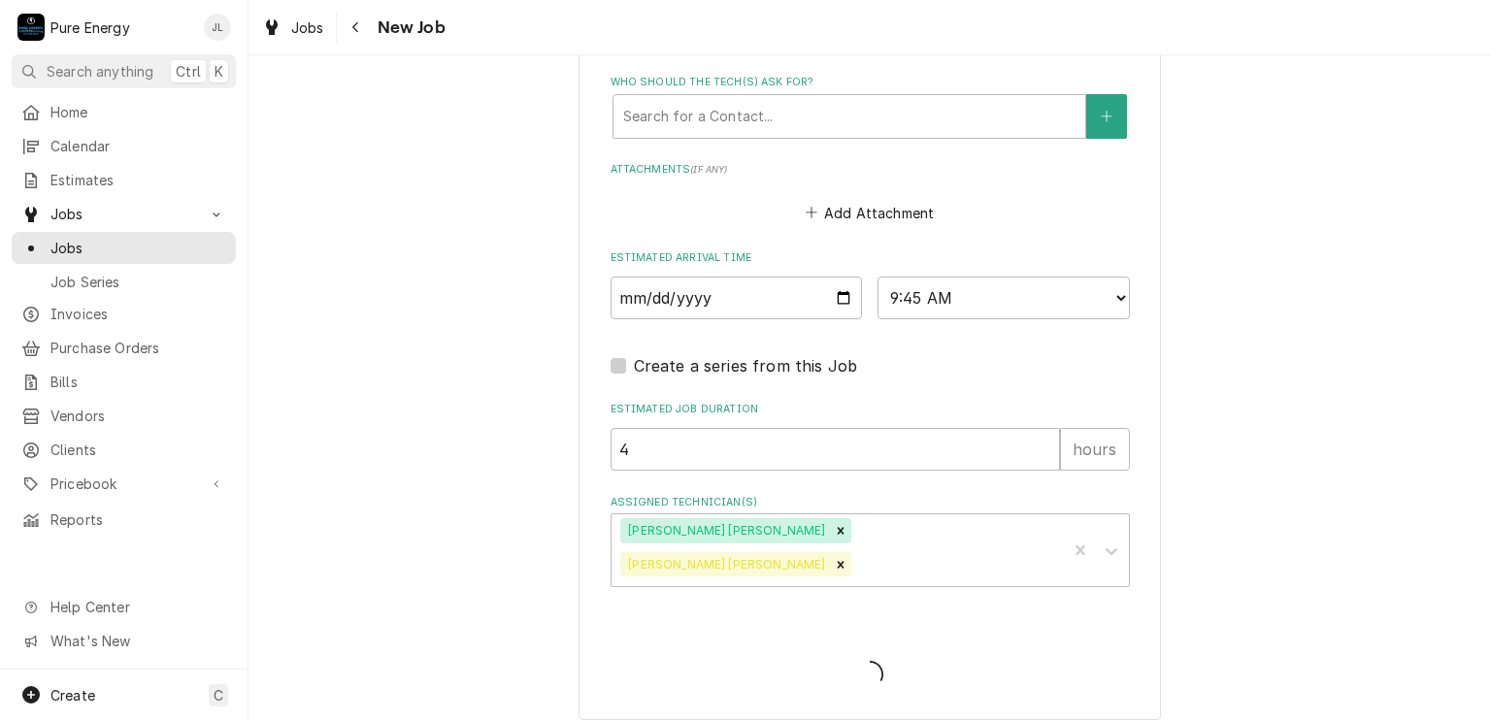
scroll to position [1821, 0]
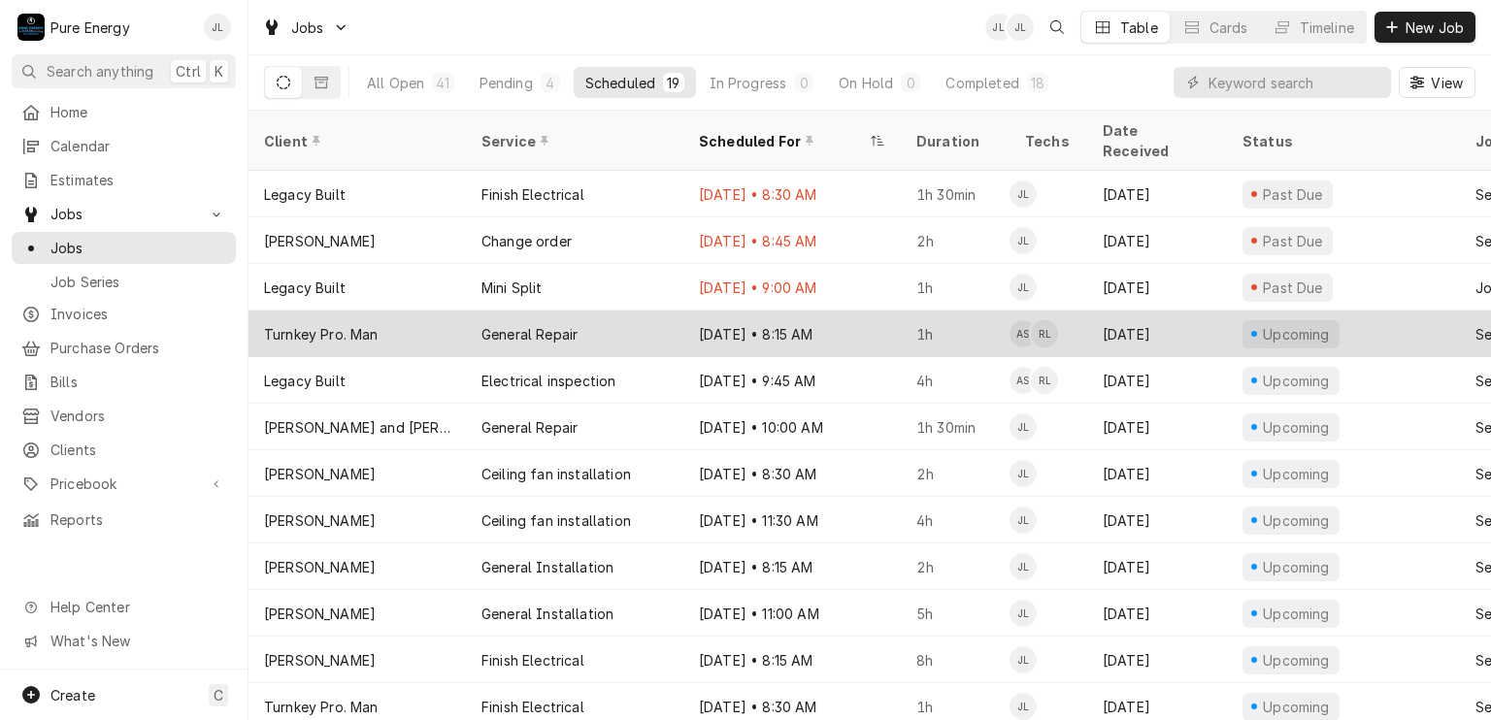
scroll to position [326, 0]
